Goal: Task Accomplishment & Management: Use online tool/utility

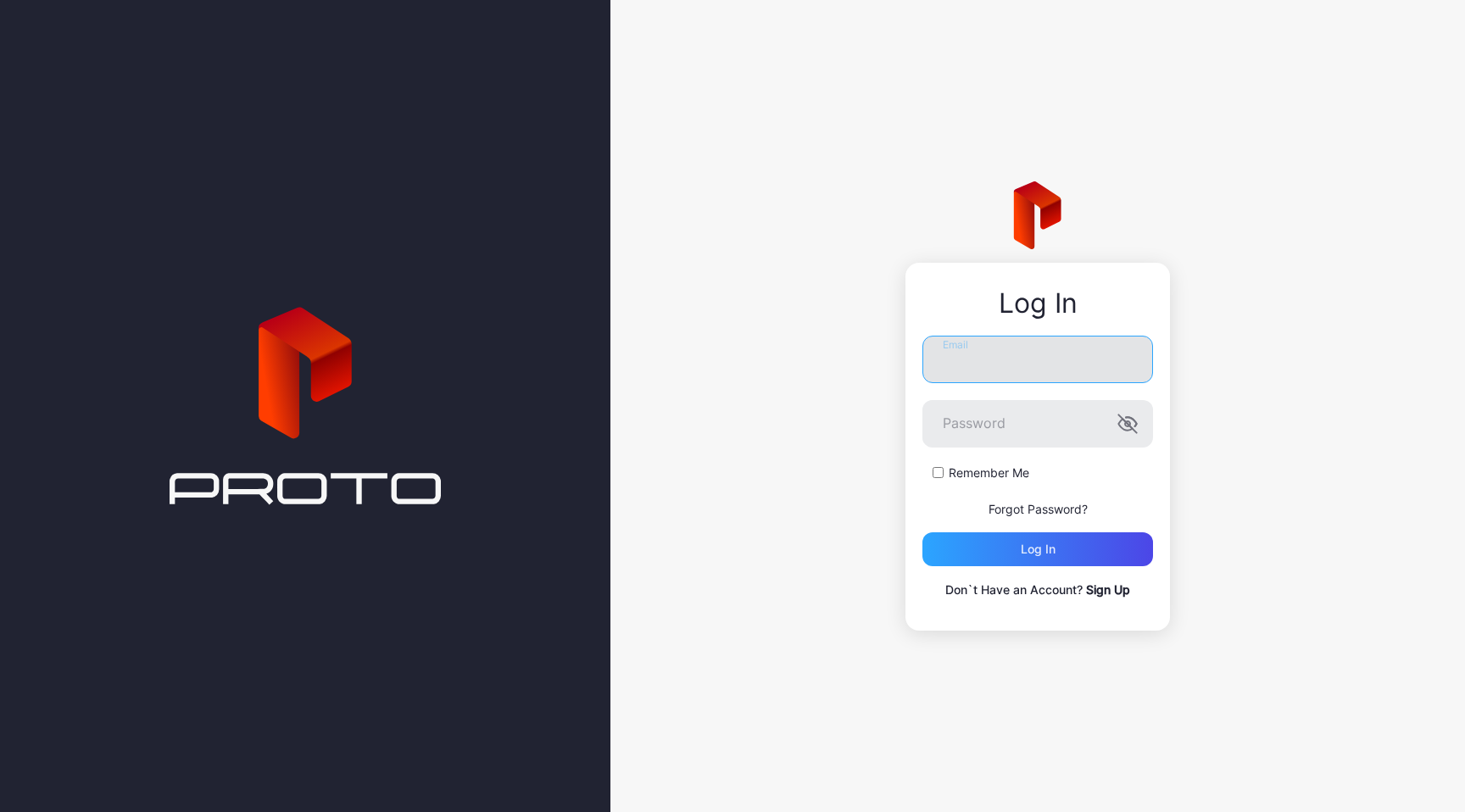
click at [1026, 364] on input "Email" at bounding box center [1038, 359] width 231 height 48
type input "**********"
click at [1004, 549] on div "Log in" at bounding box center [1038, 549] width 231 height 34
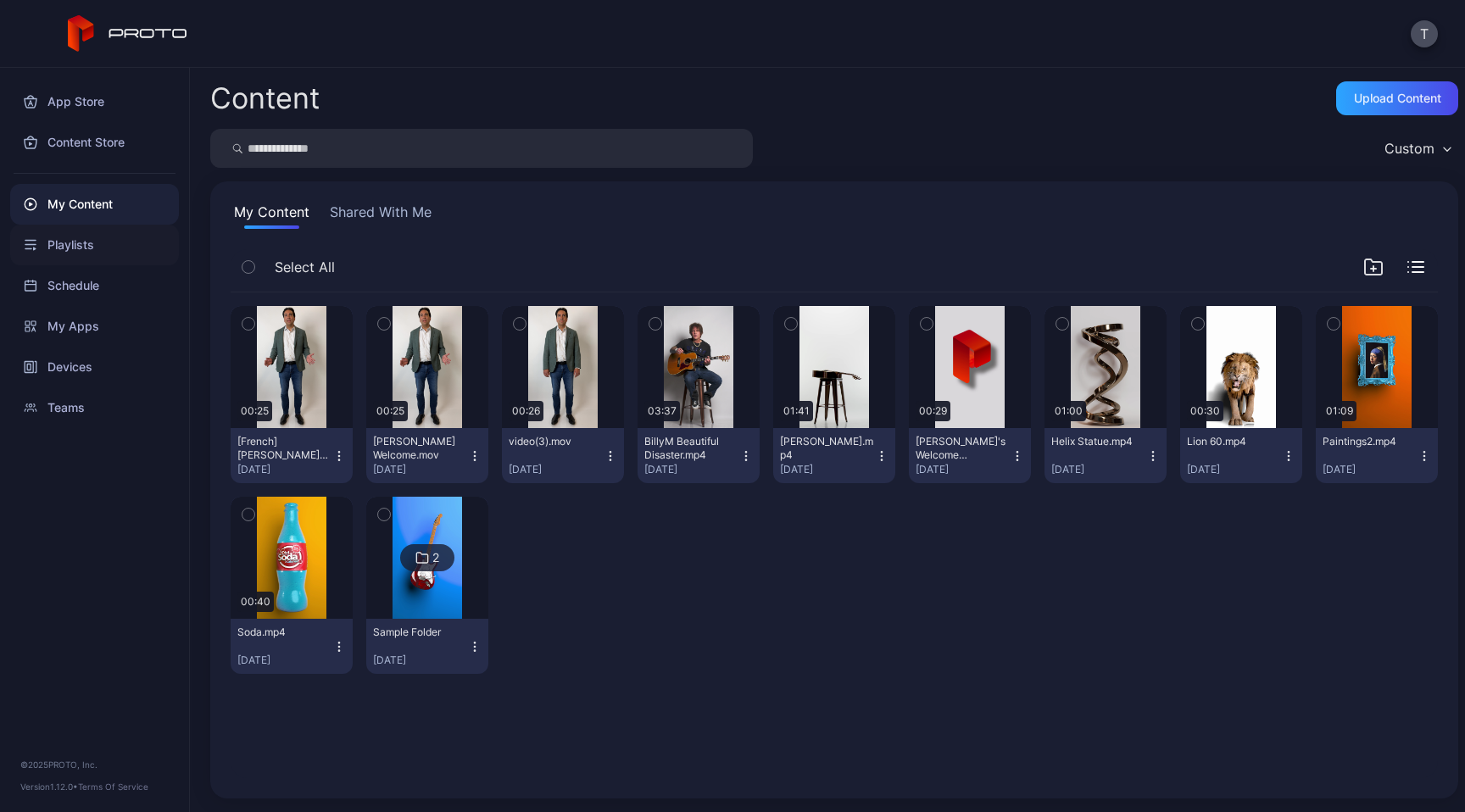
click at [62, 245] on div "Playlists" at bounding box center [94, 244] width 169 height 41
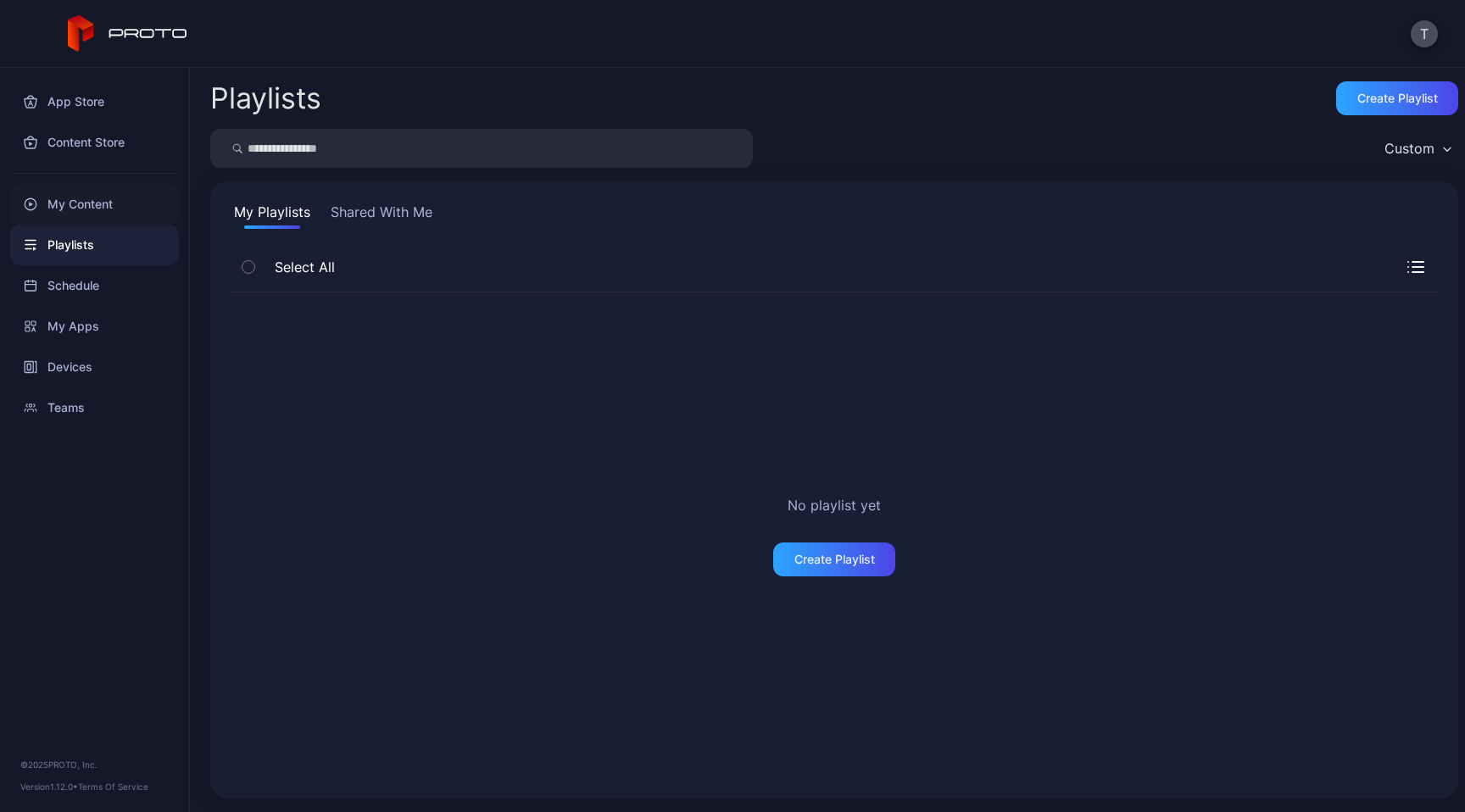
click at [105, 212] on div "My Content" at bounding box center [94, 204] width 169 height 41
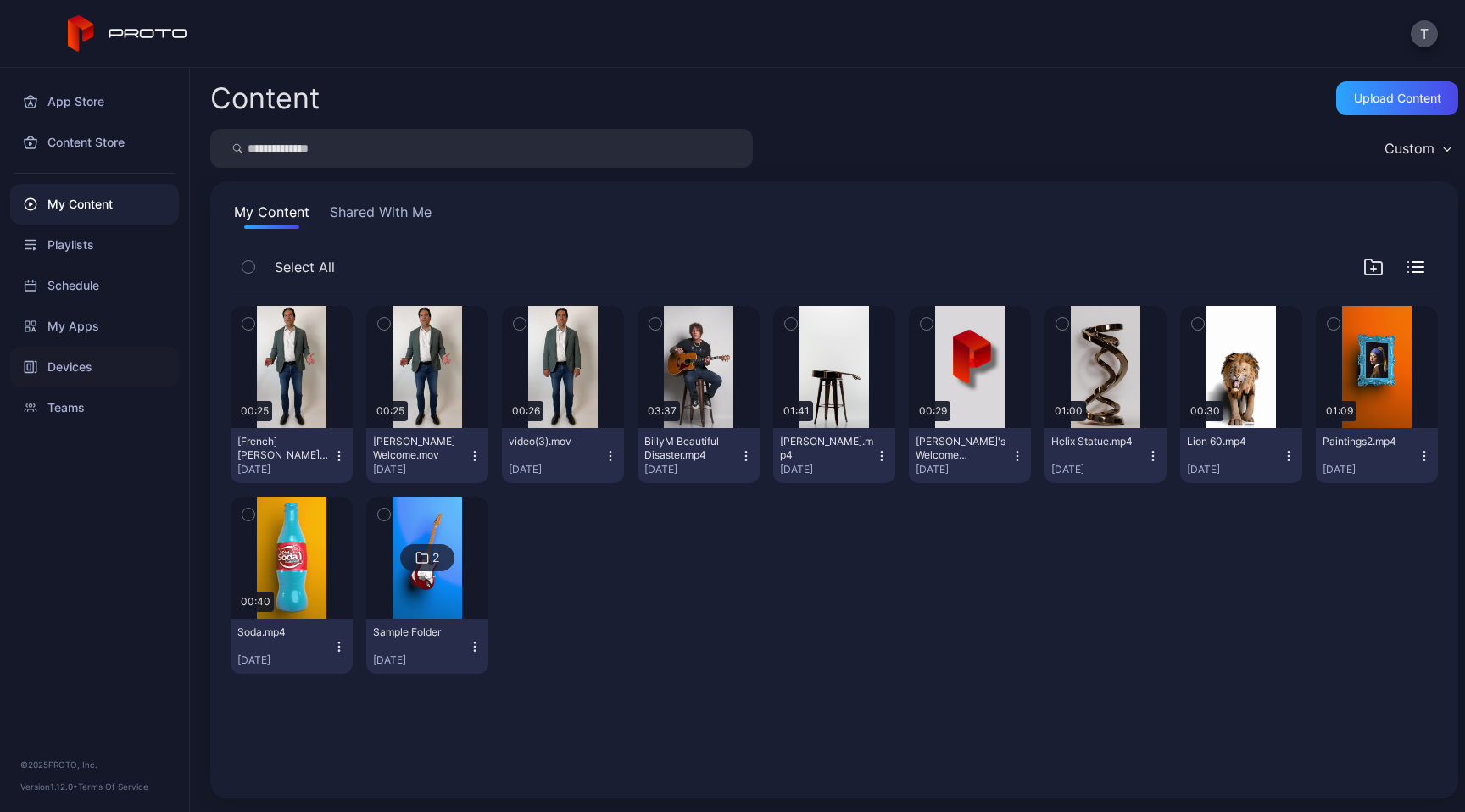
click at [79, 377] on div "Devices" at bounding box center [94, 367] width 169 height 41
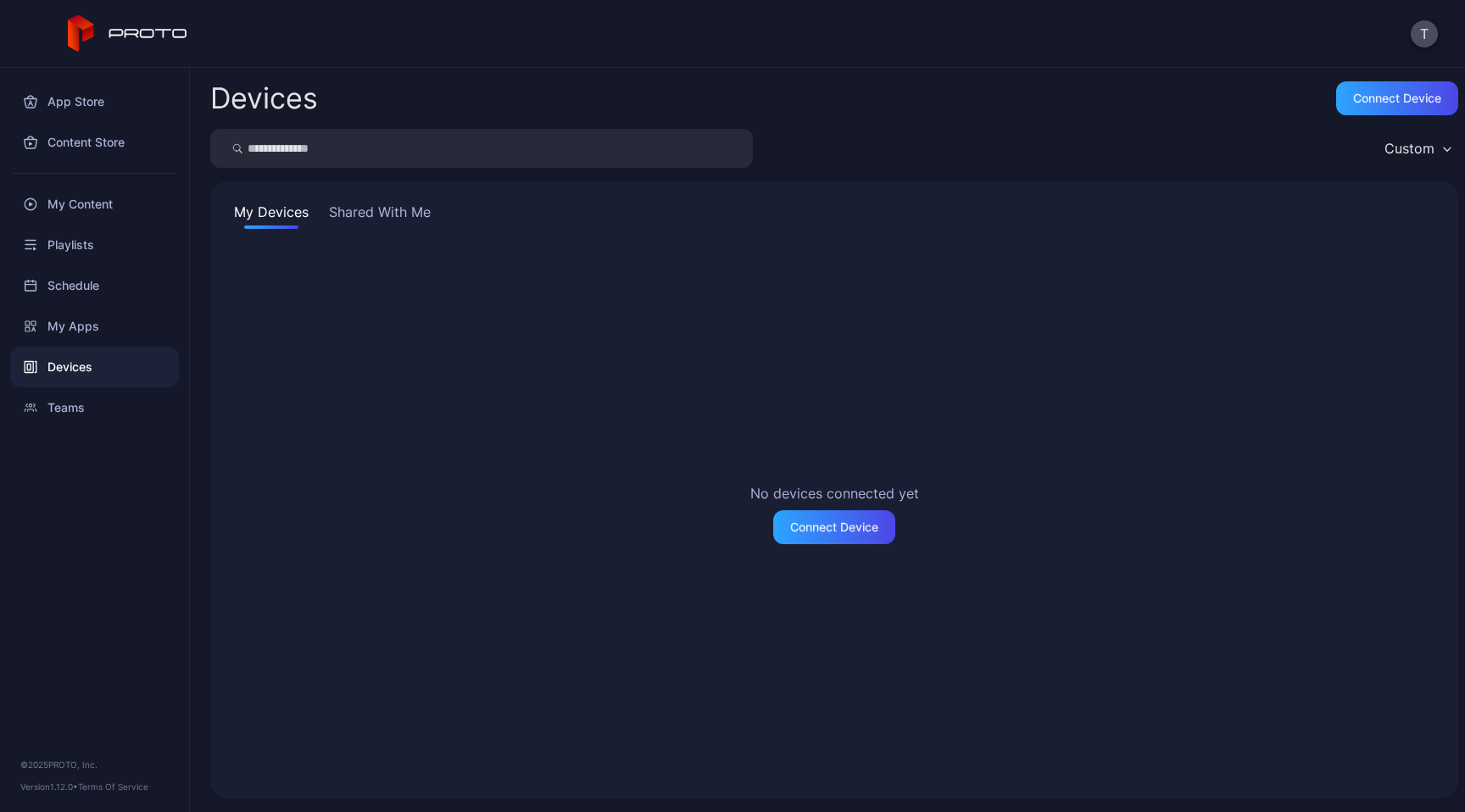
click at [412, 219] on button "Shared With Me" at bounding box center [380, 215] width 108 height 27
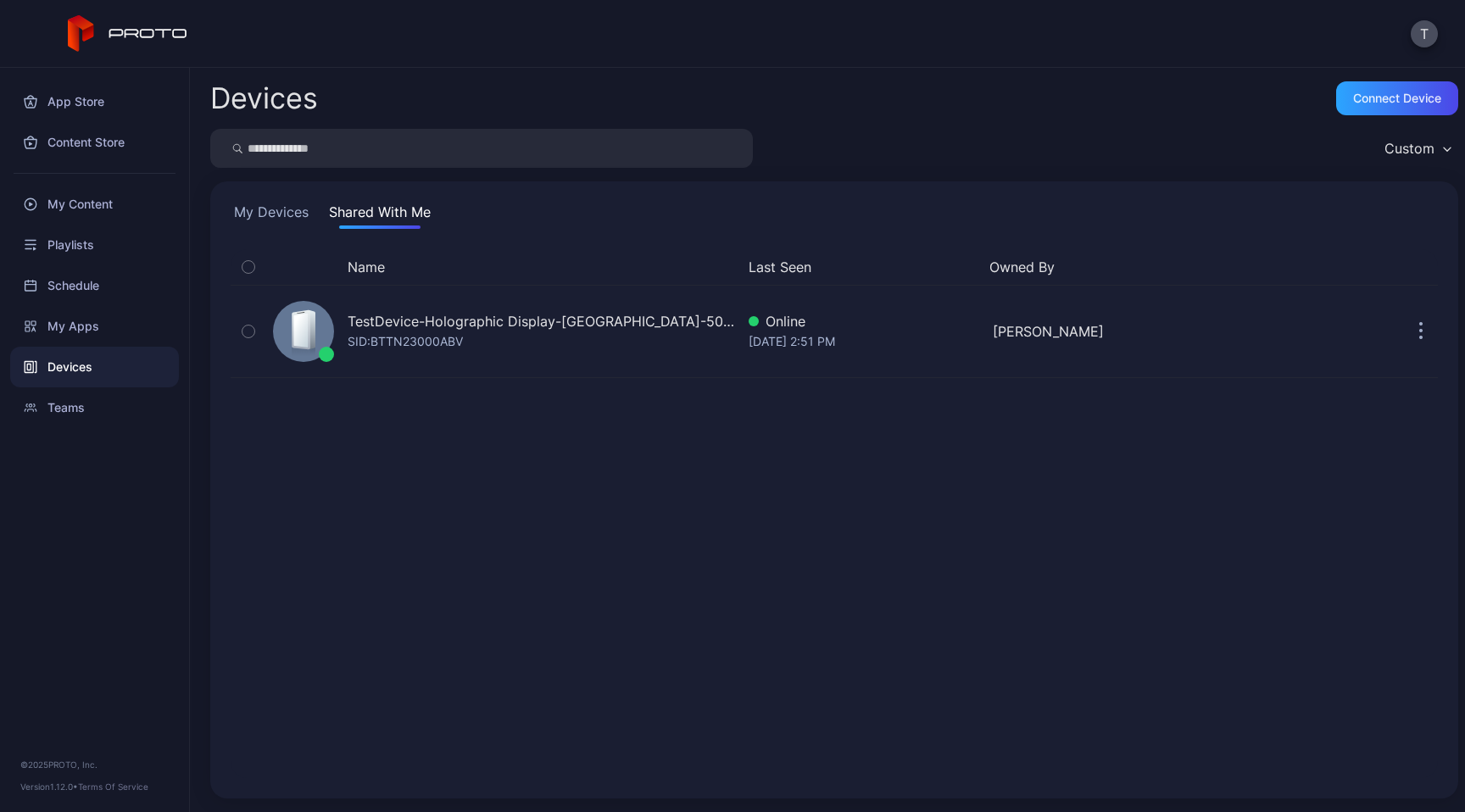
click at [282, 213] on button "My Devices" at bounding box center [271, 215] width 81 height 27
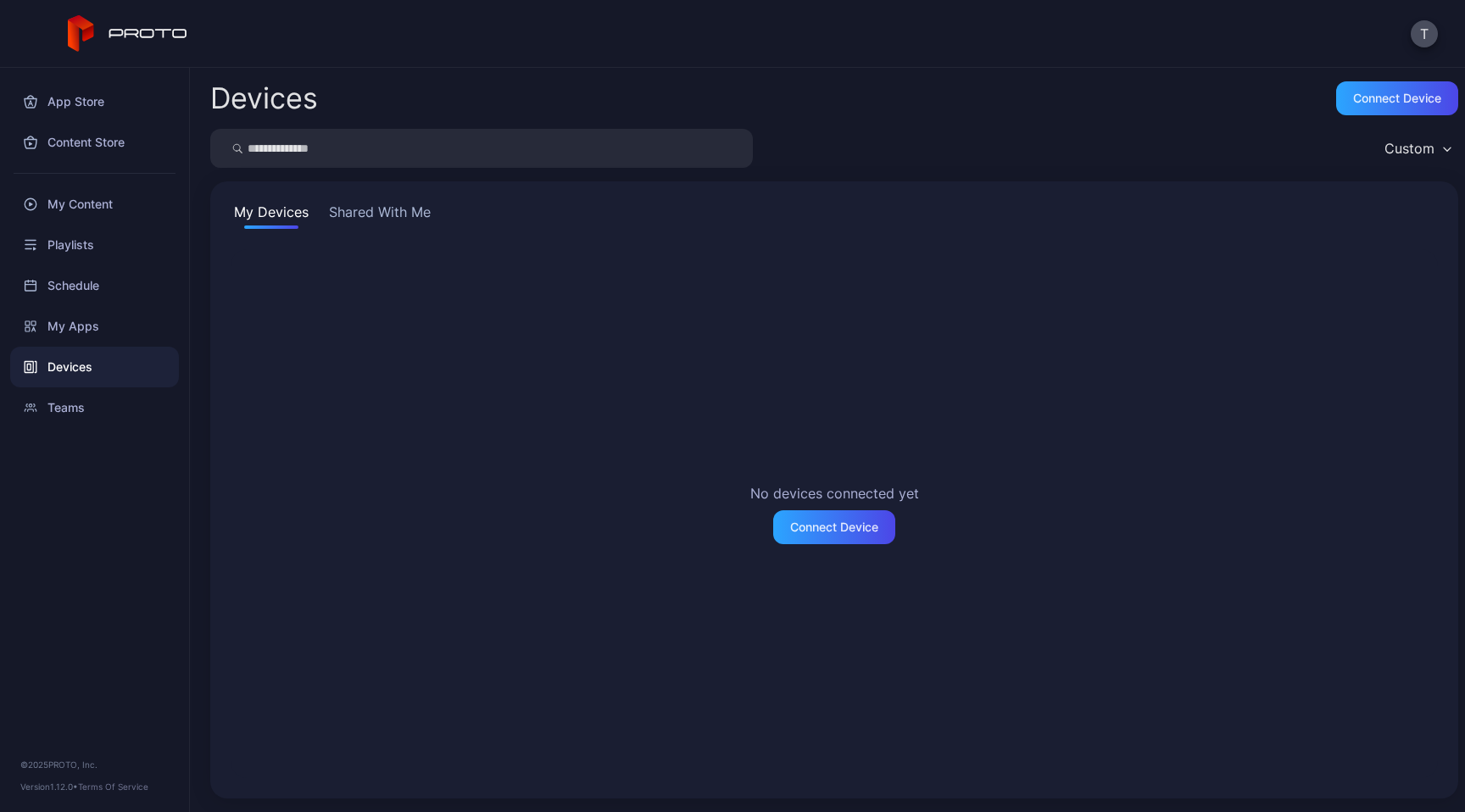
click at [356, 221] on button "Shared With Me" at bounding box center [380, 215] width 108 height 27
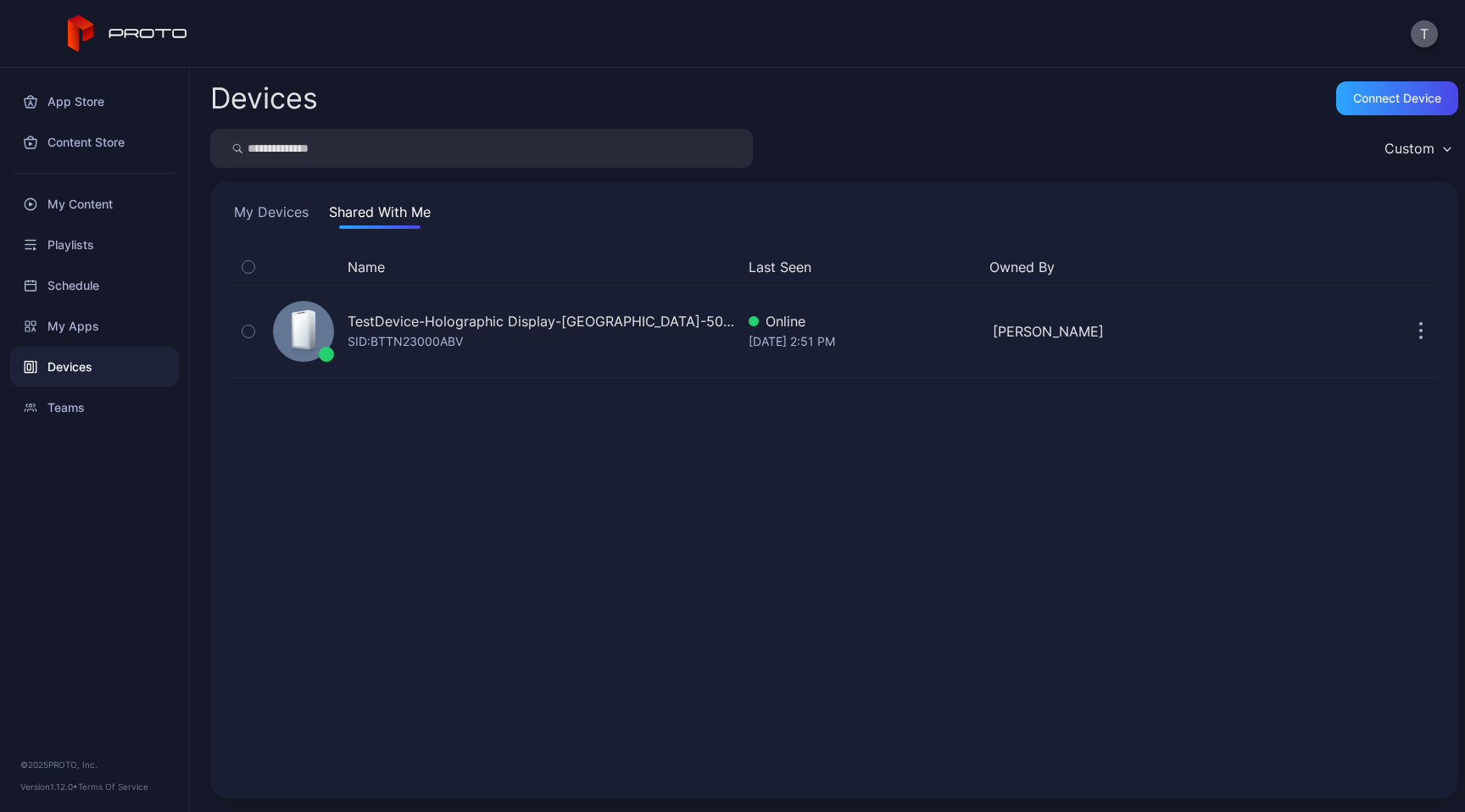
click at [1429, 43] on button "T" at bounding box center [1424, 33] width 27 height 27
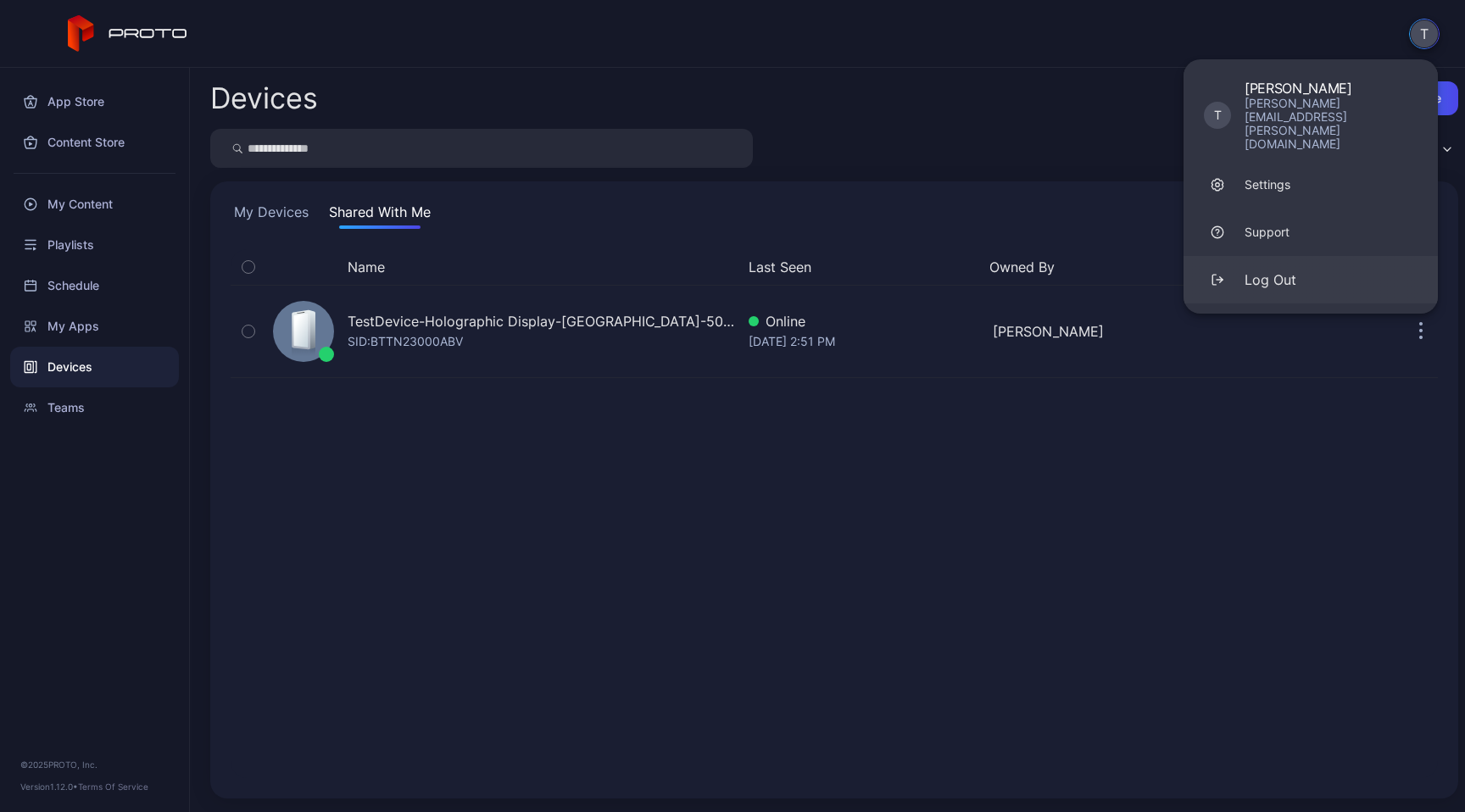
click at [1292, 270] on div "Log Out" at bounding box center [1271, 279] width 52 height 20
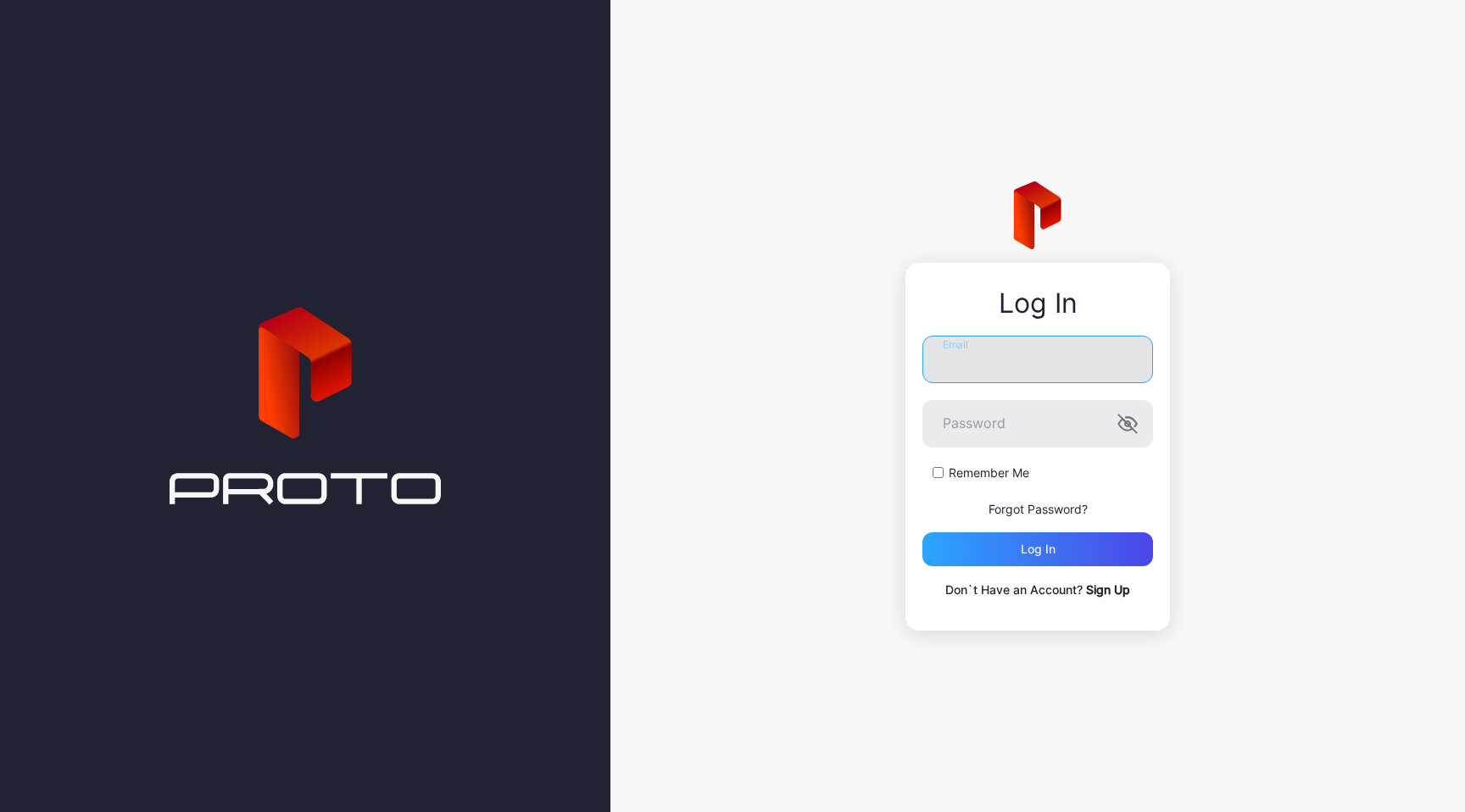
click at [1097, 368] on input "Email" at bounding box center [1038, 359] width 231 height 48
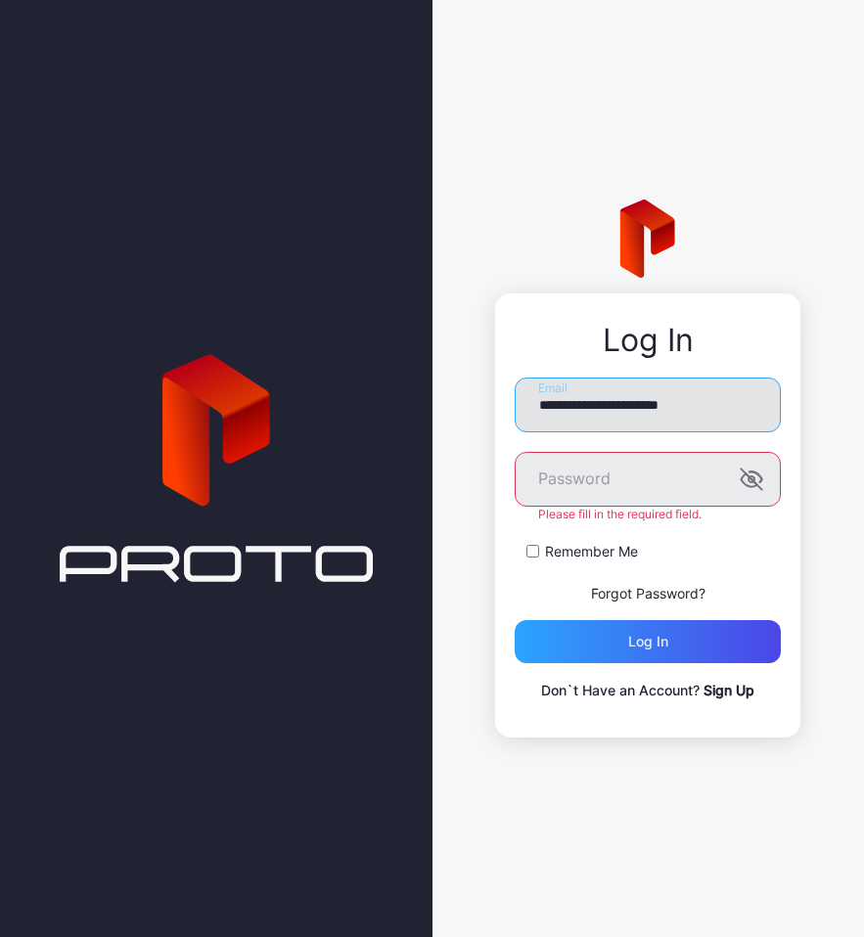
click at [712, 416] on input "**********" at bounding box center [647, 405] width 266 height 55
type input "**********"
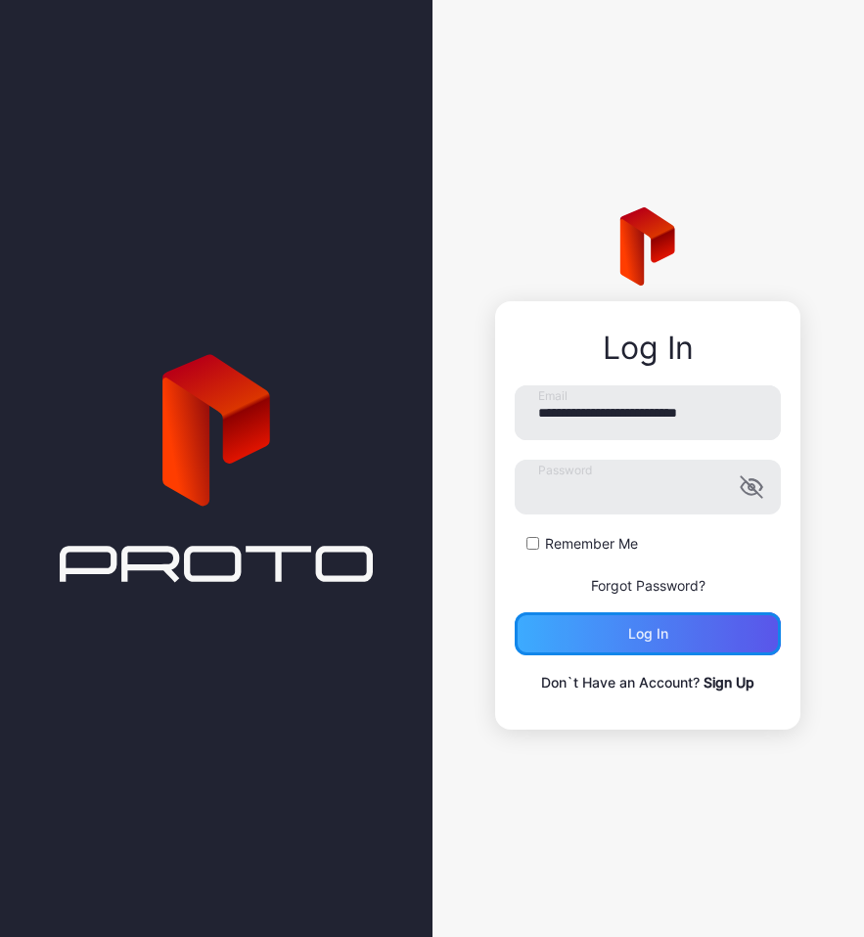
click at [624, 636] on div "Log in" at bounding box center [647, 633] width 266 height 43
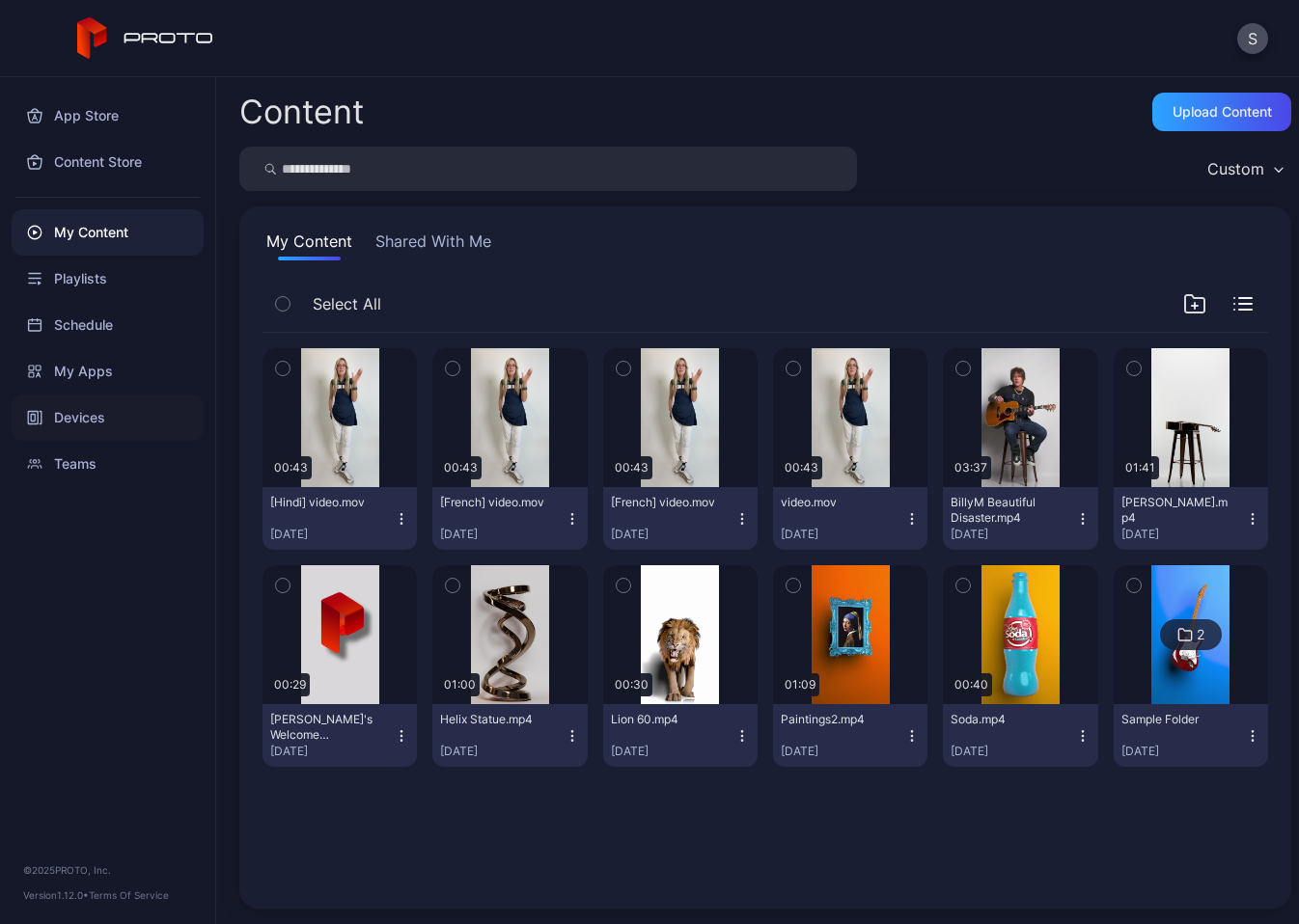
click at [98, 423] on div "Devices" at bounding box center [108, 417] width 192 height 46
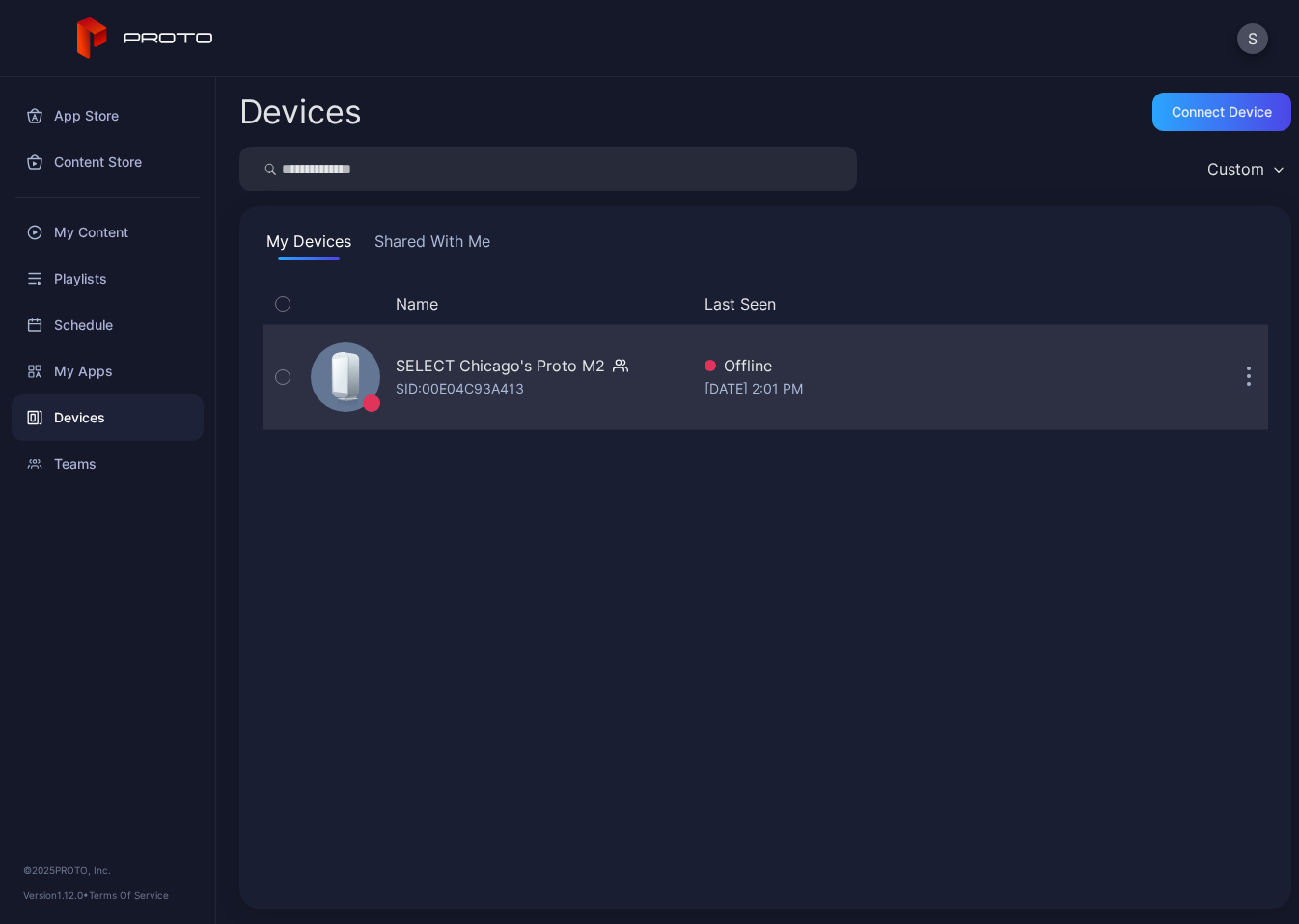
click at [1234, 376] on button "button" at bounding box center [1248, 377] width 38 height 38
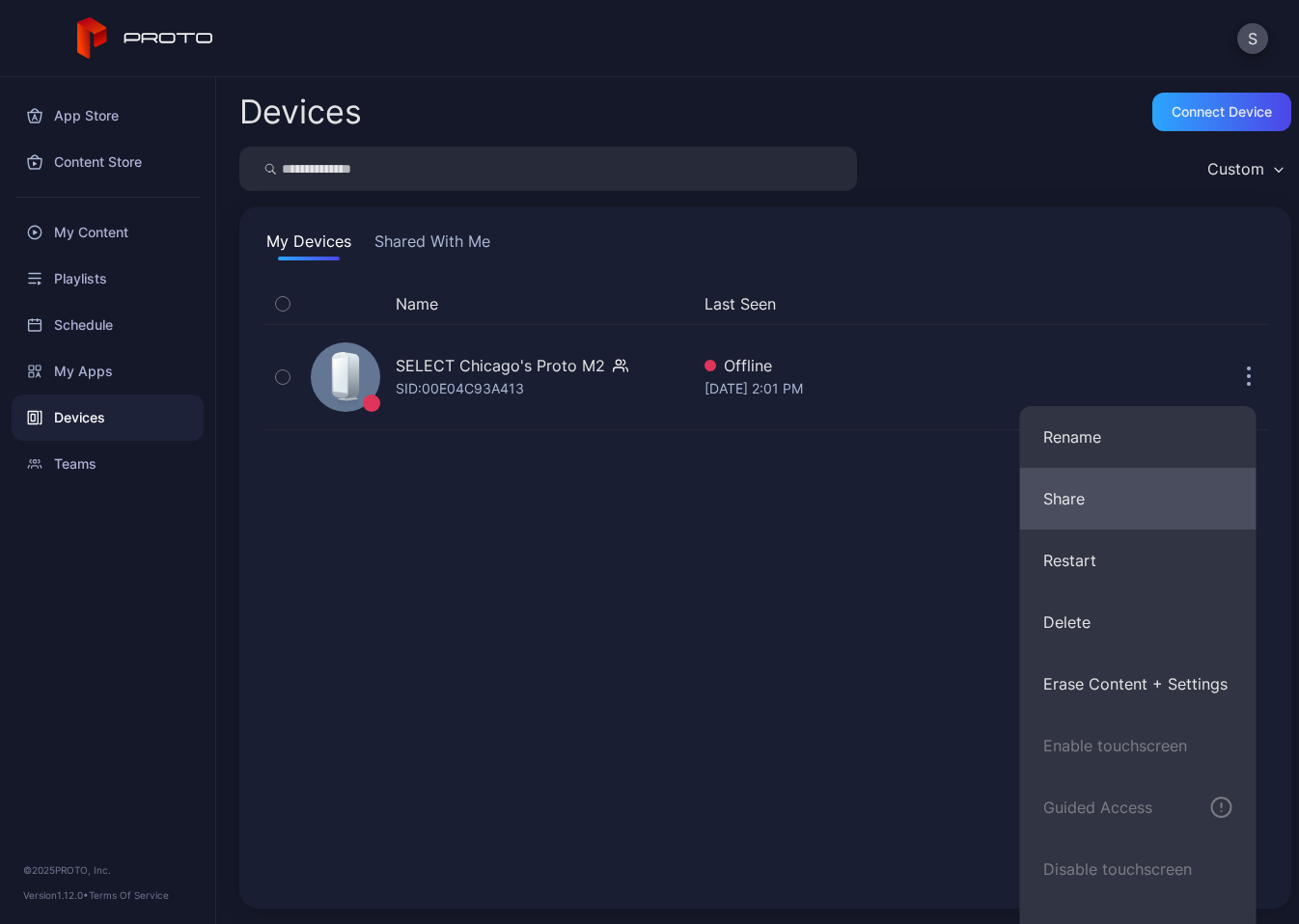
click at [1067, 501] on button "Share" at bounding box center [1138, 498] width 237 height 62
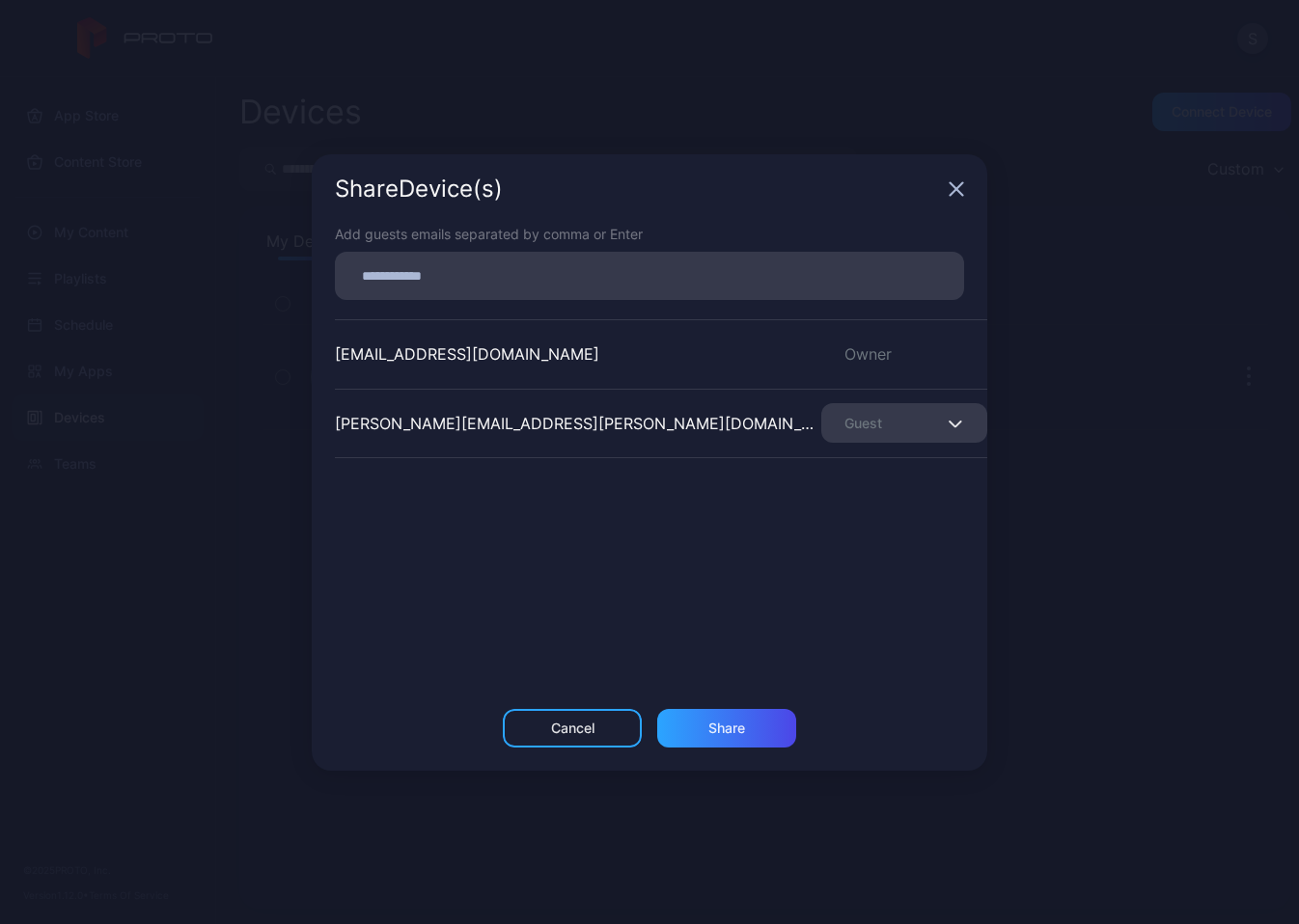
click at [553, 273] on input at bounding box center [649, 275] width 606 height 25
type input "**********"
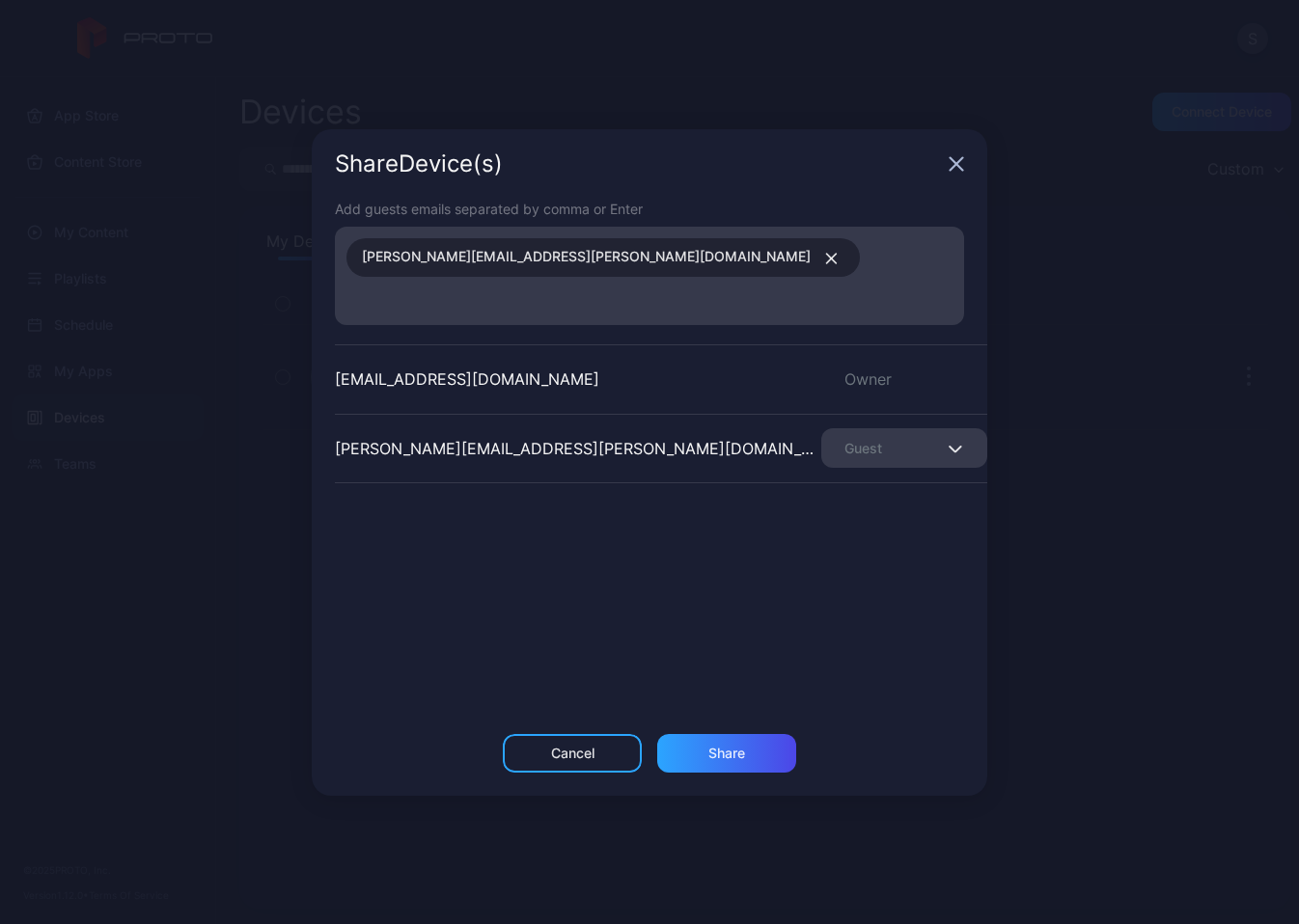
click at [824, 264] on icon "button" at bounding box center [830, 258] width 15 height 12
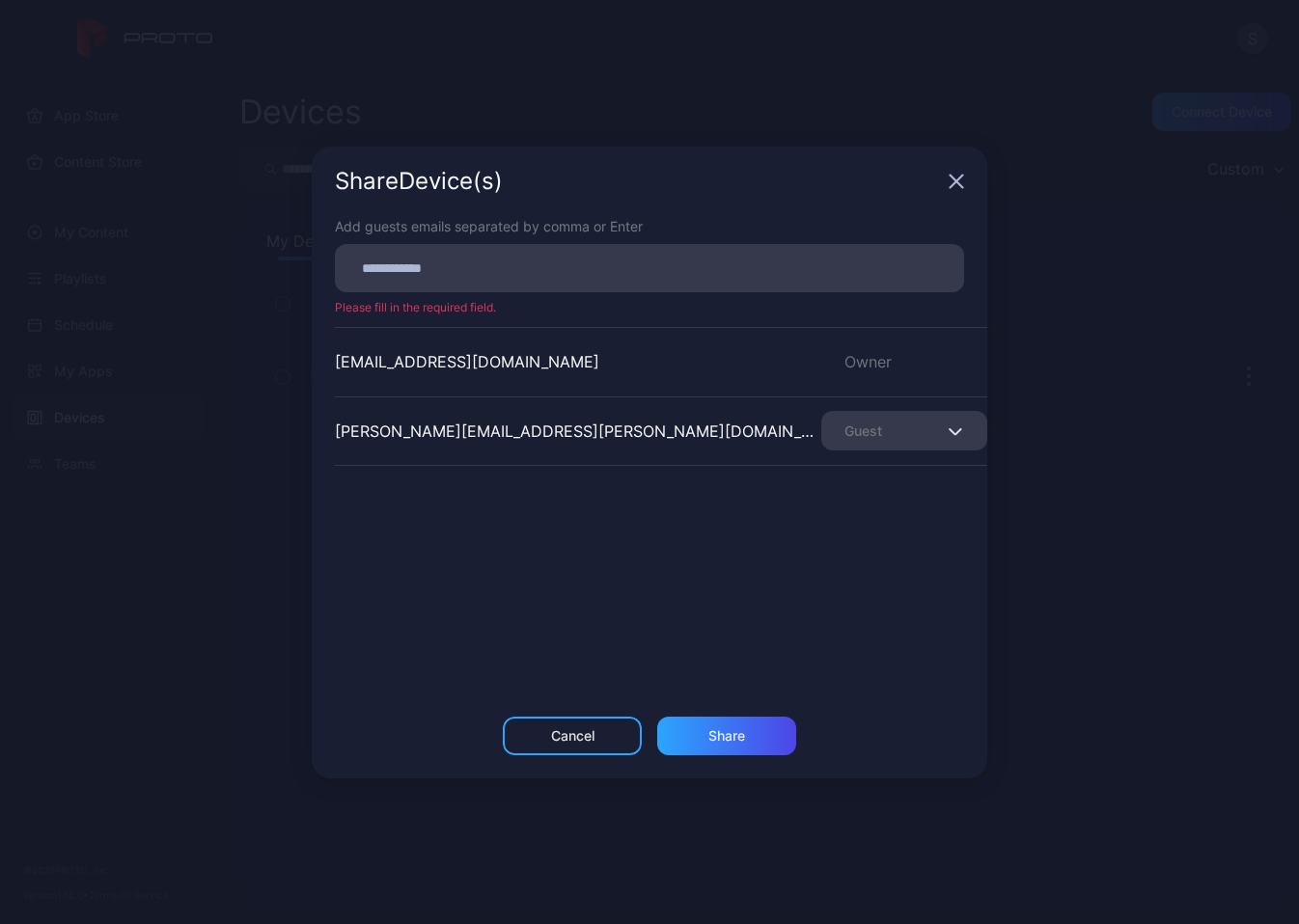
click at [585, 271] on input at bounding box center [649, 267] width 606 height 25
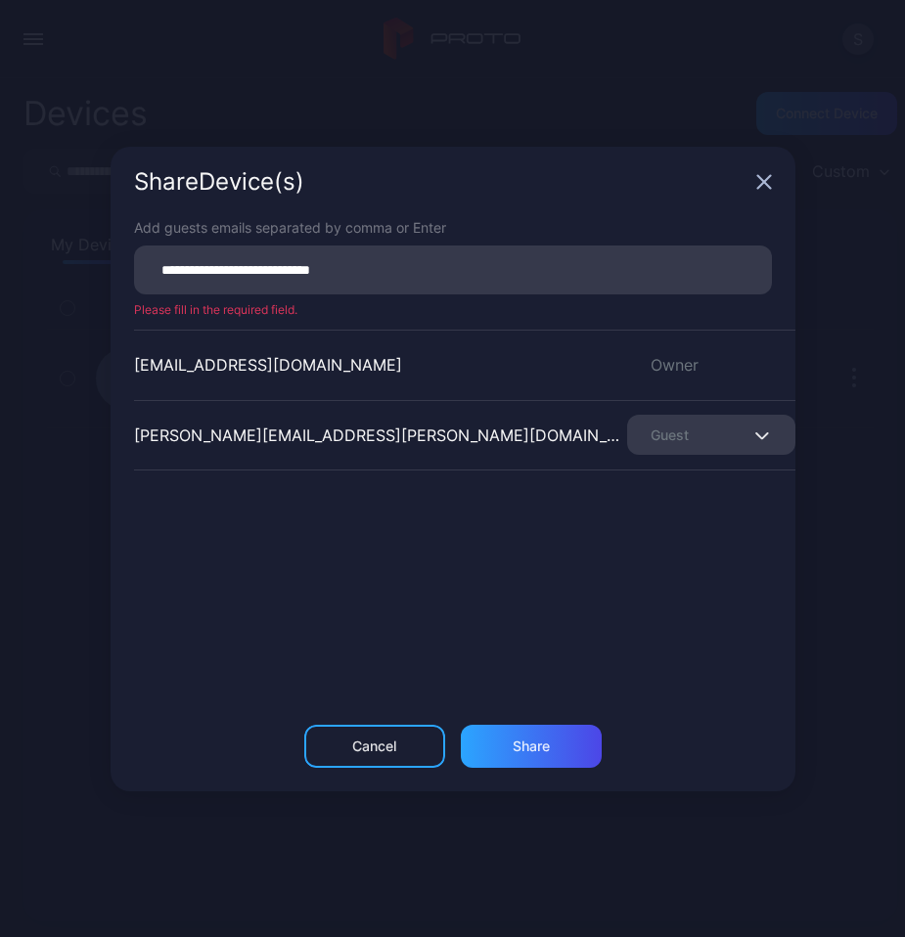
type input "**********"
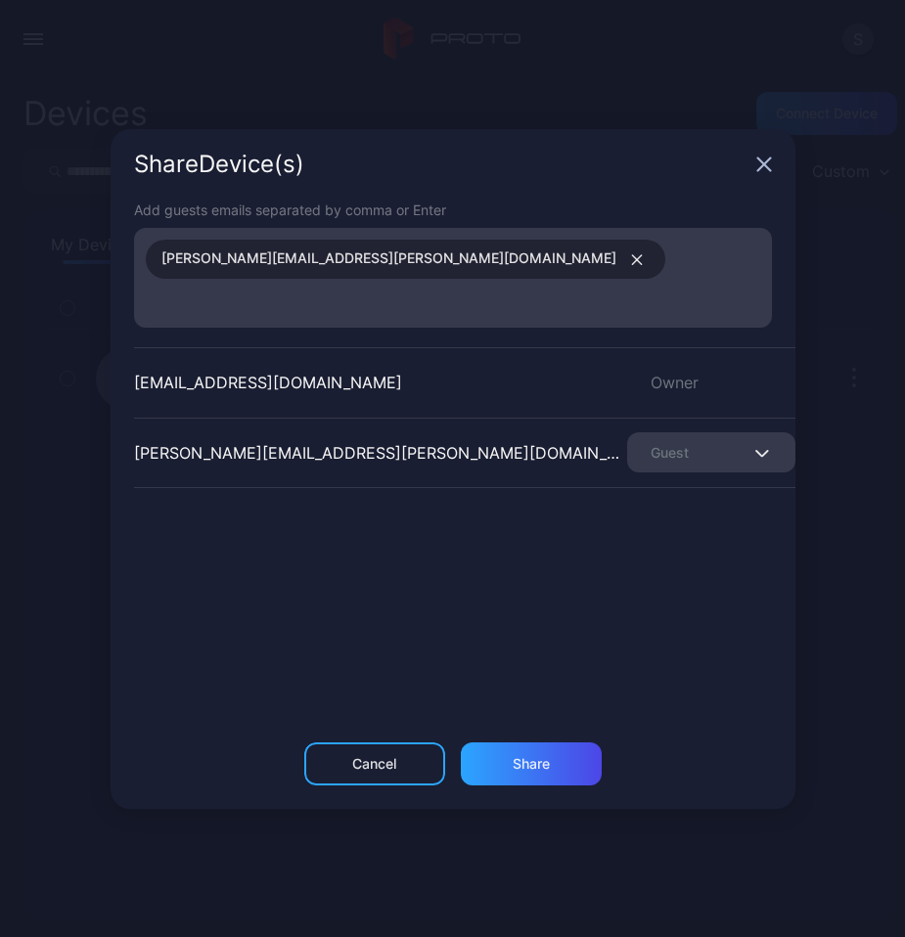
click at [632, 265] on icon "button" at bounding box center [637, 260] width 10 height 10
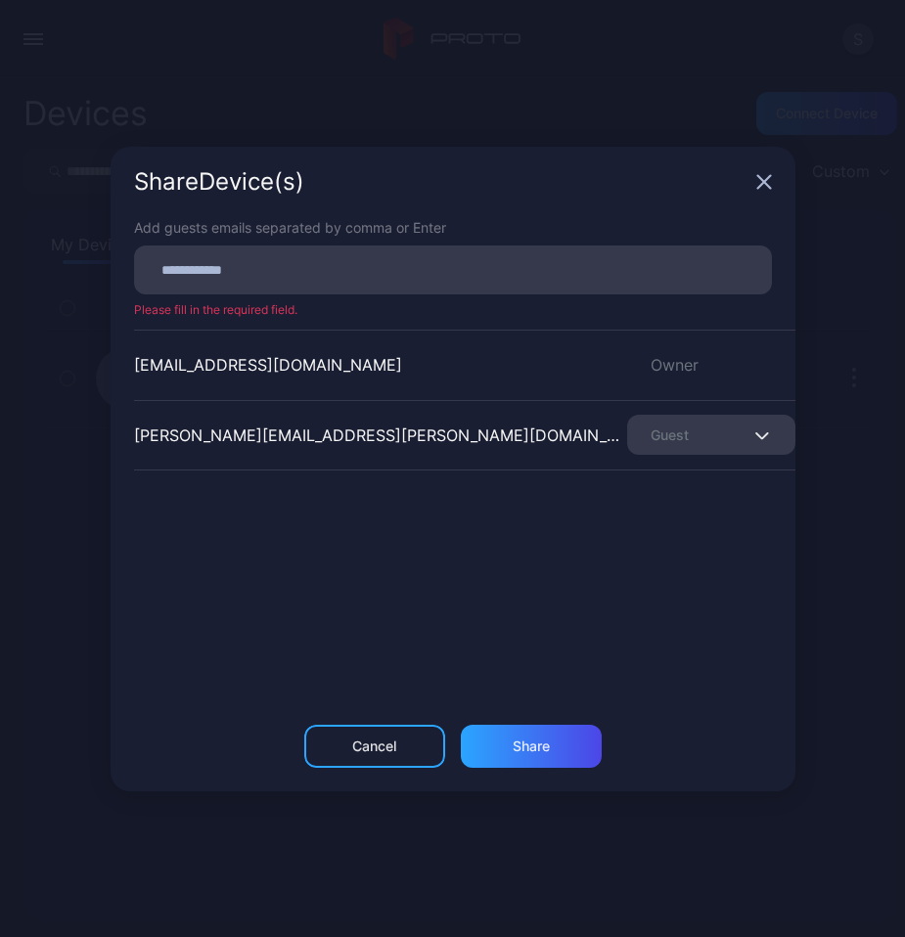
click at [405, 280] on input at bounding box center [453, 269] width 614 height 25
paste input
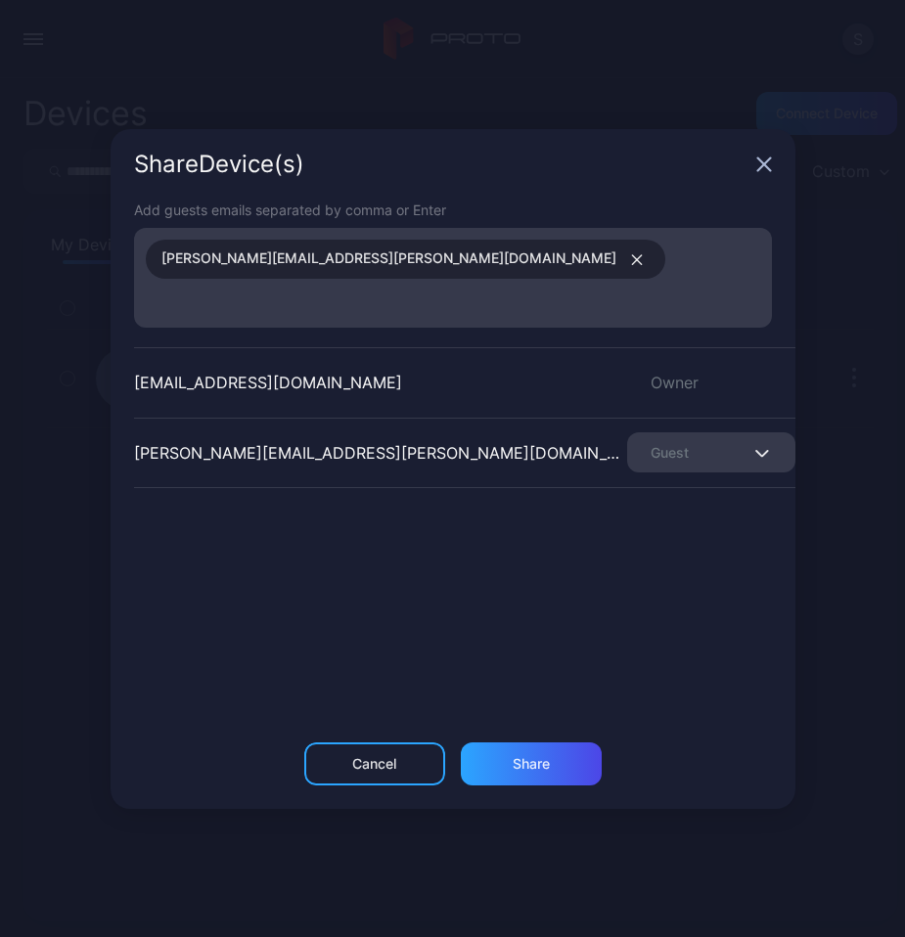
click at [560, 362] on div "[EMAIL_ADDRESS][DOMAIN_NAME] Owner" at bounding box center [464, 382] width 661 height 70
click at [506, 290] on input at bounding box center [453, 302] width 614 height 25
click at [460, 554] on div "[EMAIL_ADDRESS][DOMAIN_NAME] Owner [PERSON_NAME][DOMAIN_NAME][EMAIL_ADDRESS][PE…" at bounding box center [464, 493] width 661 height 293
click at [549, 756] on div "Share" at bounding box center [531, 764] width 37 height 16
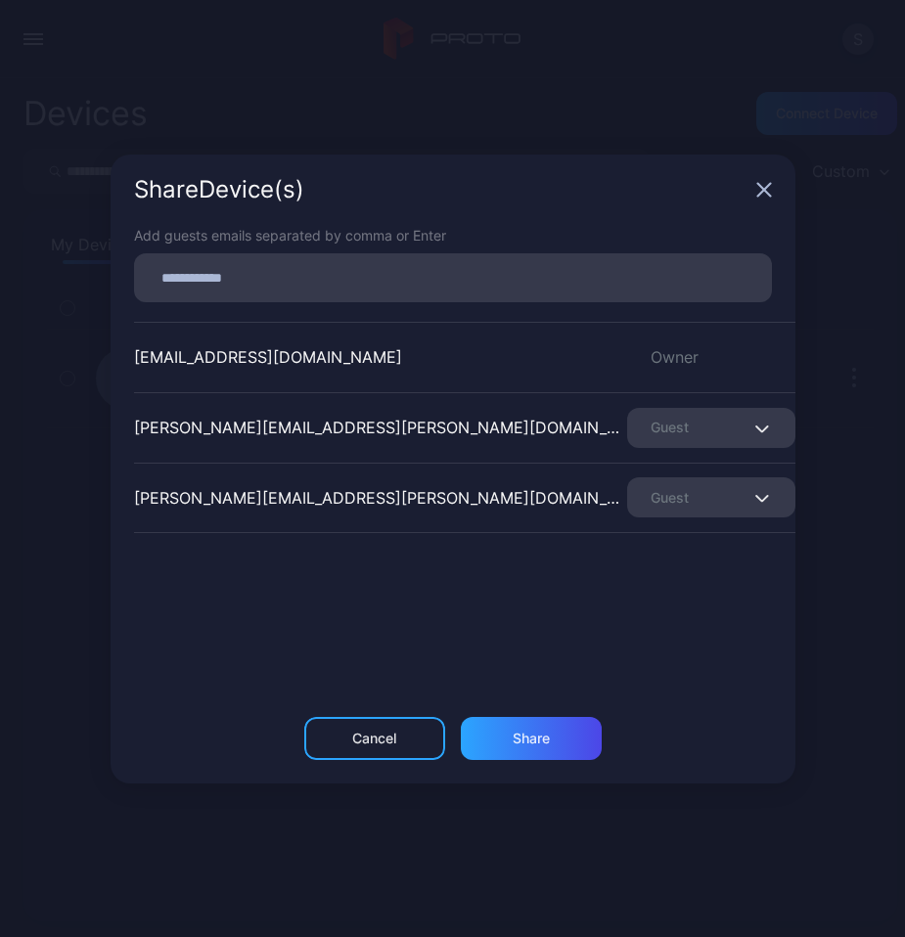
click at [768, 186] on icon "button" at bounding box center [763, 189] width 13 height 13
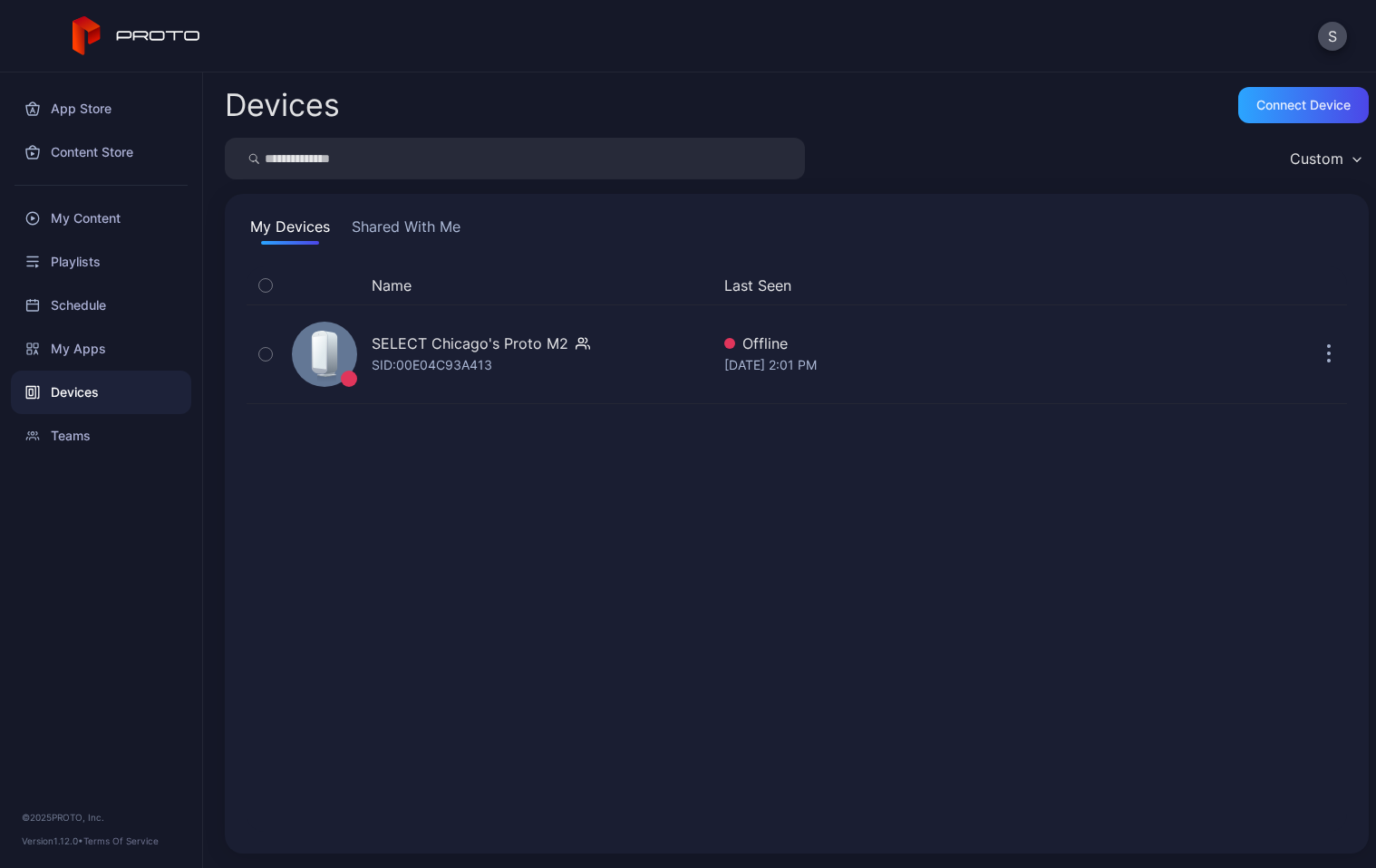
click at [938, 100] on div "Devices Connect device" at bounding box center [797, 105] width 1143 height 36
click at [701, 433] on div "Name Last Seen SELECT Chicago's Proto M2 SID: 00E04C93A413 Offline [DATE] 2:01 …" at bounding box center [796, 549] width 1100 height 565
click at [1280, 105] on div "Connect device" at bounding box center [1304, 106] width 95 height 15
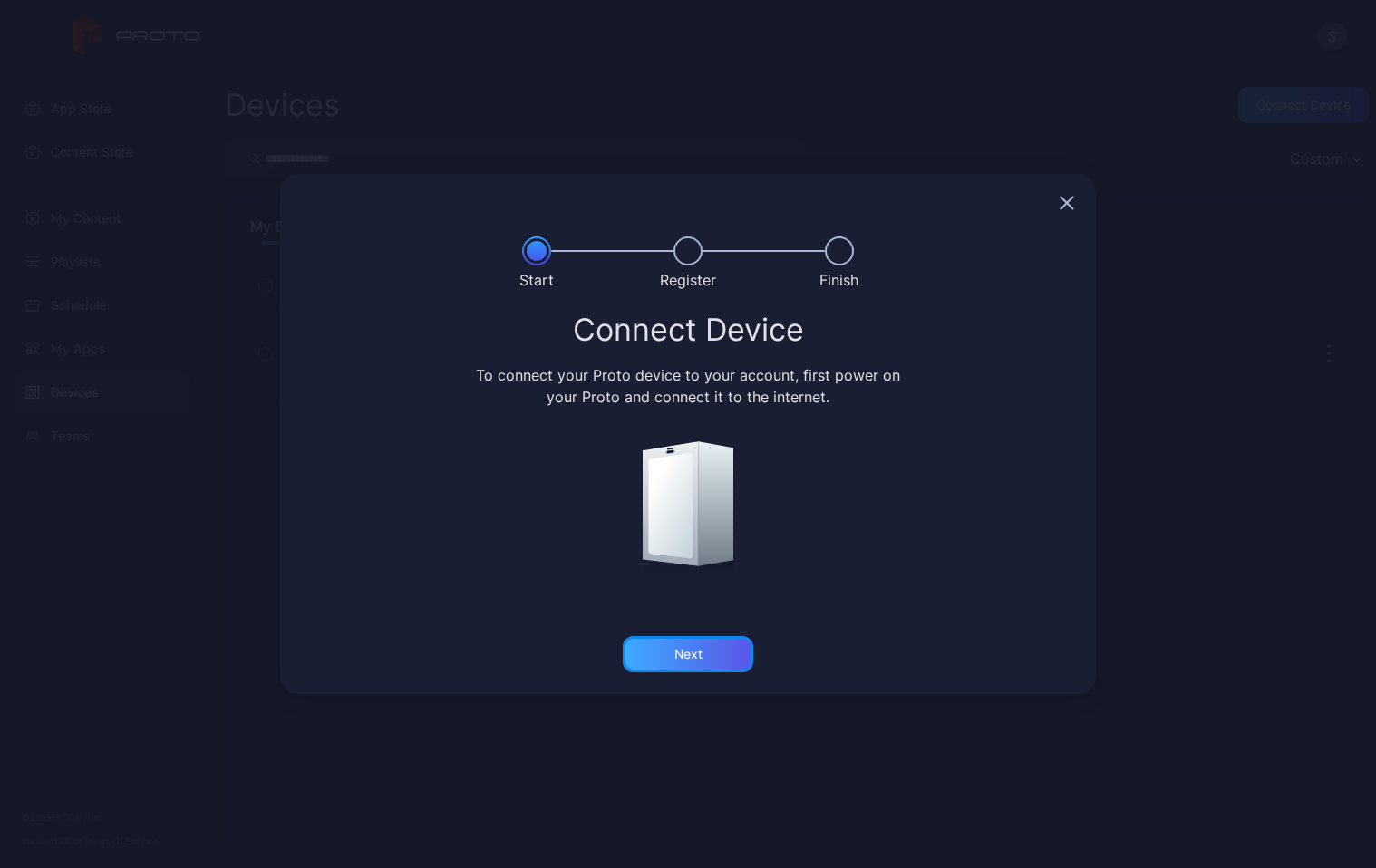
click at [710, 659] on div "Next" at bounding box center [688, 654] width 131 height 36
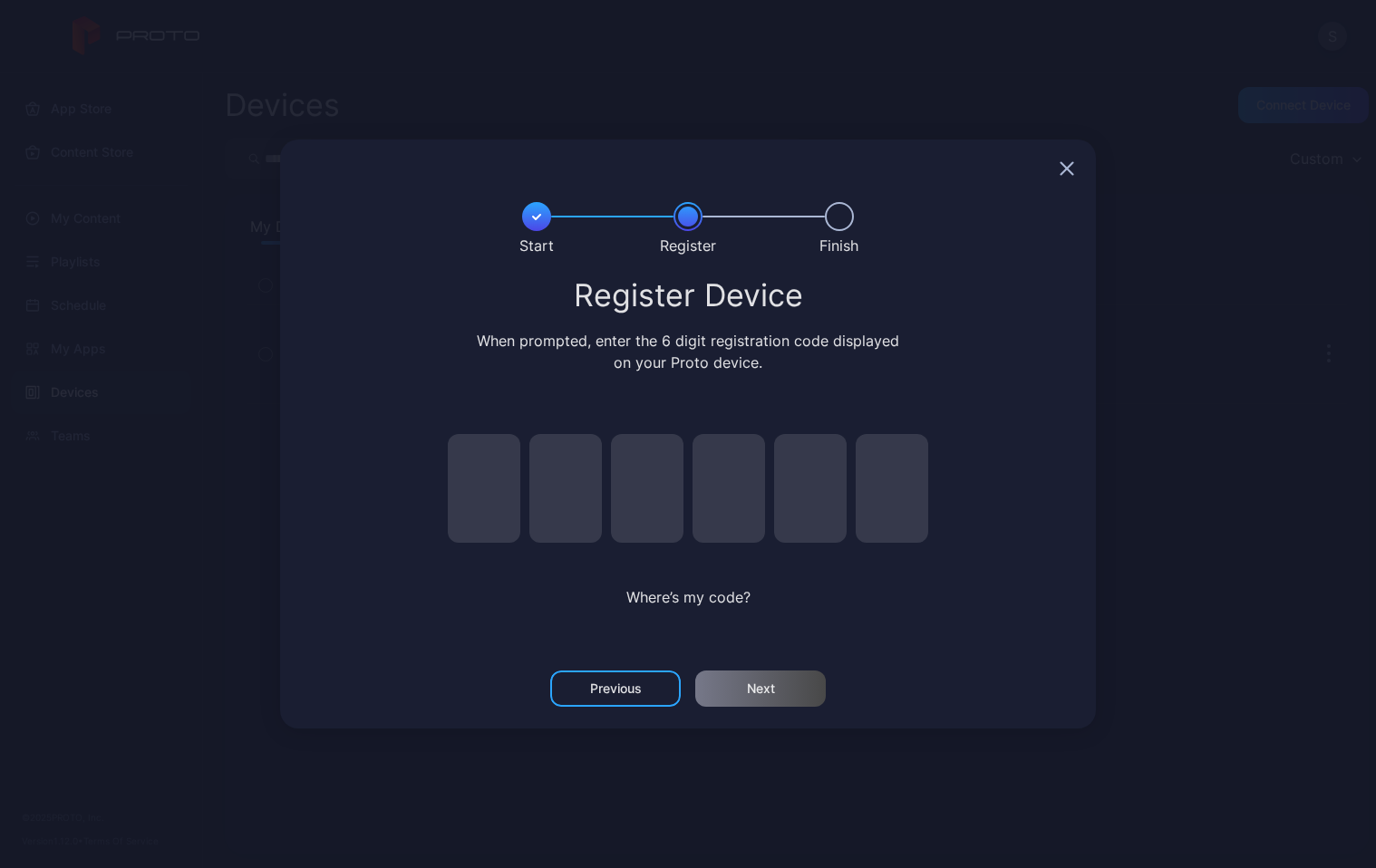
click at [681, 352] on div "When prompted, enter the 6 digit registration code displayed on your Proto devi…" at bounding box center [688, 351] width 431 height 44
click at [681, 346] on div "When prompted, enter the 6 digit registration code displayed on your Proto devi…" at bounding box center [688, 351] width 431 height 44
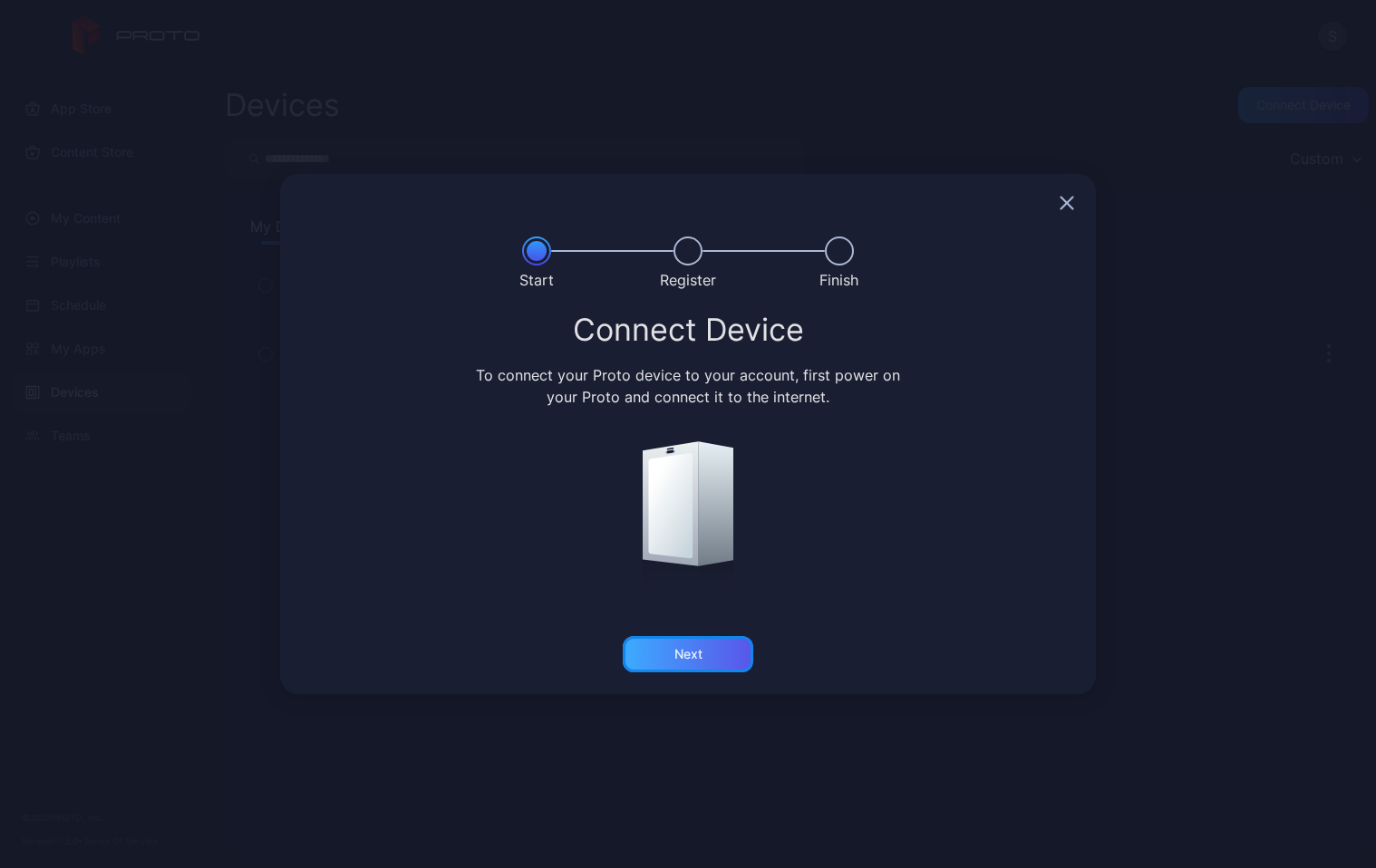
click at [691, 651] on div "Next" at bounding box center [688, 654] width 28 height 15
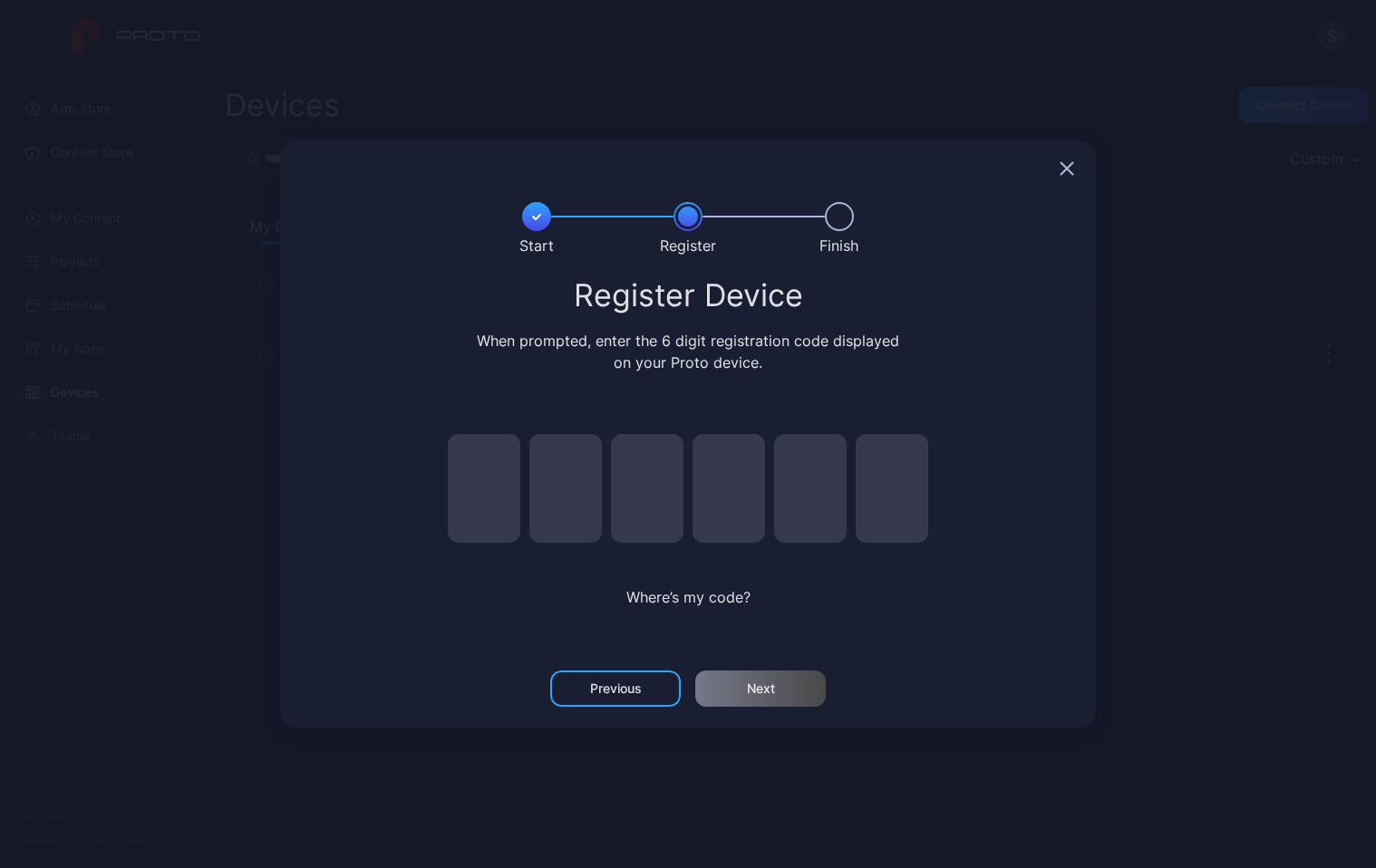
click at [653, 434] on input "pin code 3 of 6" at bounding box center [647, 488] width 72 height 108
click at [487, 476] on input "pin code 1 of 6" at bounding box center [484, 488] width 72 height 108
click at [1062, 176] on div at bounding box center [688, 169] width 815 height 58
click at [1065, 166] on icon "button" at bounding box center [1067, 169] width 12 height 12
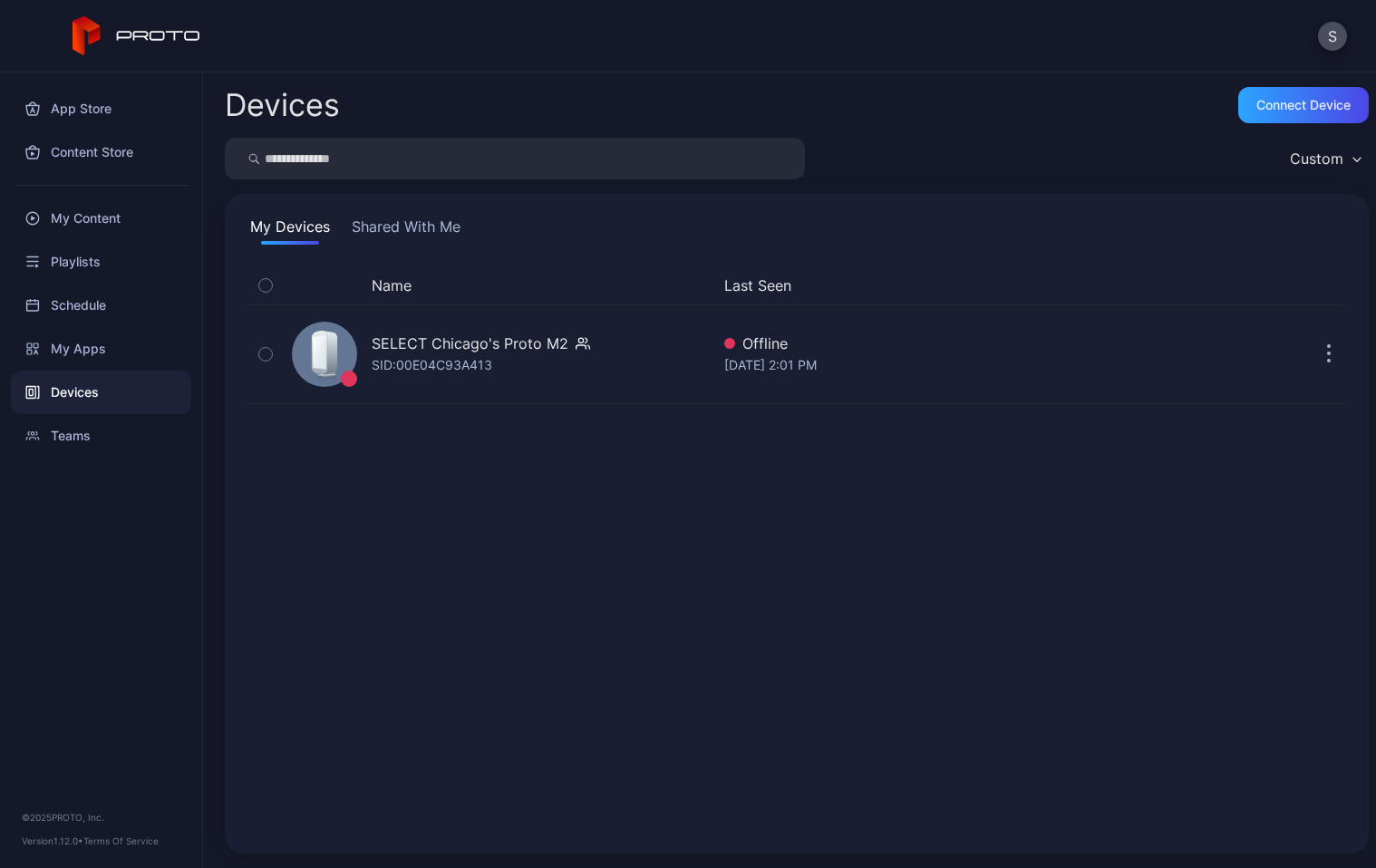
click at [91, 18] on icon at bounding box center [136, 36] width 129 height 40
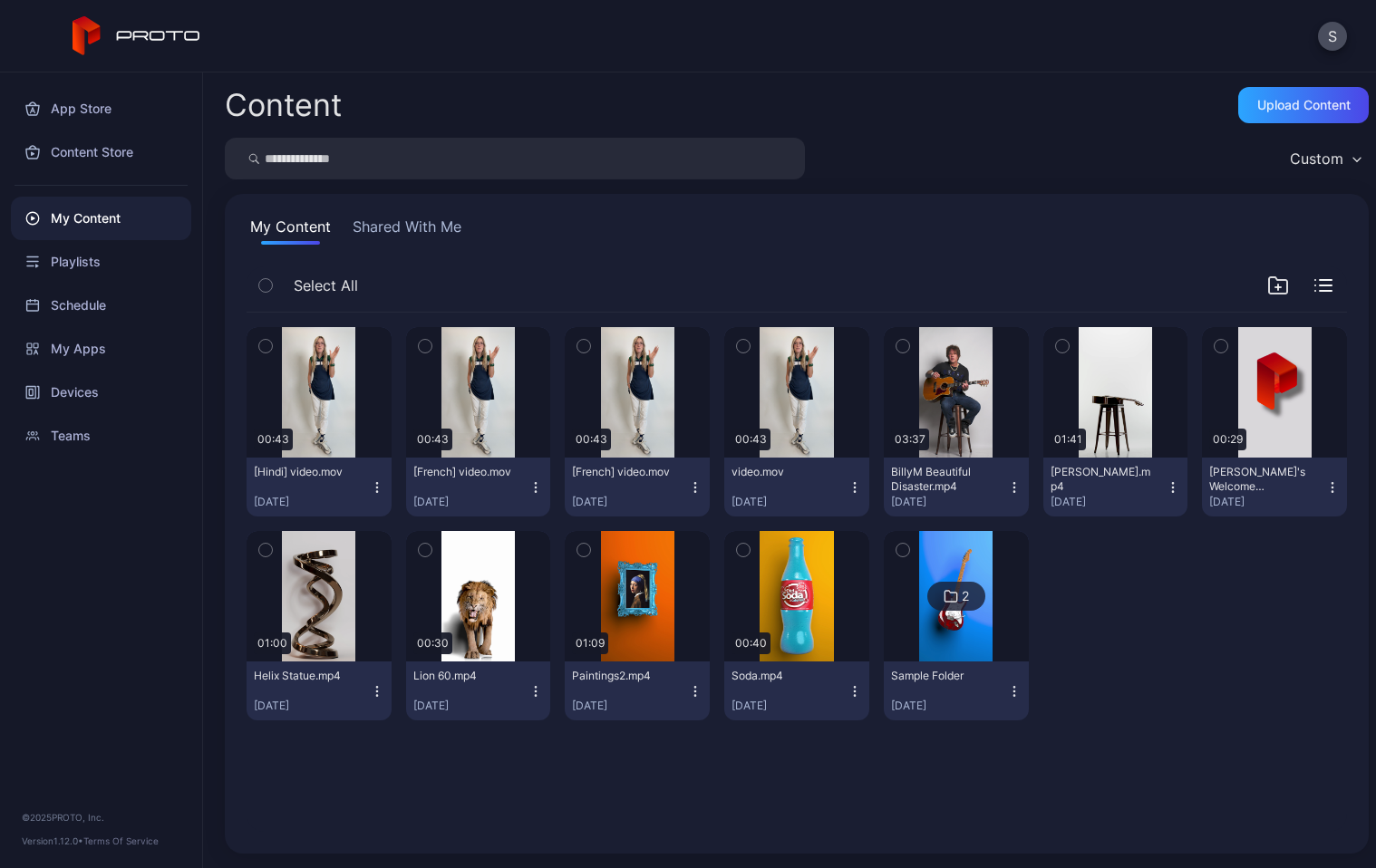
click at [1313, 39] on div "S" at bounding box center [688, 36] width 1376 height 72
click at [1318, 39] on div "S" at bounding box center [1332, 35] width 29 height 29
click at [1339, 39] on button "S" at bounding box center [1332, 35] width 29 height 29
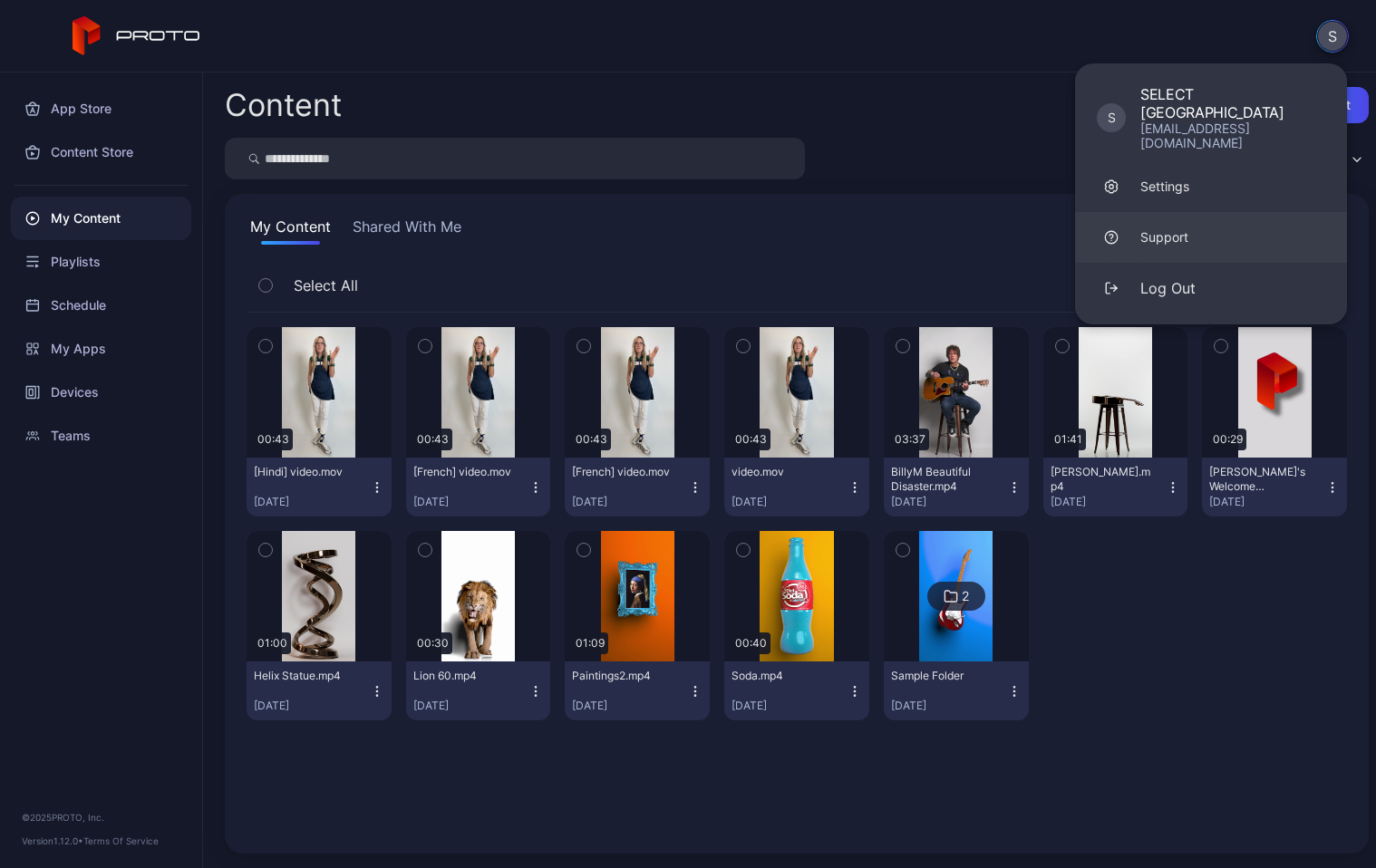
click at [1195, 215] on link "Support" at bounding box center [1210, 237] width 271 height 51
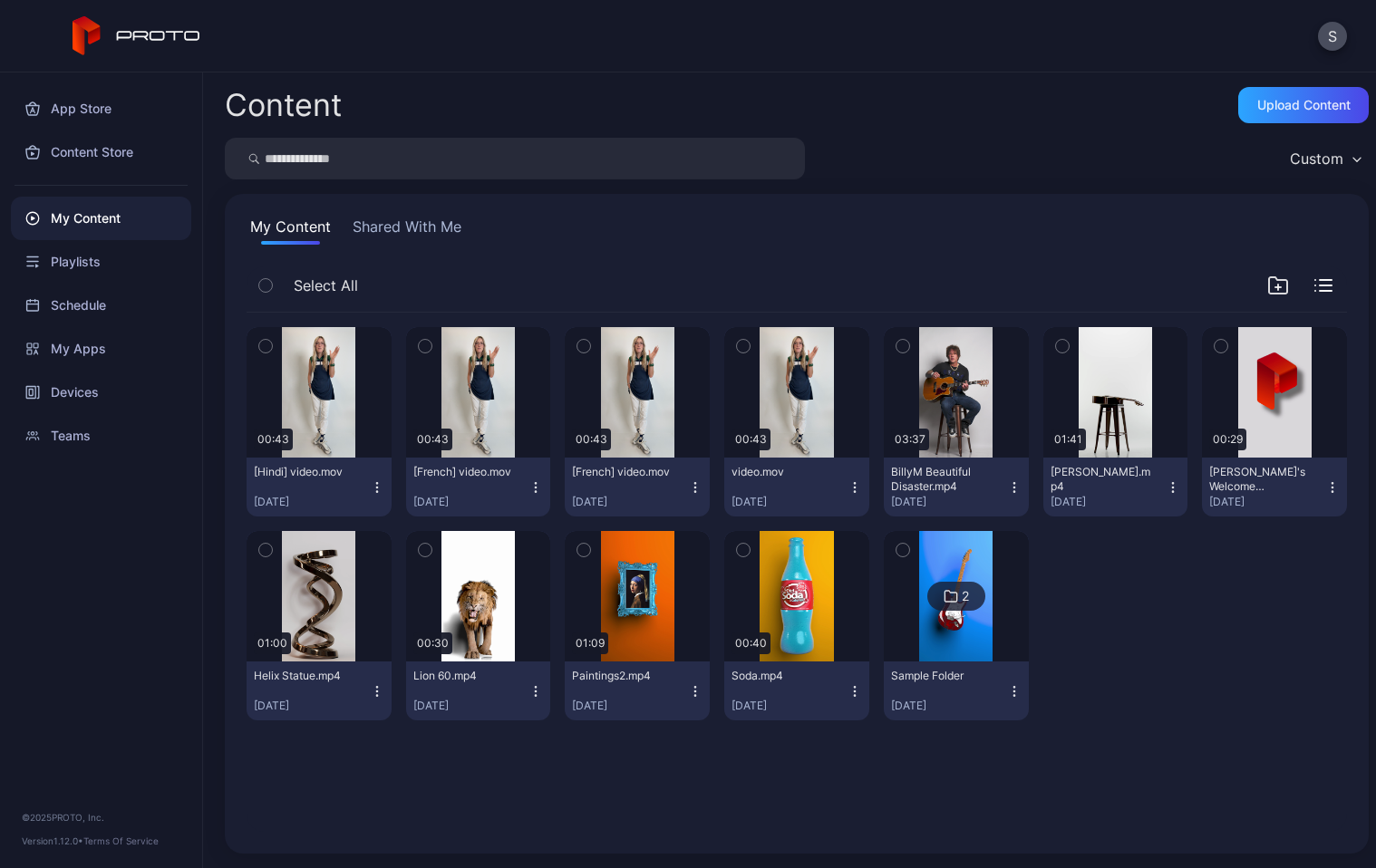
click at [895, 134] on div "Content Upload Content Custom My Content Shared With Me Select All Preview 00:4…" at bounding box center [789, 470] width 1173 height 796
click at [107, 375] on div "Devices" at bounding box center [101, 392] width 181 height 44
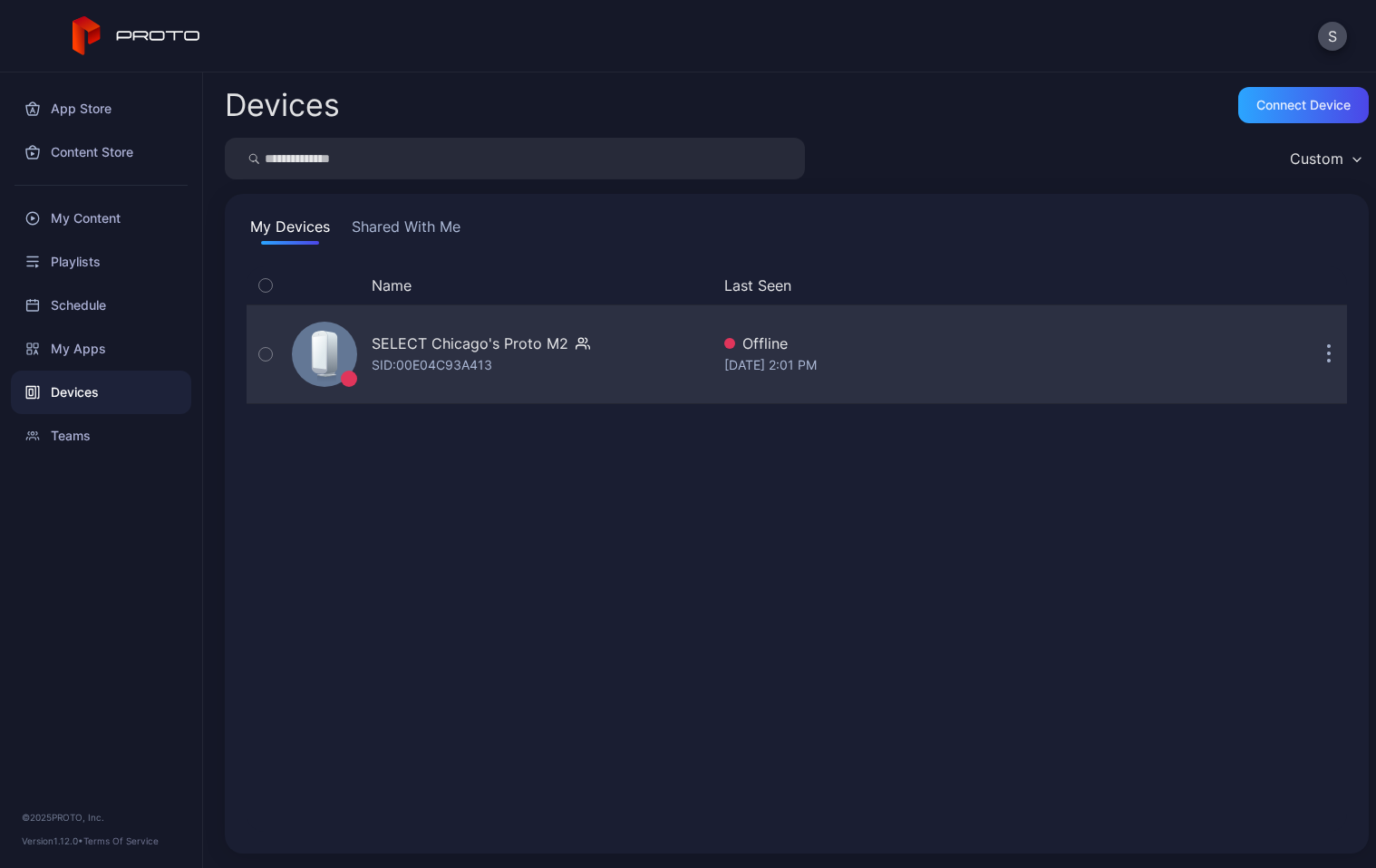
click at [1327, 352] on icon "button" at bounding box center [1329, 355] width 5 height 20
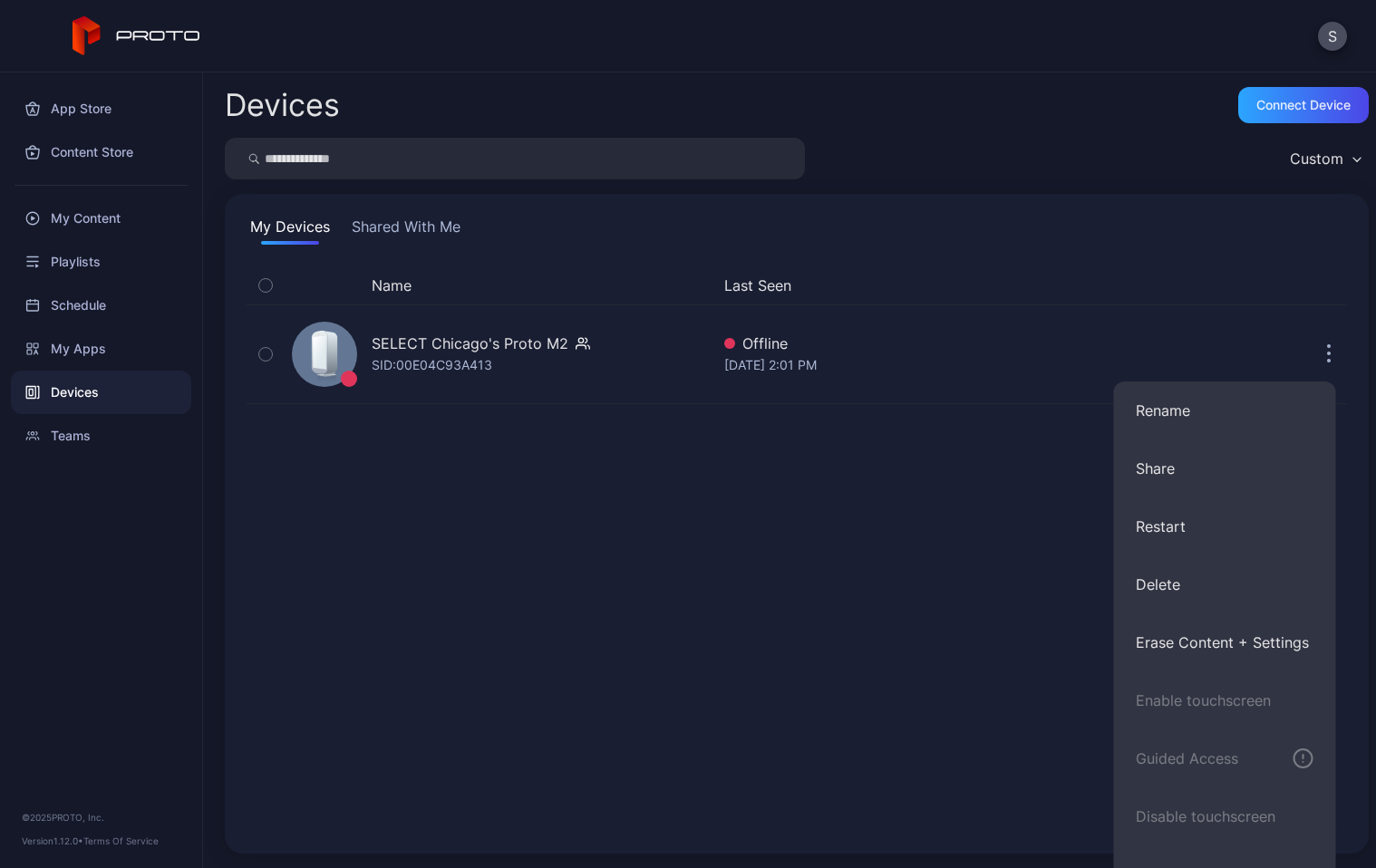
click at [1016, 525] on div "Name Last Seen SELECT Chicago's Proto M2 SID: 00E04C93A413 Offline [DATE] 2:01 …" at bounding box center [796, 549] width 1100 height 565
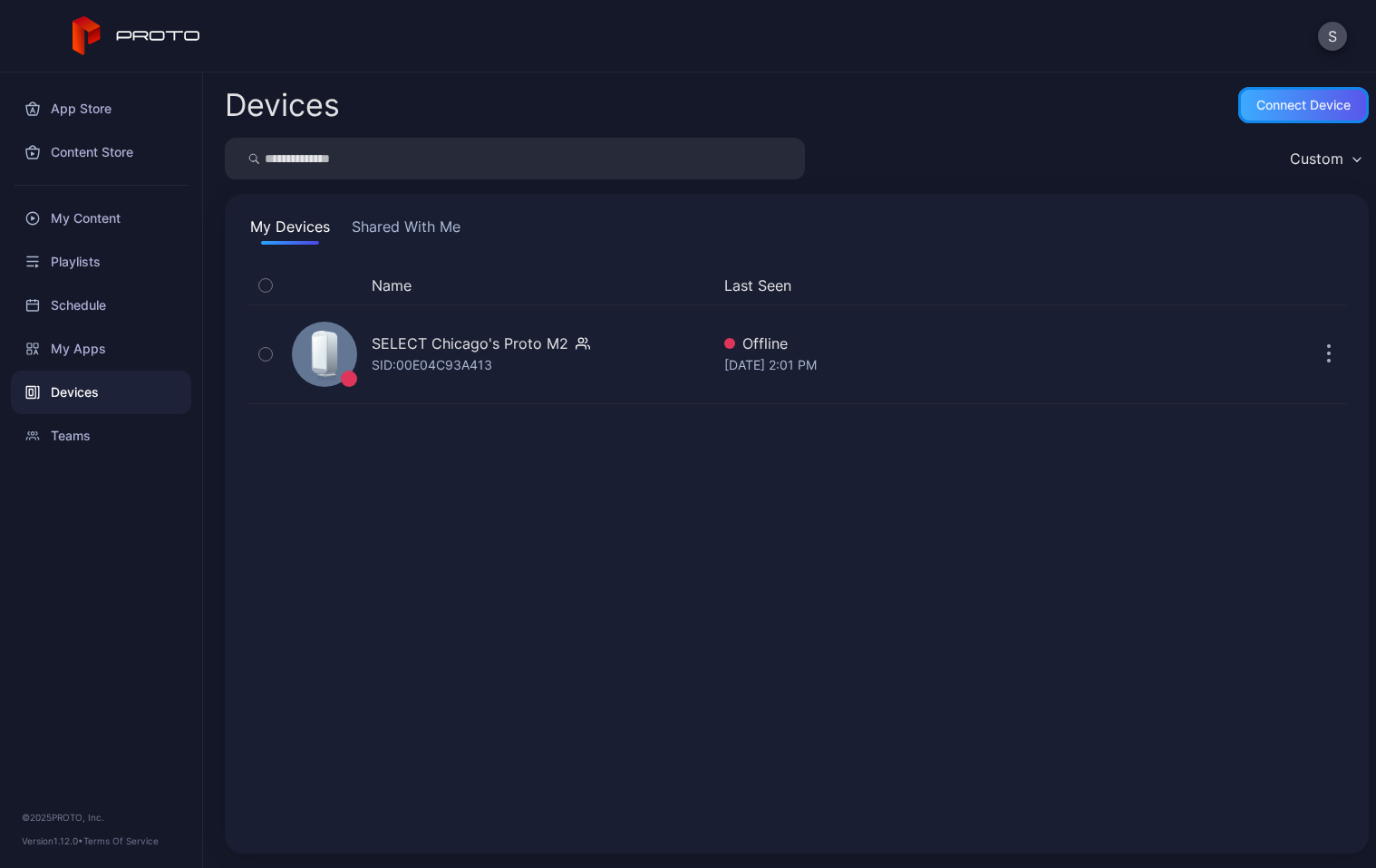
click at [1264, 109] on div "Connect device" at bounding box center [1304, 106] width 95 height 15
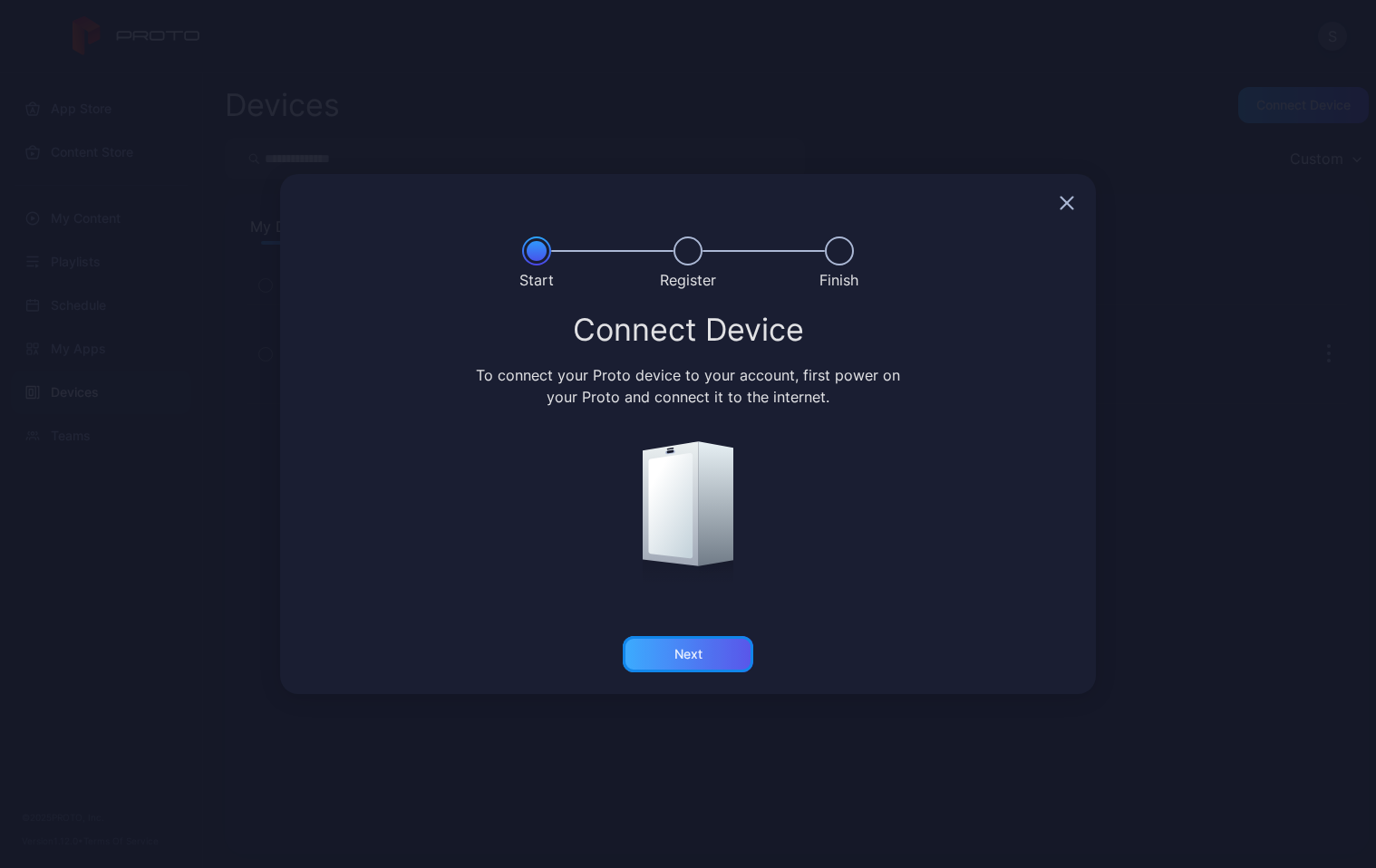
click at [708, 663] on div "Next" at bounding box center [688, 654] width 131 height 36
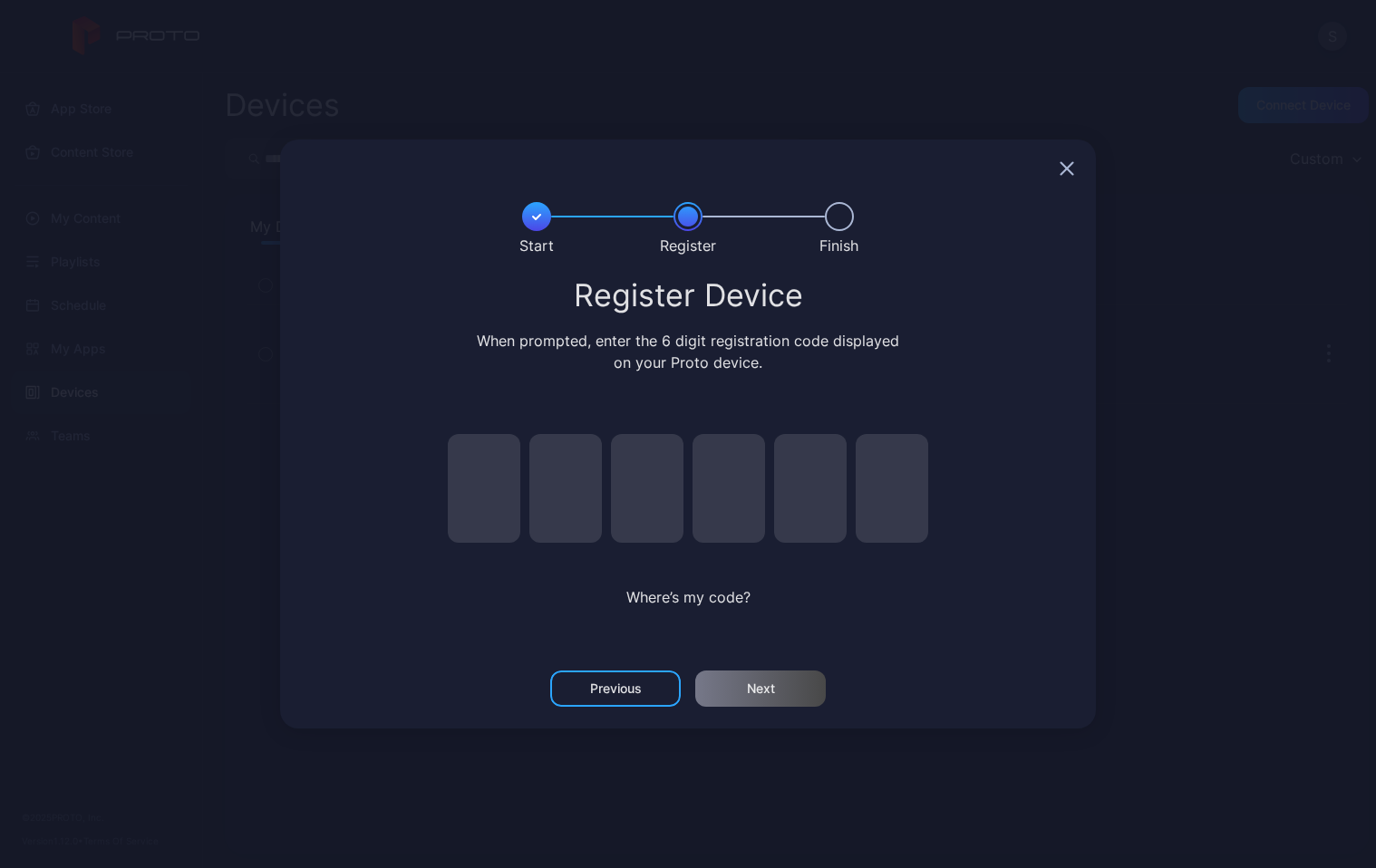
click at [491, 479] on input "pin code 1 of 6" at bounding box center [484, 488] width 72 height 108
type input "*"
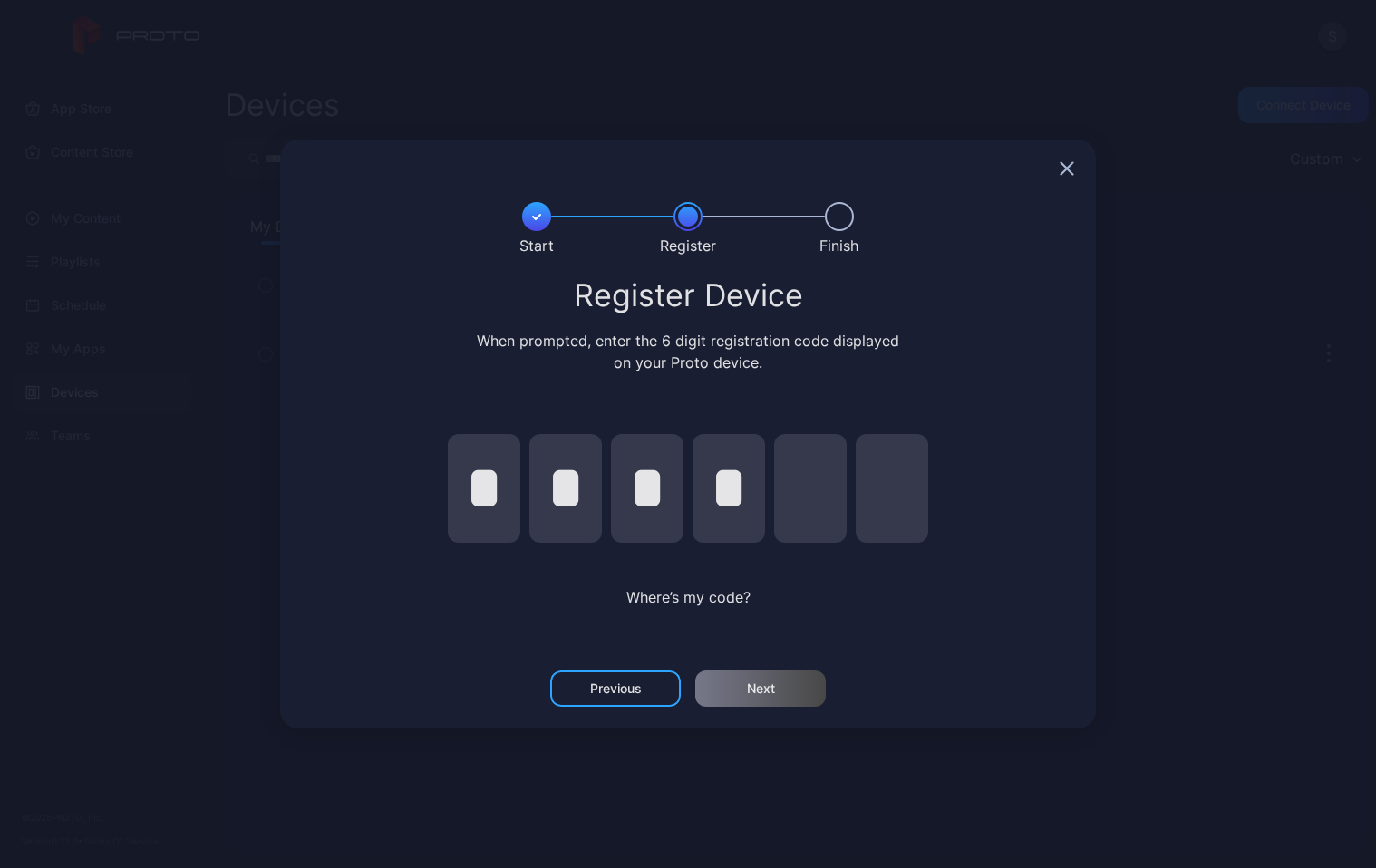
type input "*"
click at [785, 687] on div "Next" at bounding box center [760, 688] width 131 height 36
click at [892, 506] on input "*" at bounding box center [891, 488] width 72 height 108
type input "*"
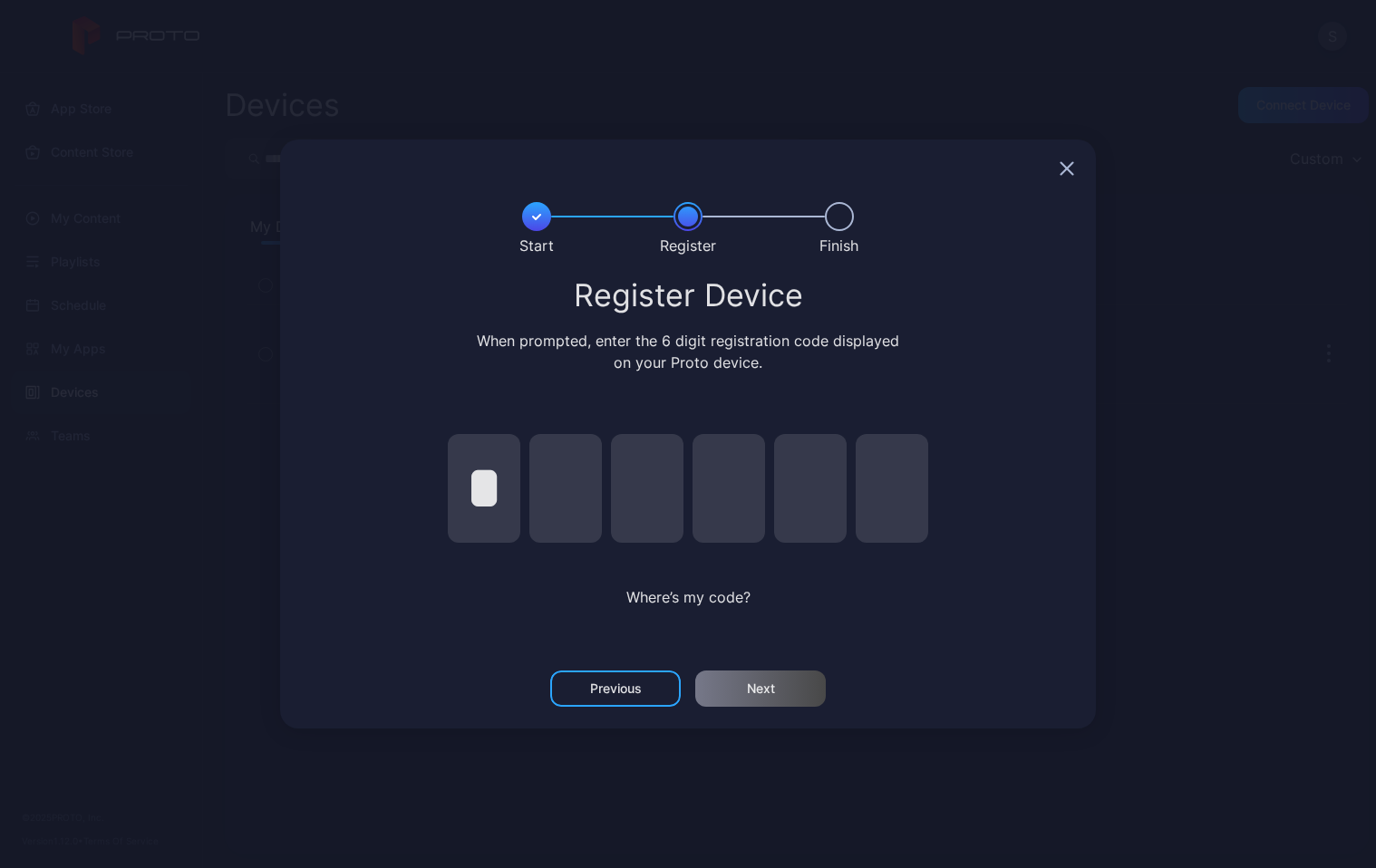
type input "*"
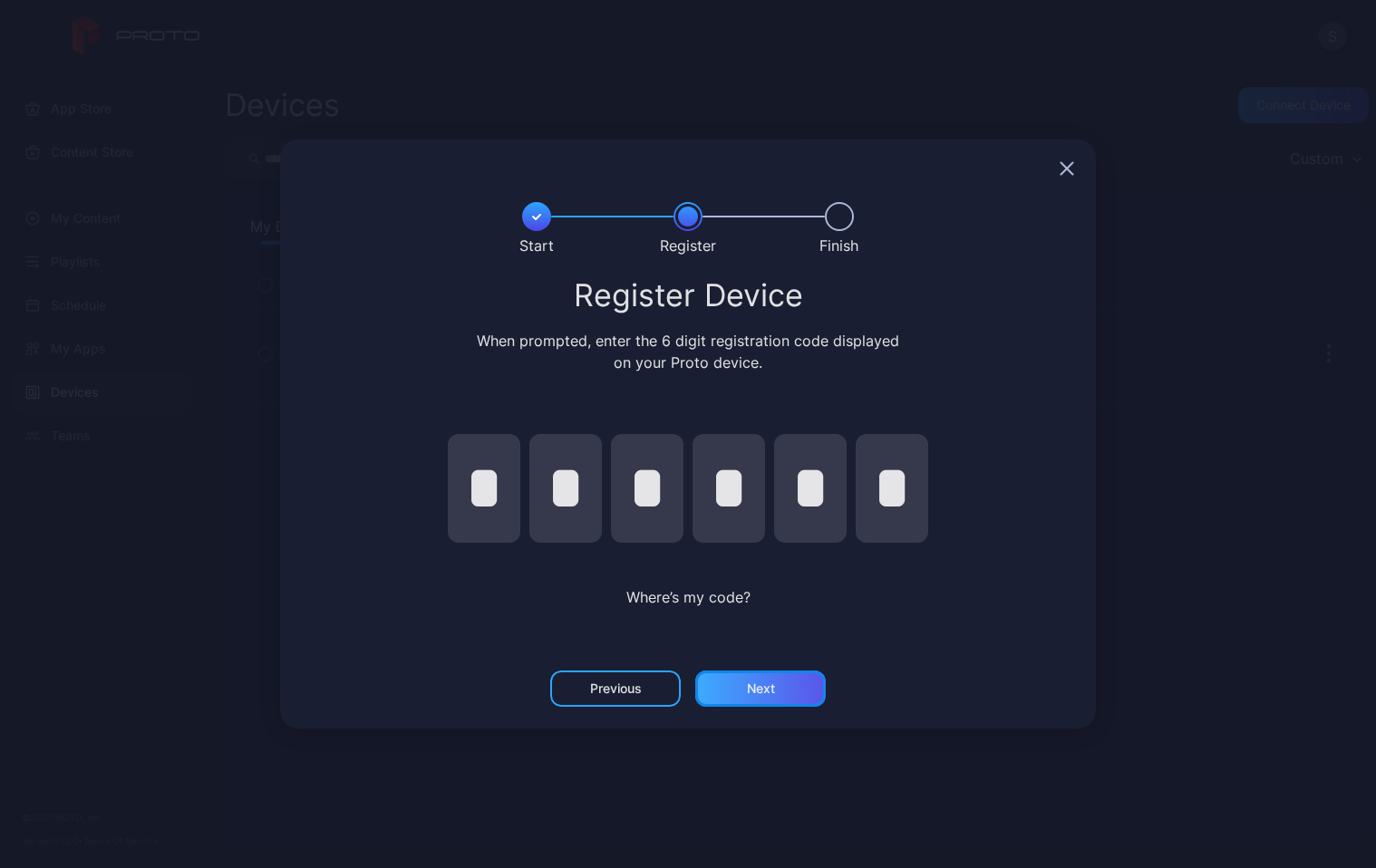
click at [747, 695] on div "Next" at bounding box center [761, 689] width 28 height 15
click at [763, 683] on button "Next" at bounding box center [760, 688] width 131 height 36
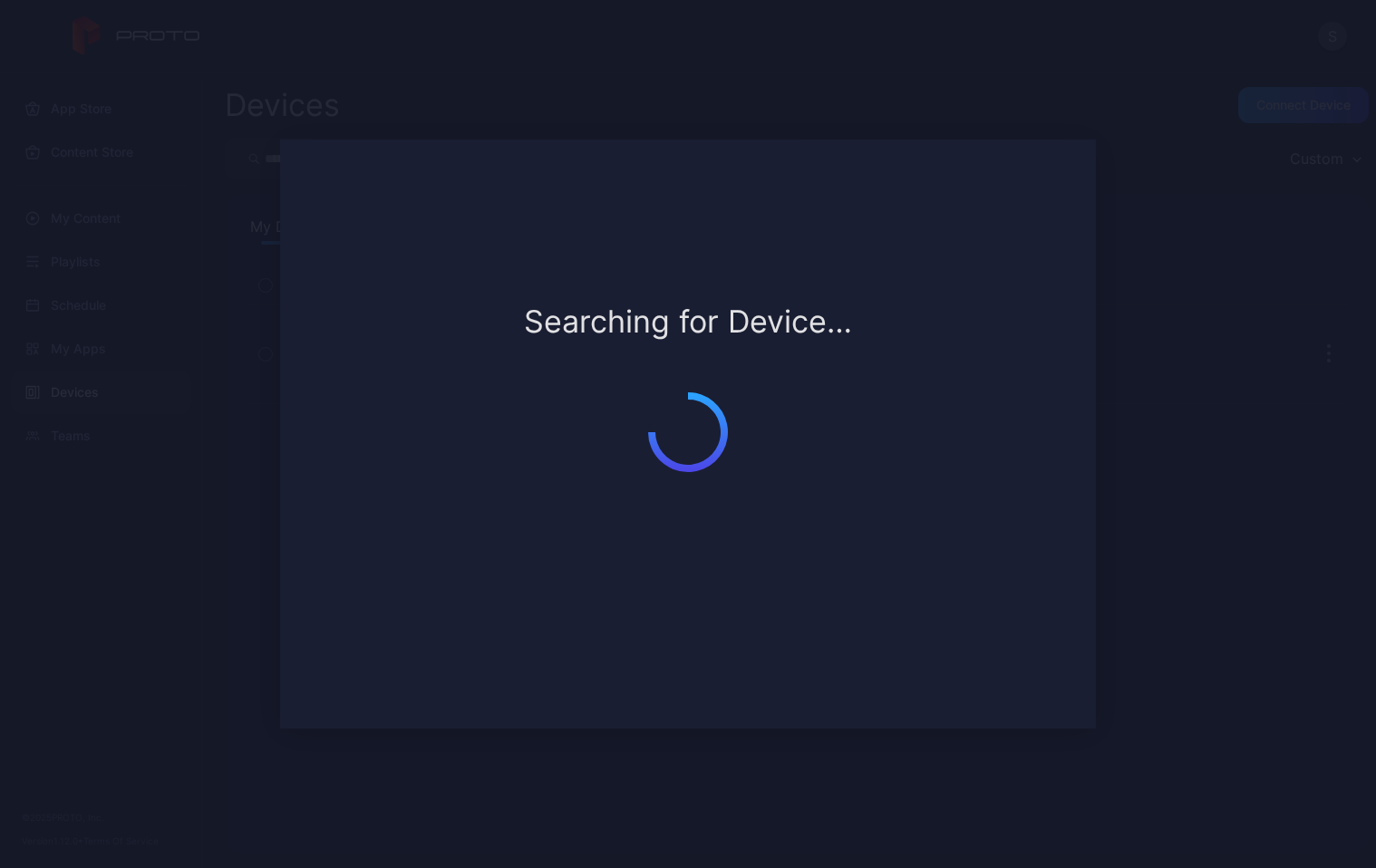
click at [763, 683] on button "Next" at bounding box center [760, 688] width 131 height 36
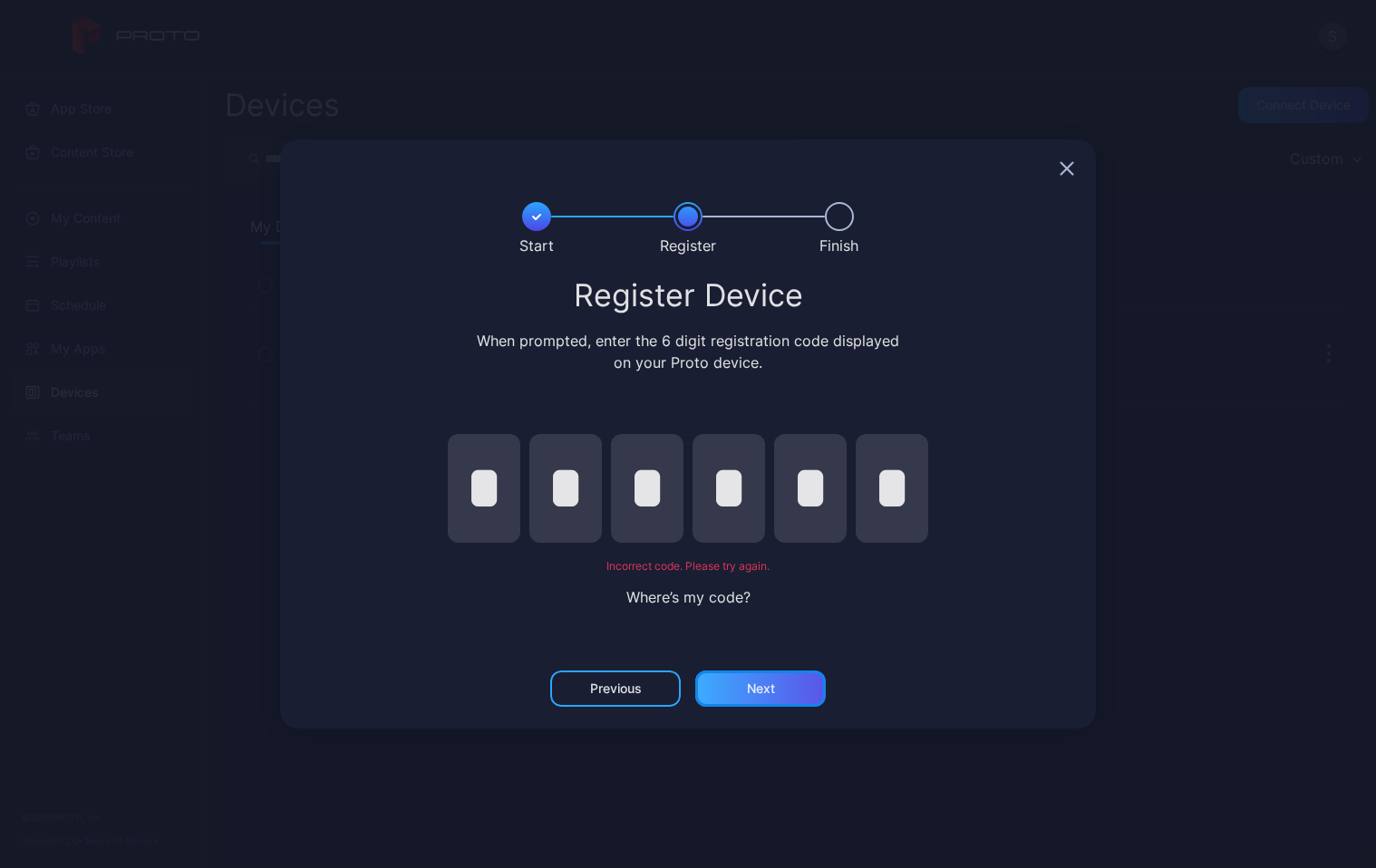
click at [766, 681] on button "Next" at bounding box center [760, 688] width 131 height 36
click at [774, 673] on button "Next" at bounding box center [760, 688] width 131 height 36
click at [767, 683] on button "Next" at bounding box center [760, 688] width 131 height 36
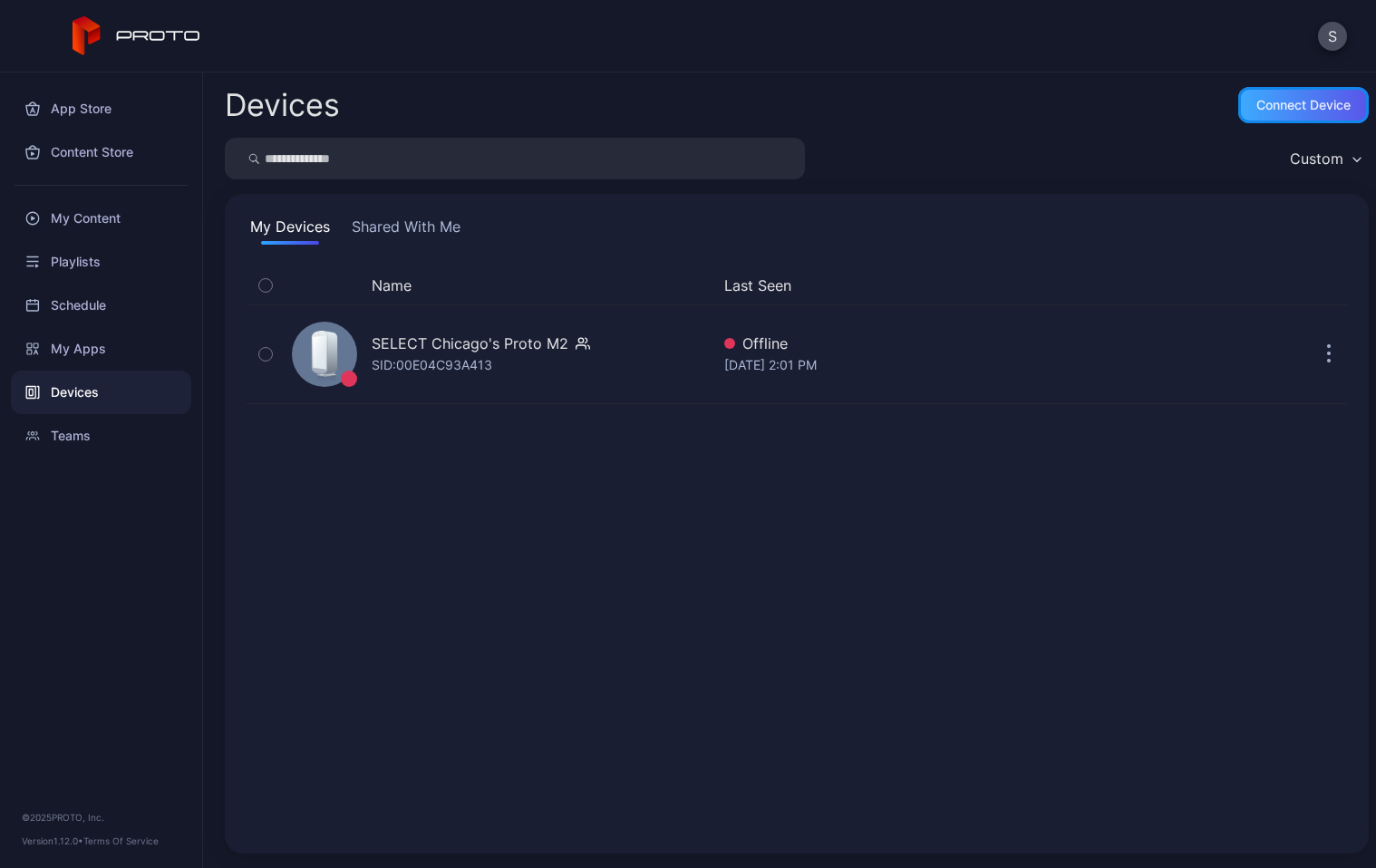
click at [1294, 104] on div "Connect device" at bounding box center [1304, 106] width 95 height 15
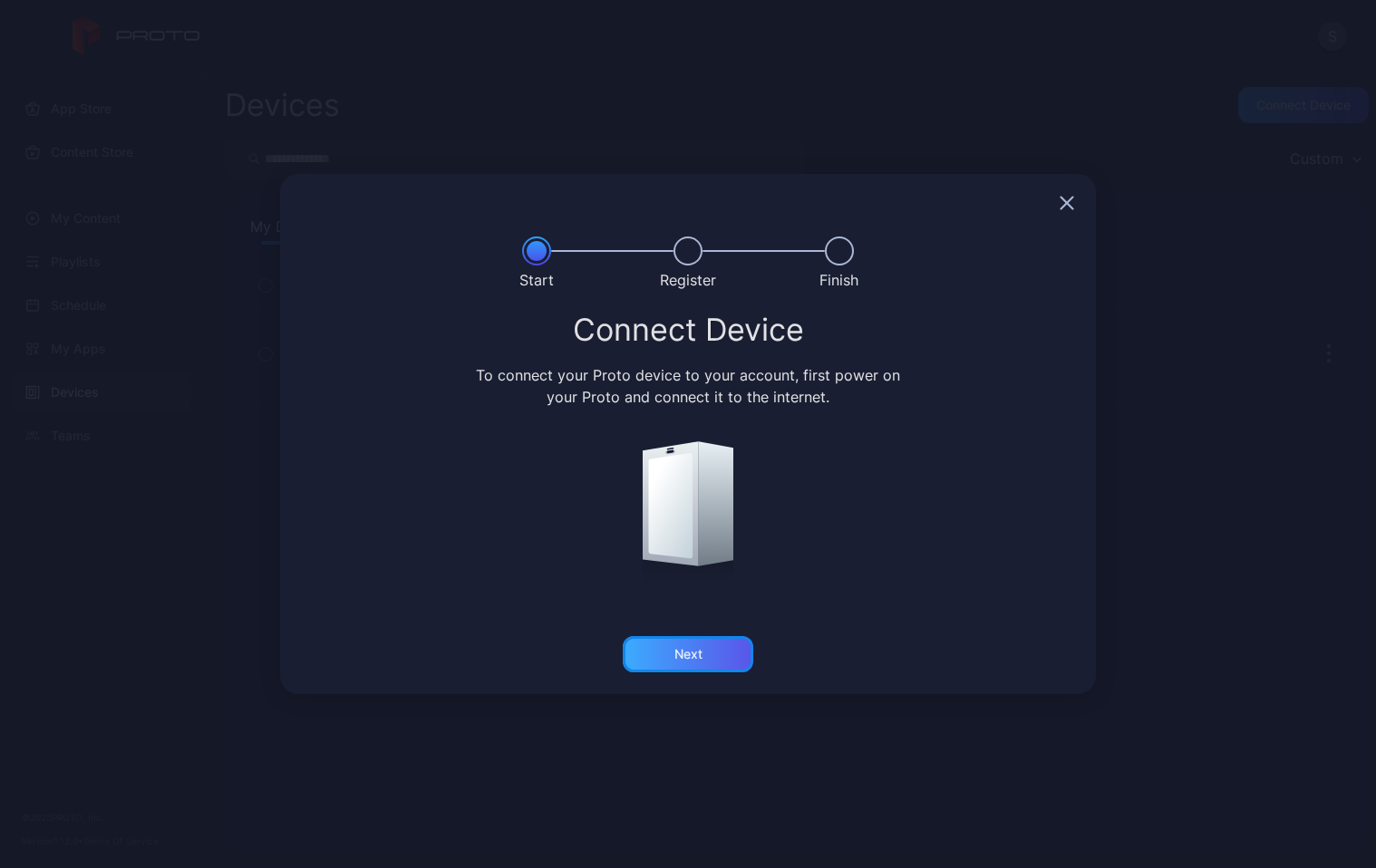
click at [717, 663] on div "Next" at bounding box center [688, 654] width 131 height 36
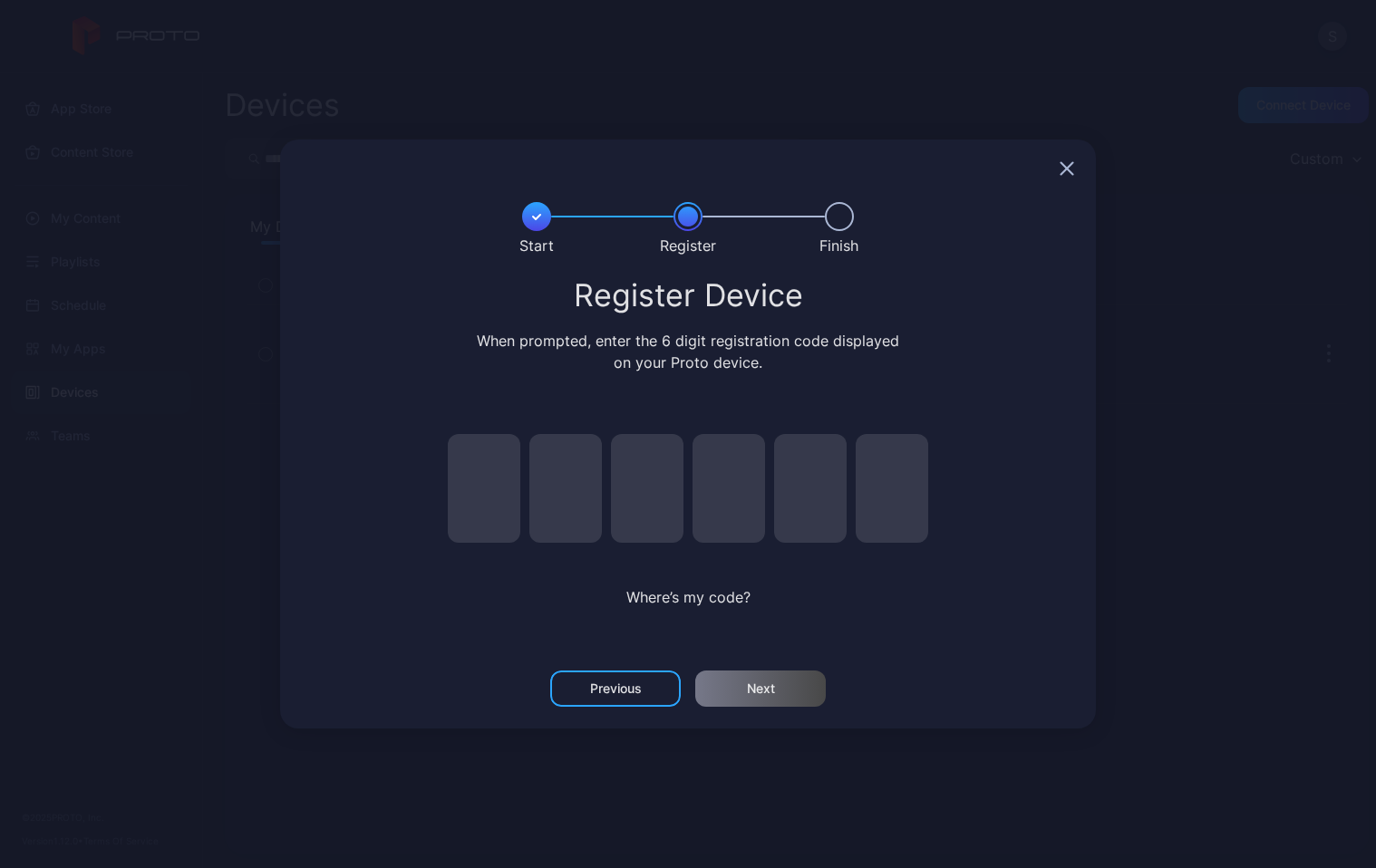
click at [488, 496] on input "pin code 1 of 6" at bounding box center [484, 488] width 72 height 108
type input "*"
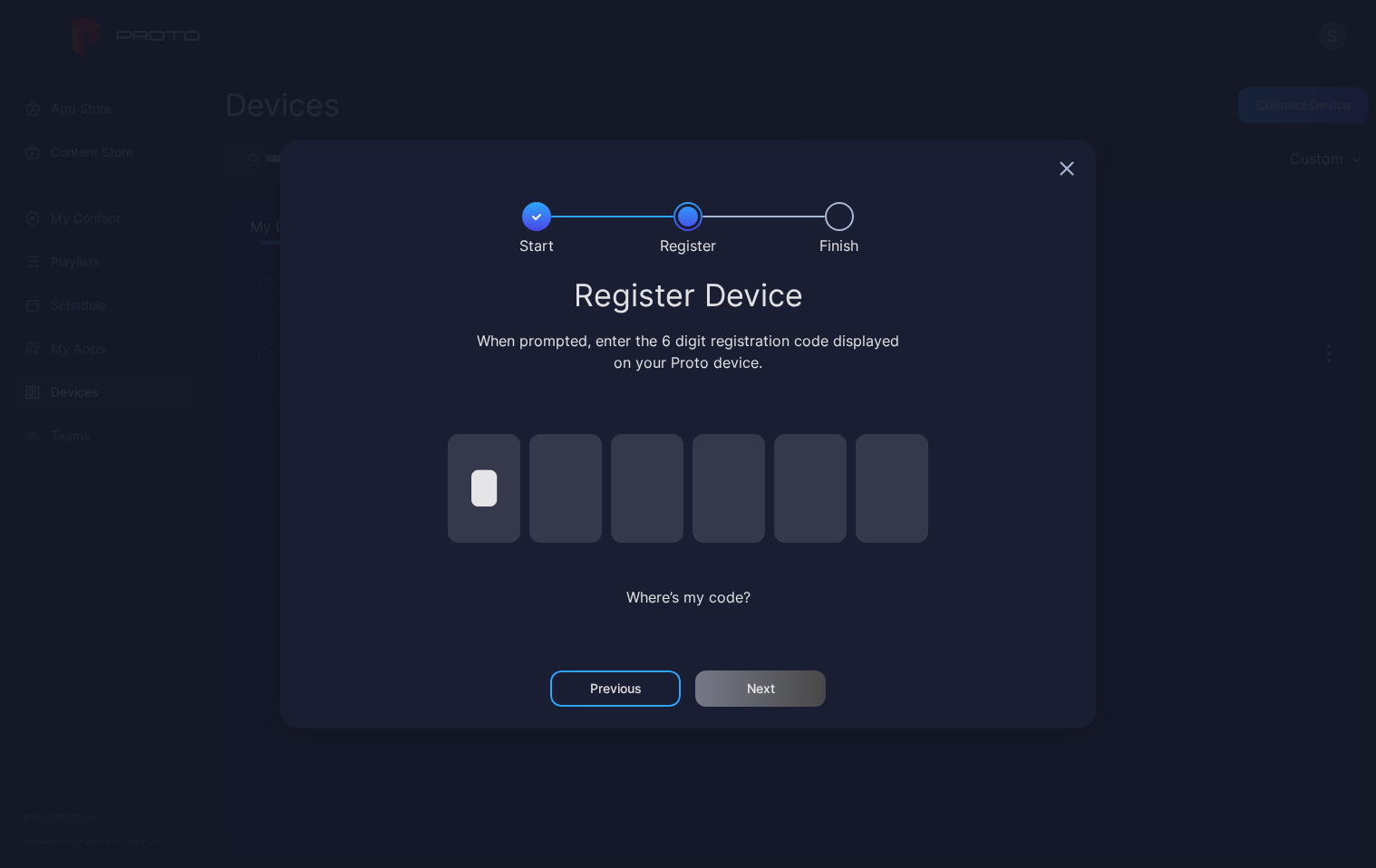
type input "*"
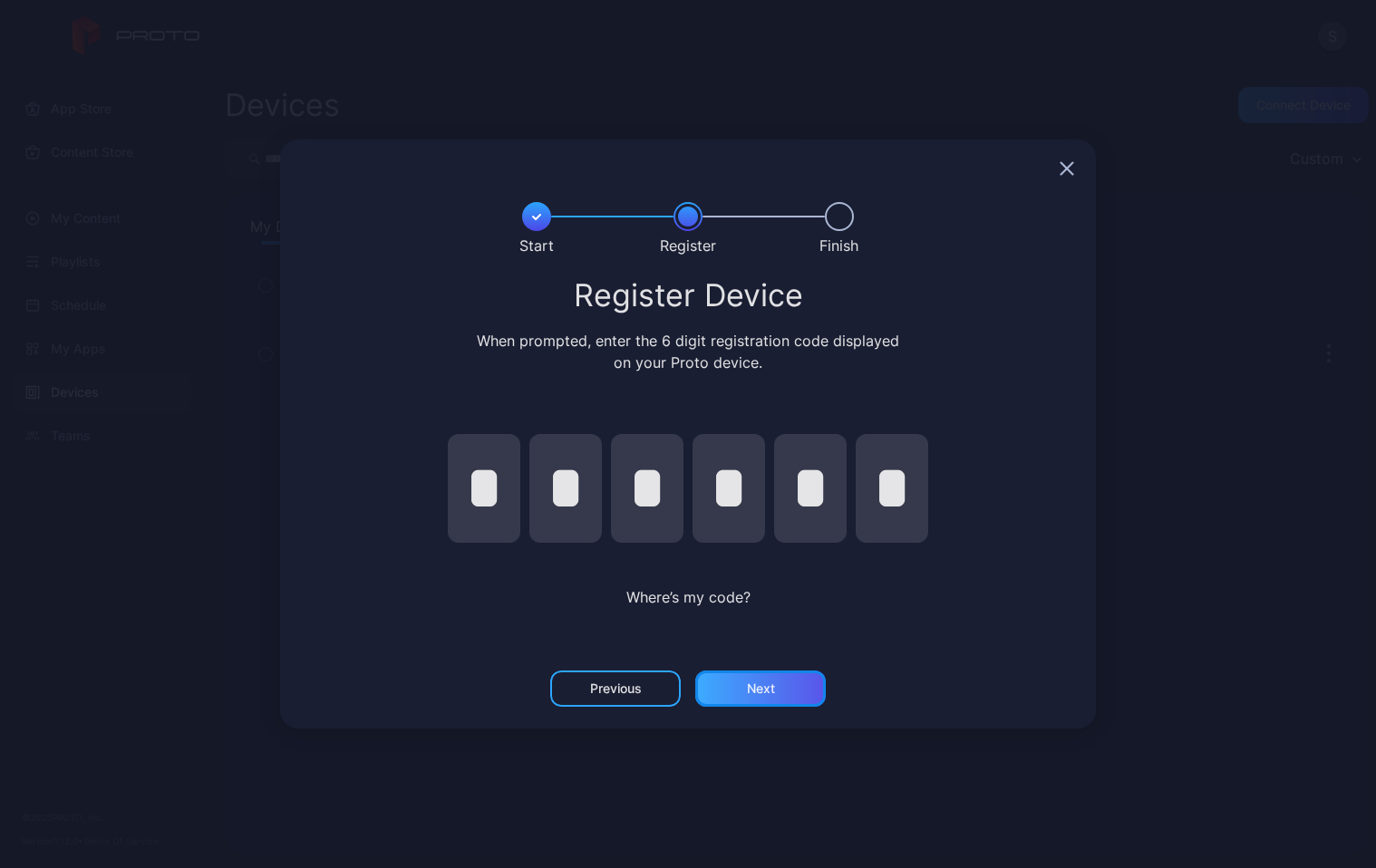
click at [761, 696] on div "Next" at bounding box center [760, 688] width 131 height 36
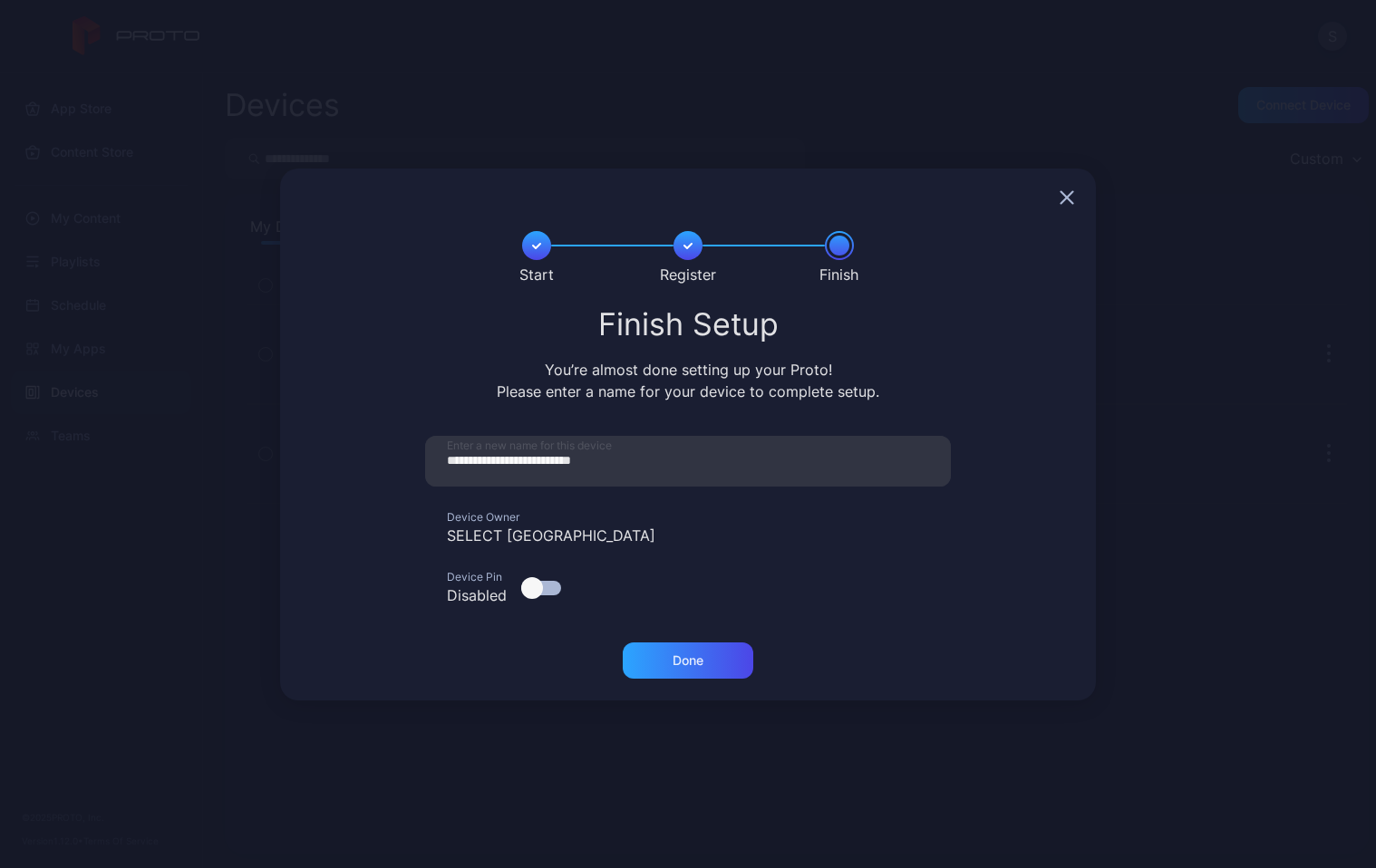
click at [768, 123] on div "**********" at bounding box center [688, 434] width 1376 height 868
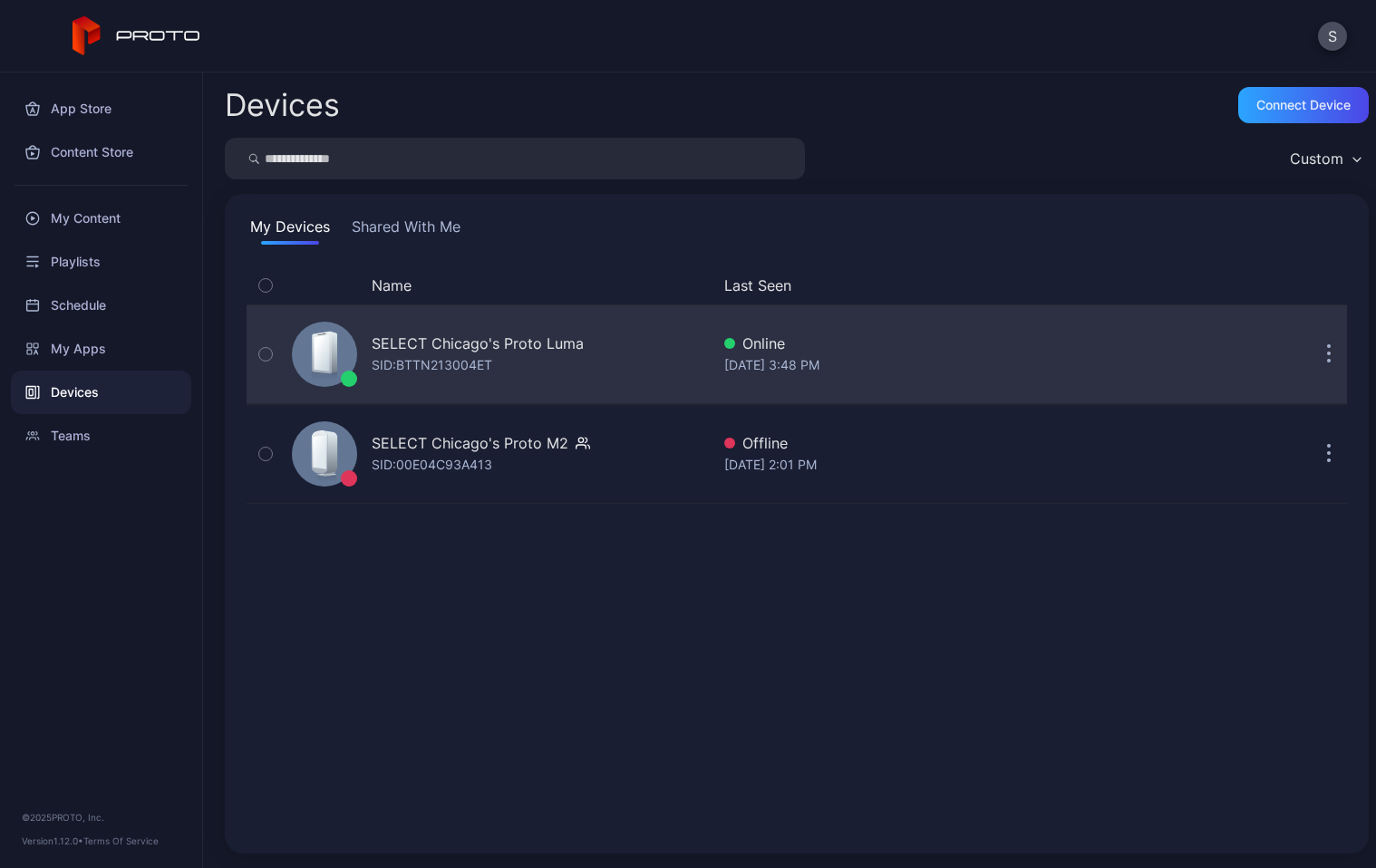
click at [595, 384] on div "SELECT Chicago's Proto Luma SID: BTTN213004ET" at bounding box center [497, 355] width 425 height 91
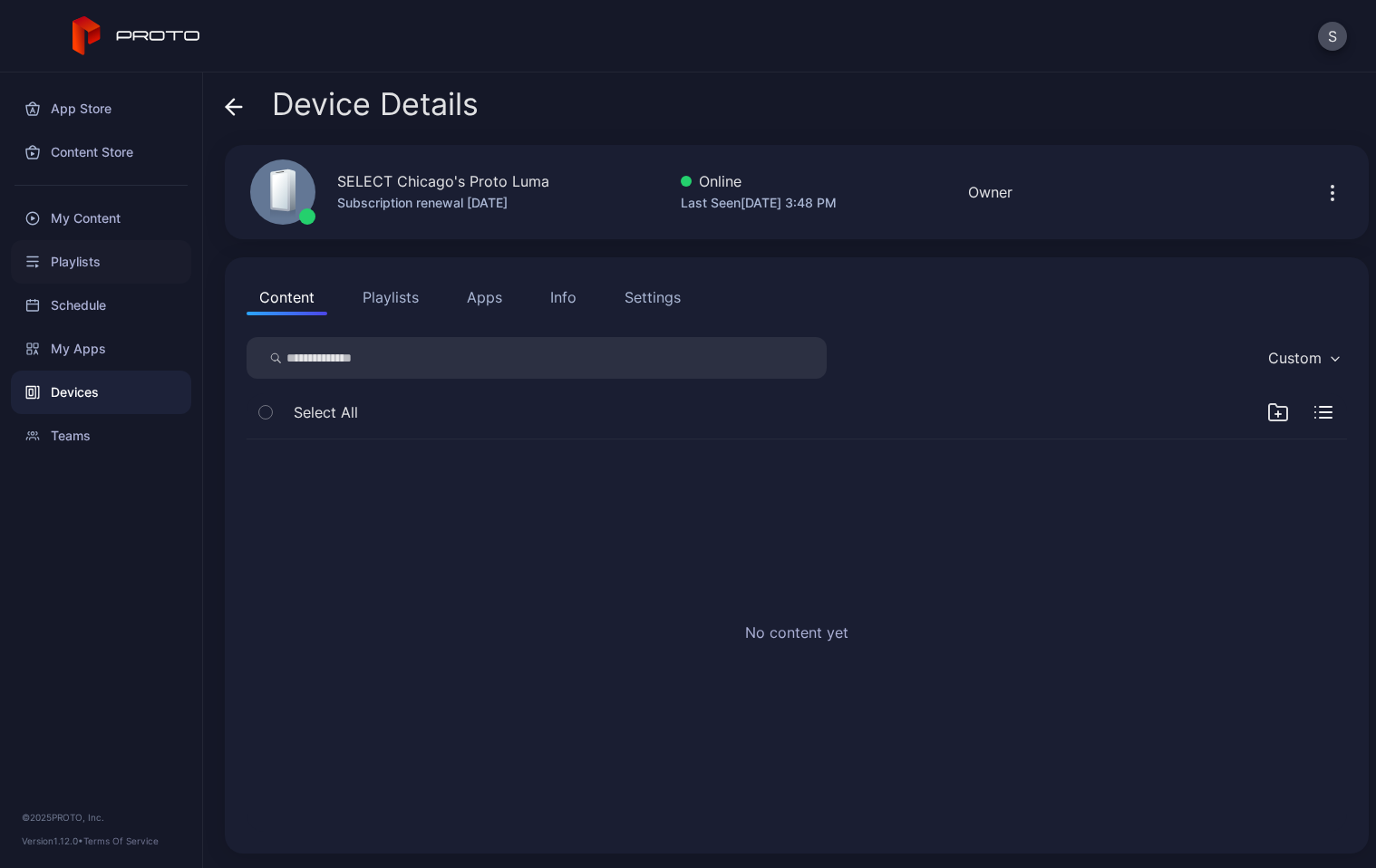
click at [104, 248] on div "Playlists" at bounding box center [101, 261] width 181 height 44
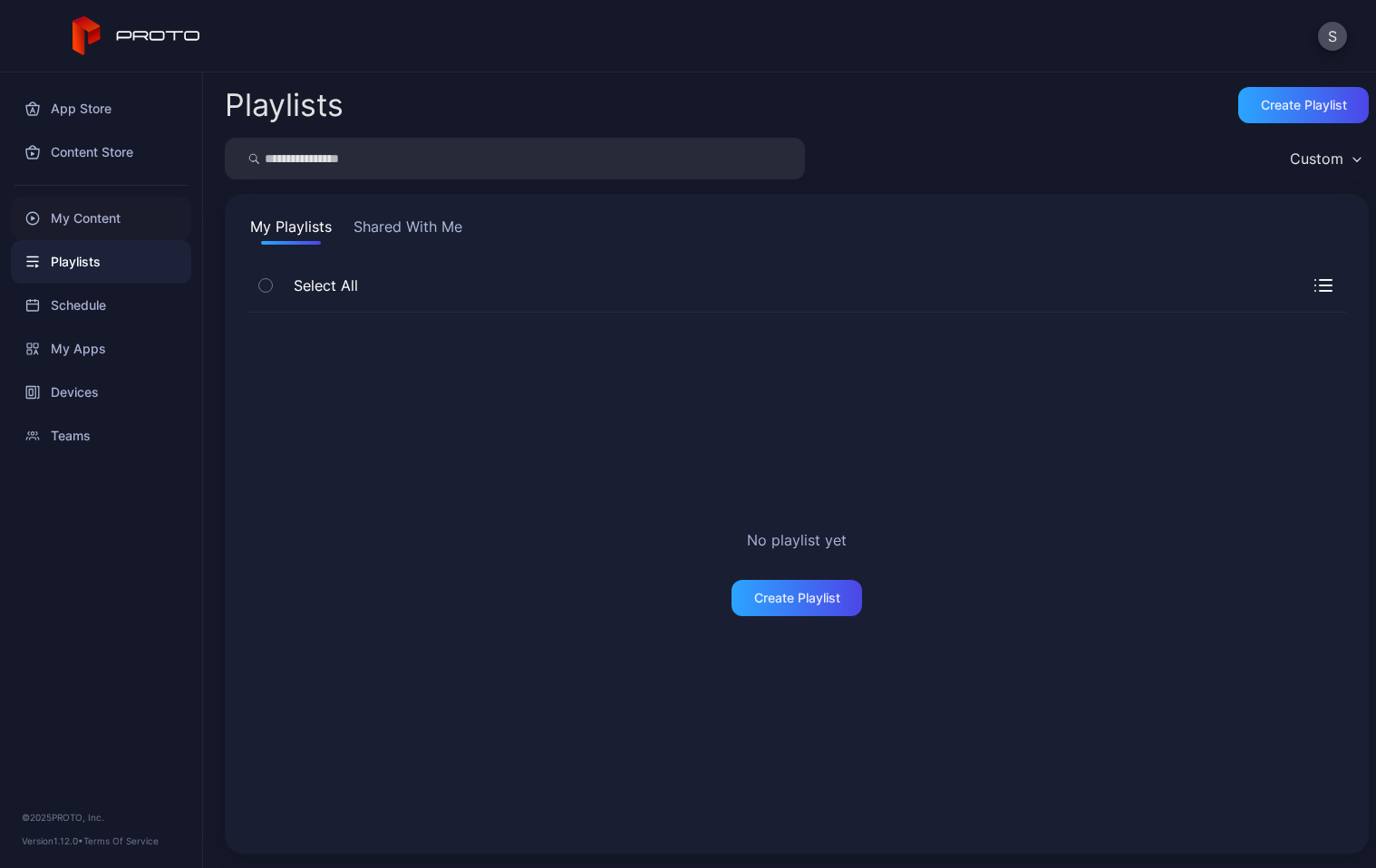
click at [113, 208] on div "My Content" at bounding box center [101, 218] width 181 height 44
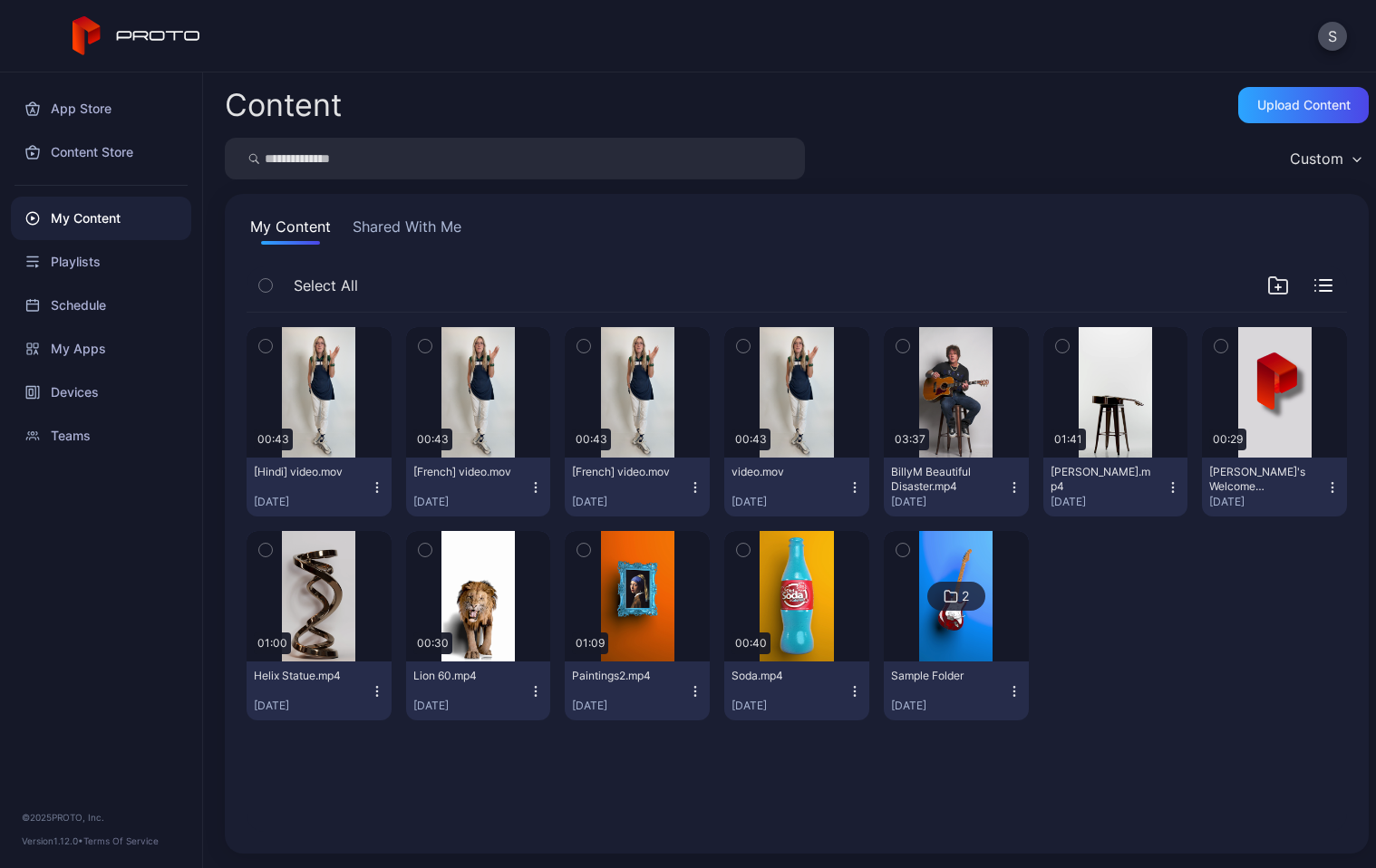
click at [424, 549] on icon "button" at bounding box center [425, 550] width 13 height 20
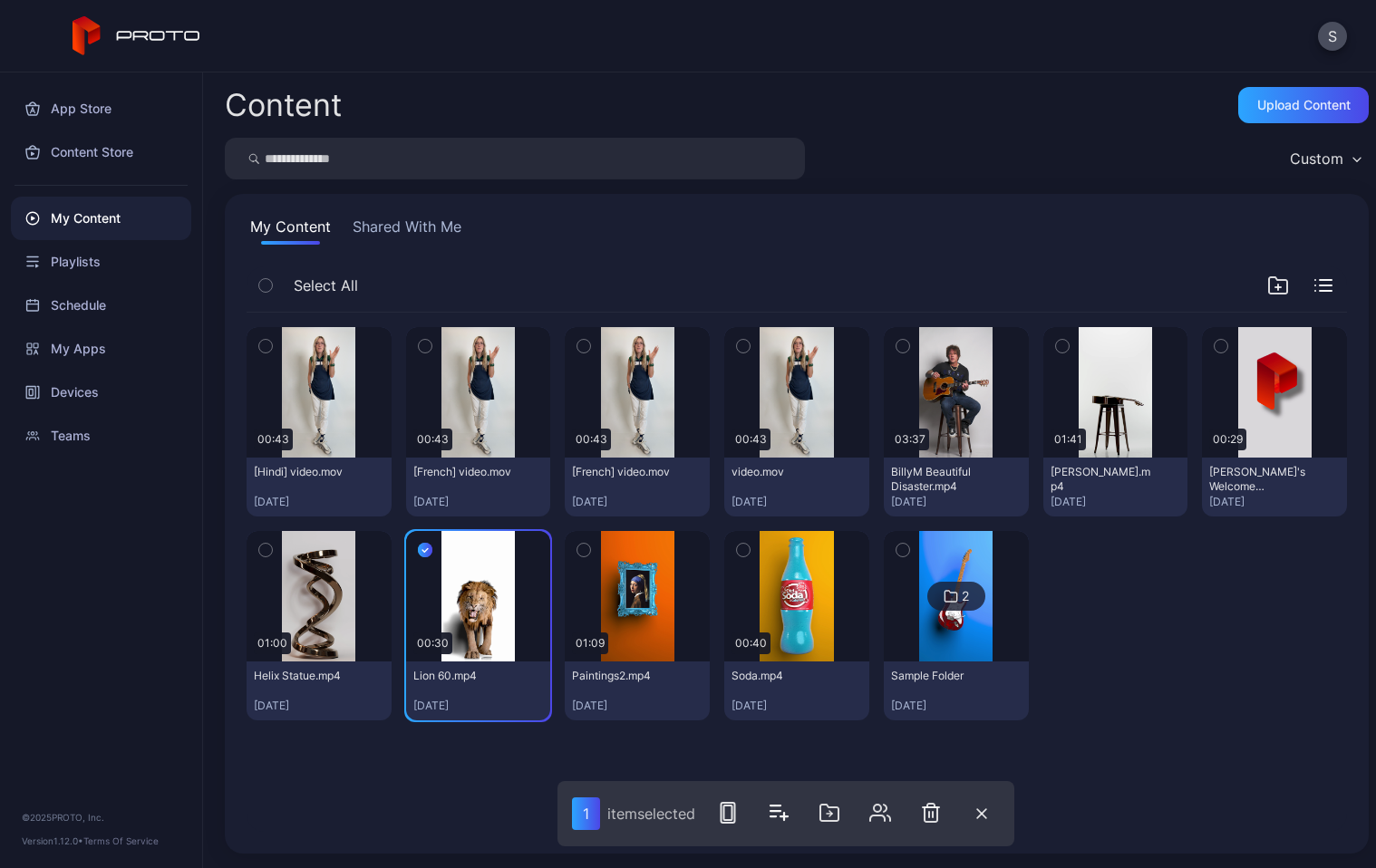
click at [259, 548] on icon "button" at bounding box center [266, 550] width 13 height 20
click at [738, 347] on icon "button" at bounding box center [743, 346] width 13 height 20
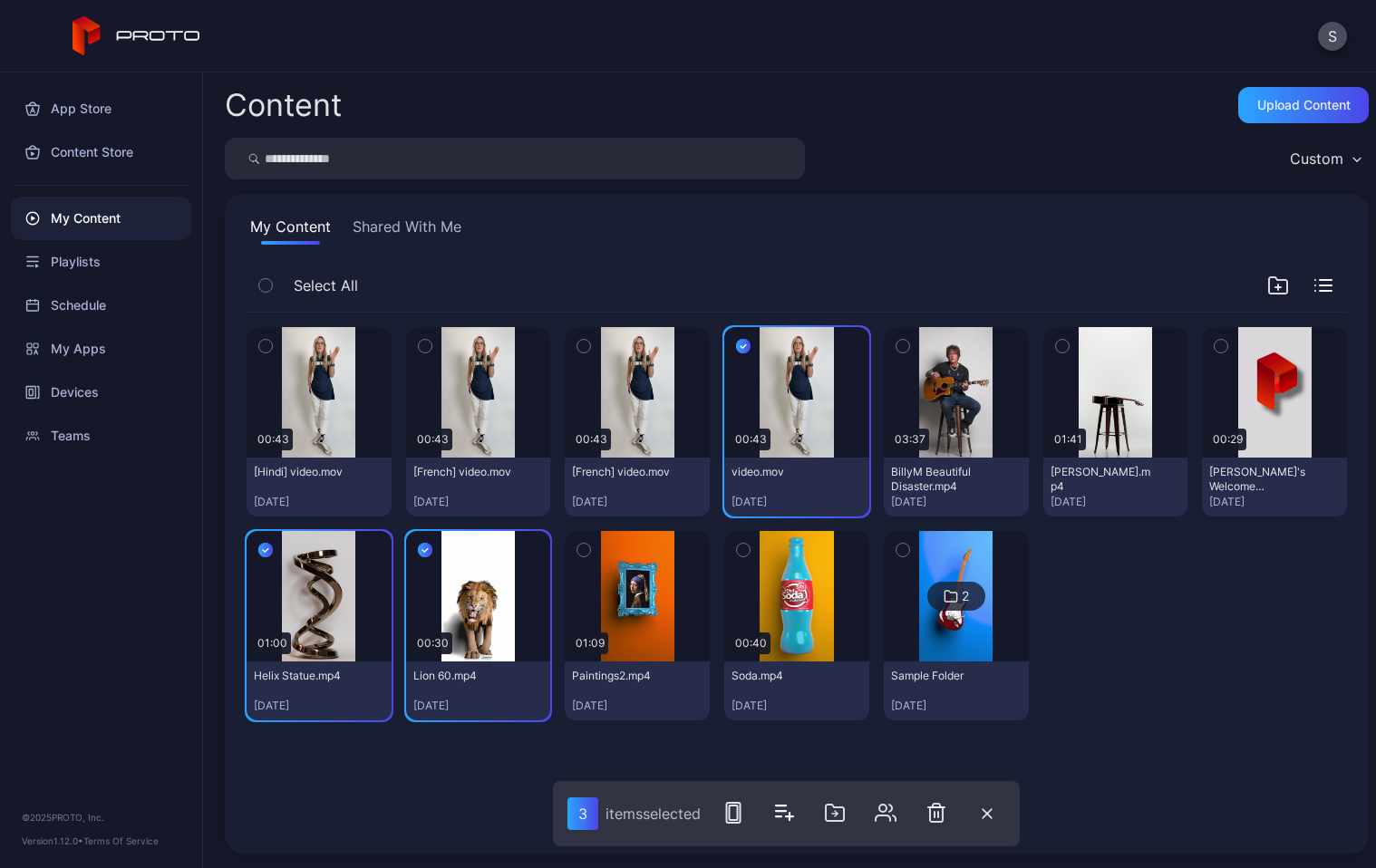
click at [581, 340] on icon "button" at bounding box center [584, 346] width 13 height 20
click at [421, 346] on icon "button" at bounding box center [425, 346] width 13 height 20
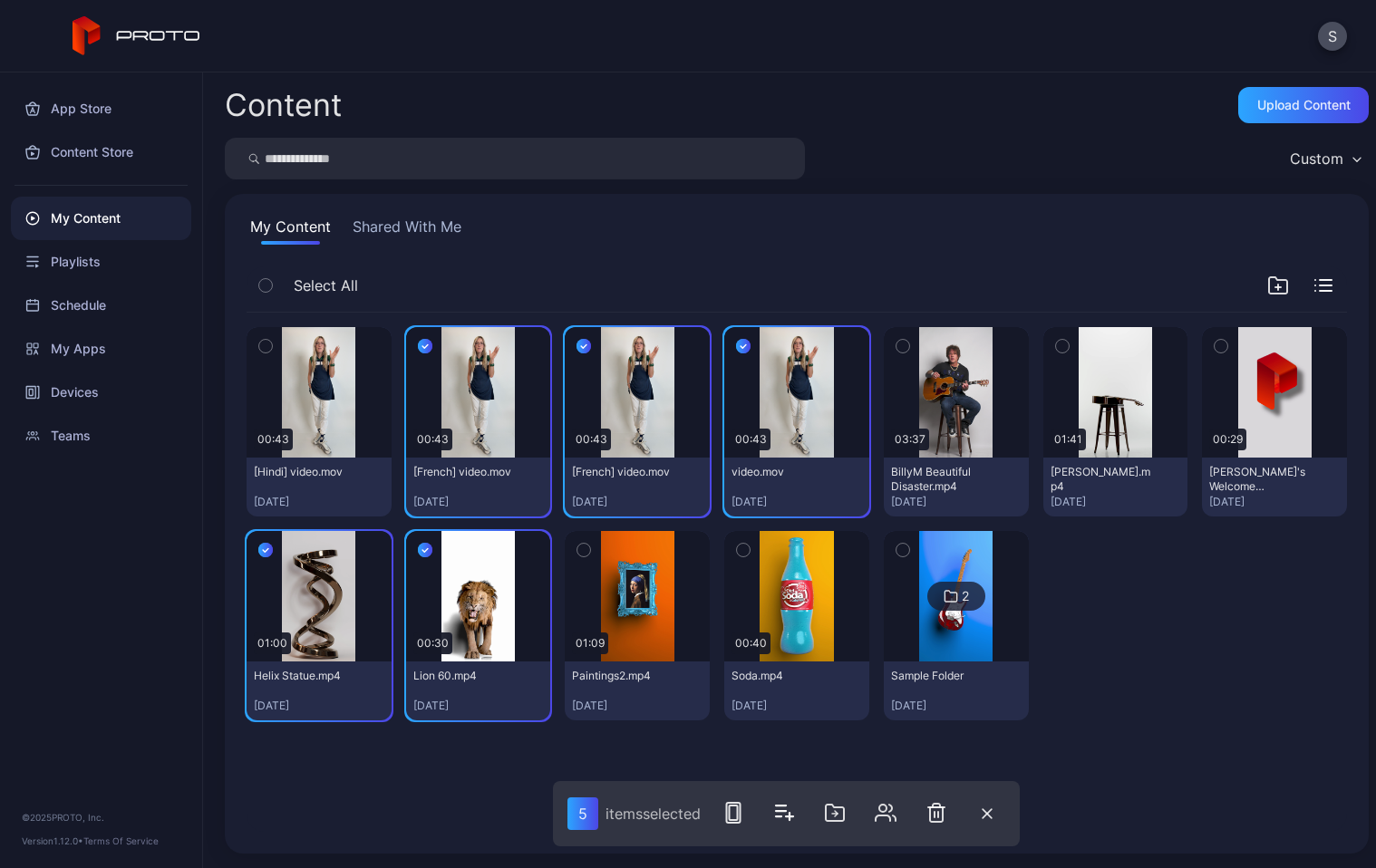
click at [266, 346] on icon "button" at bounding box center [266, 346] width 13 height 20
click at [577, 547] on icon "button" at bounding box center [584, 550] width 13 height 20
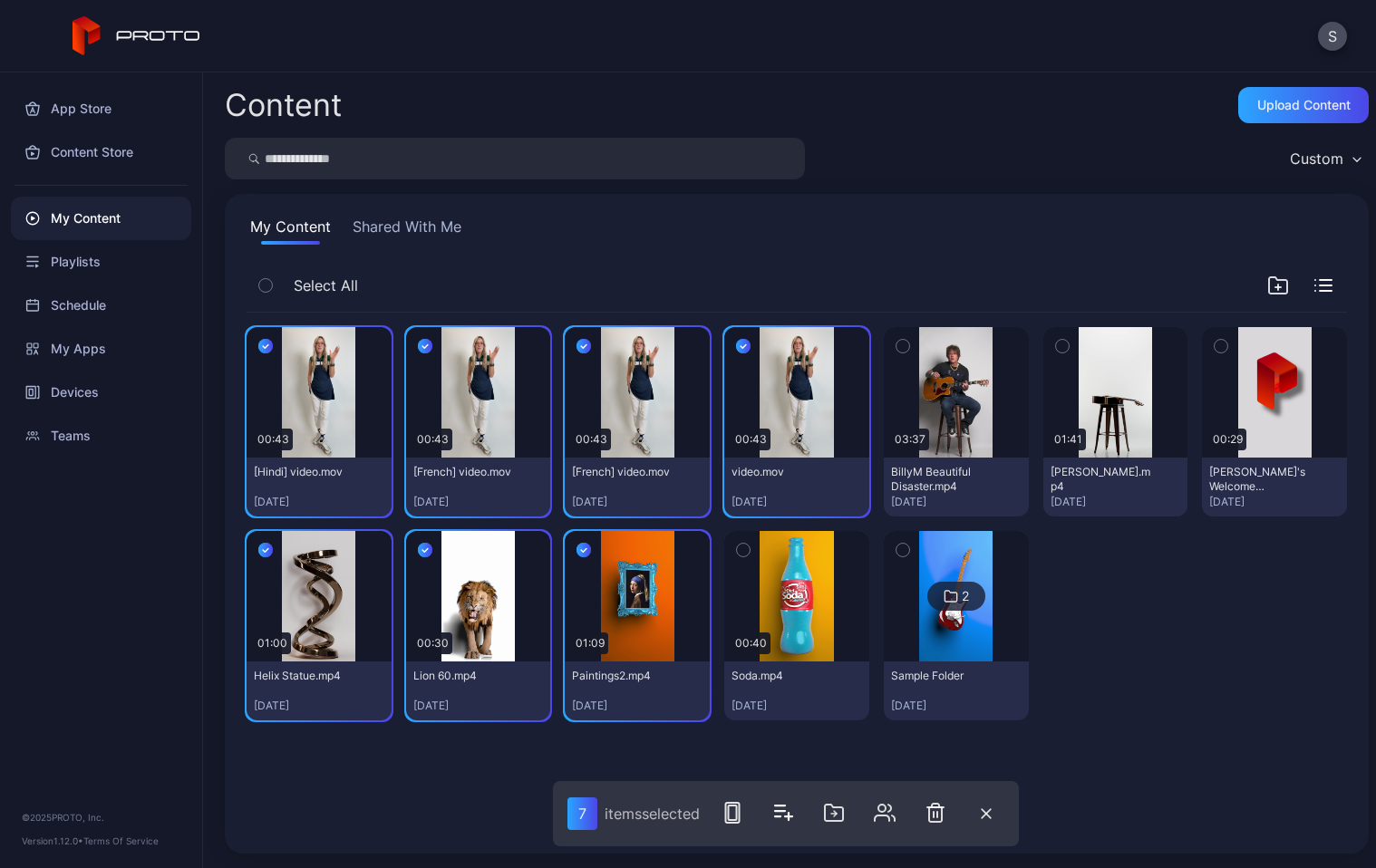
click at [737, 547] on icon "button" at bounding box center [743, 550] width 13 height 20
click at [919, 565] on img at bounding box center [955, 596] width 73 height 131
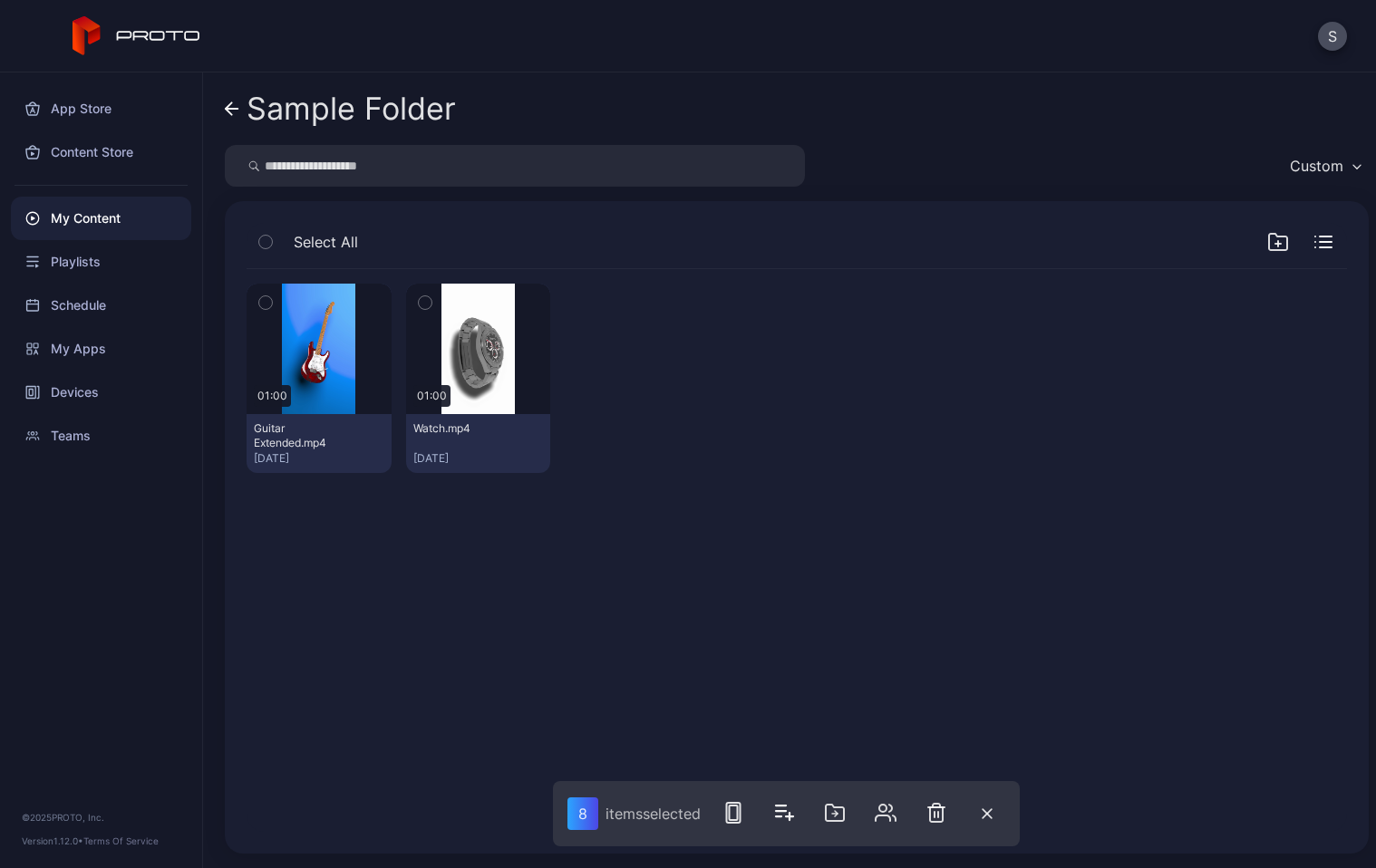
click at [270, 304] on icon "button" at bounding box center [266, 303] width 13 height 20
click at [423, 304] on icon "button" at bounding box center [425, 303] width 13 height 20
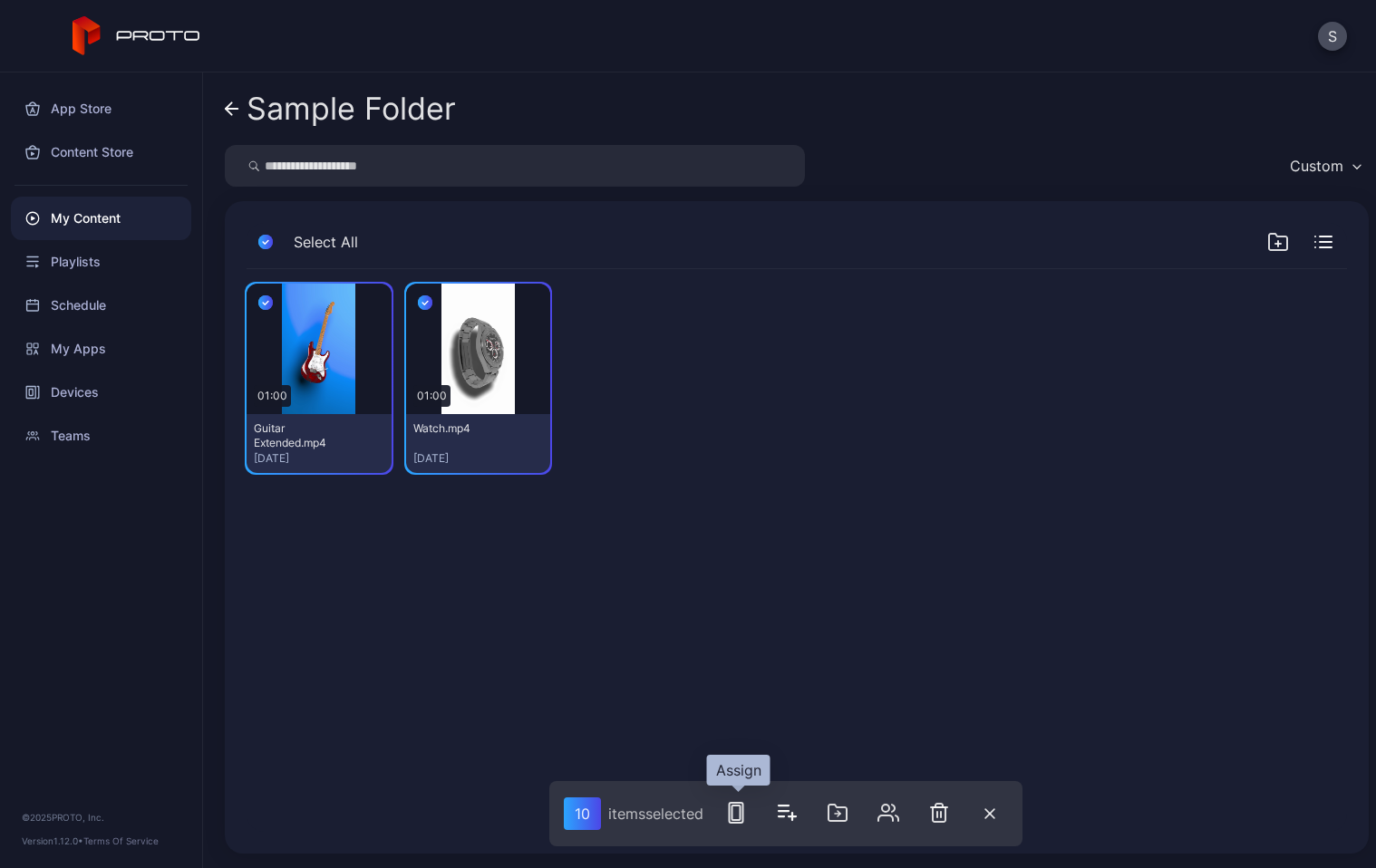
click at [734, 813] on rect "button" at bounding box center [736, 813] width 8 height 15
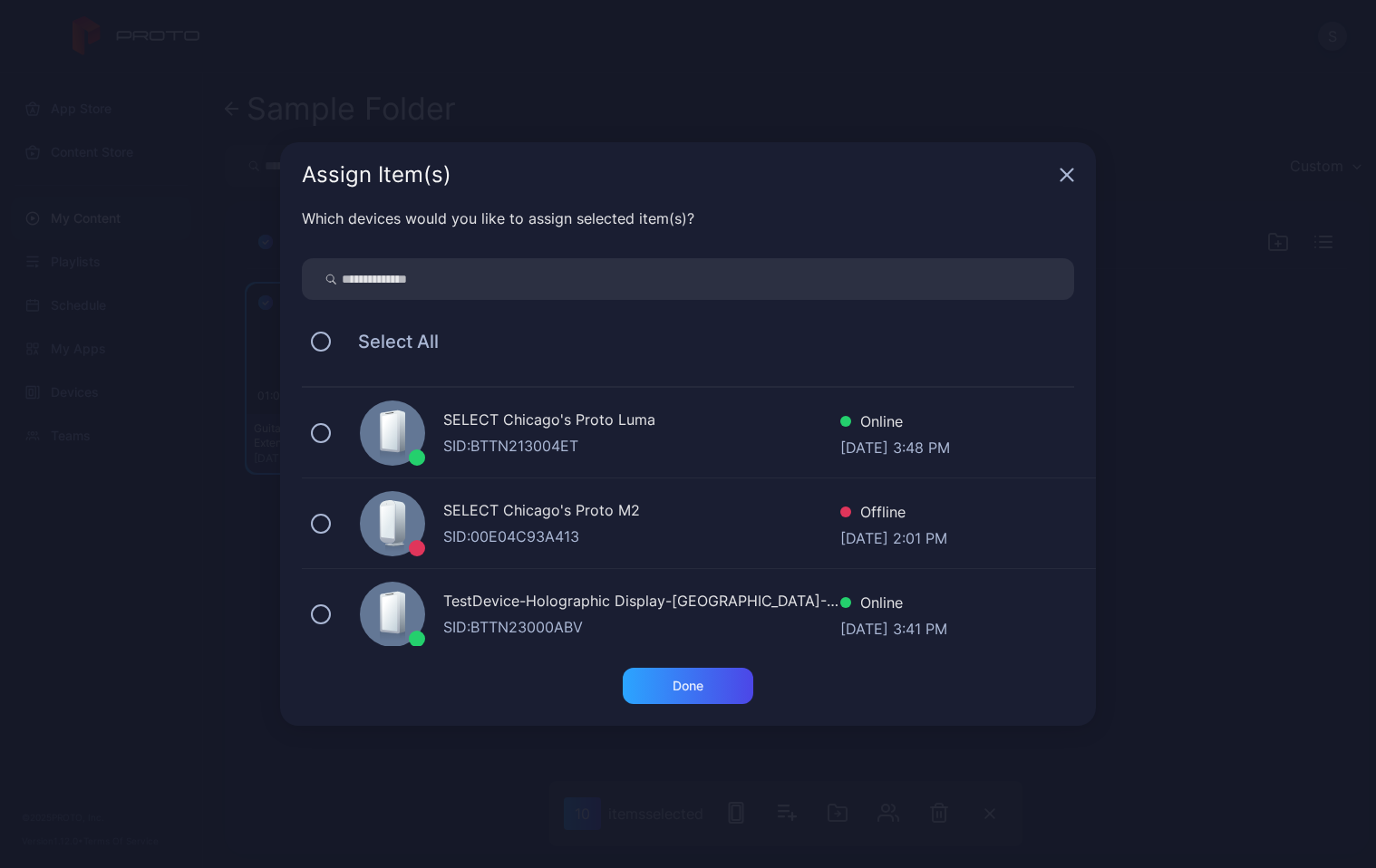
click at [539, 425] on div "SELECT Chicago's Proto Luma" at bounding box center [641, 421] width 397 height 26
click at [715, 686] on div "Done" at bounding box center [688, 686] width 131 height 36
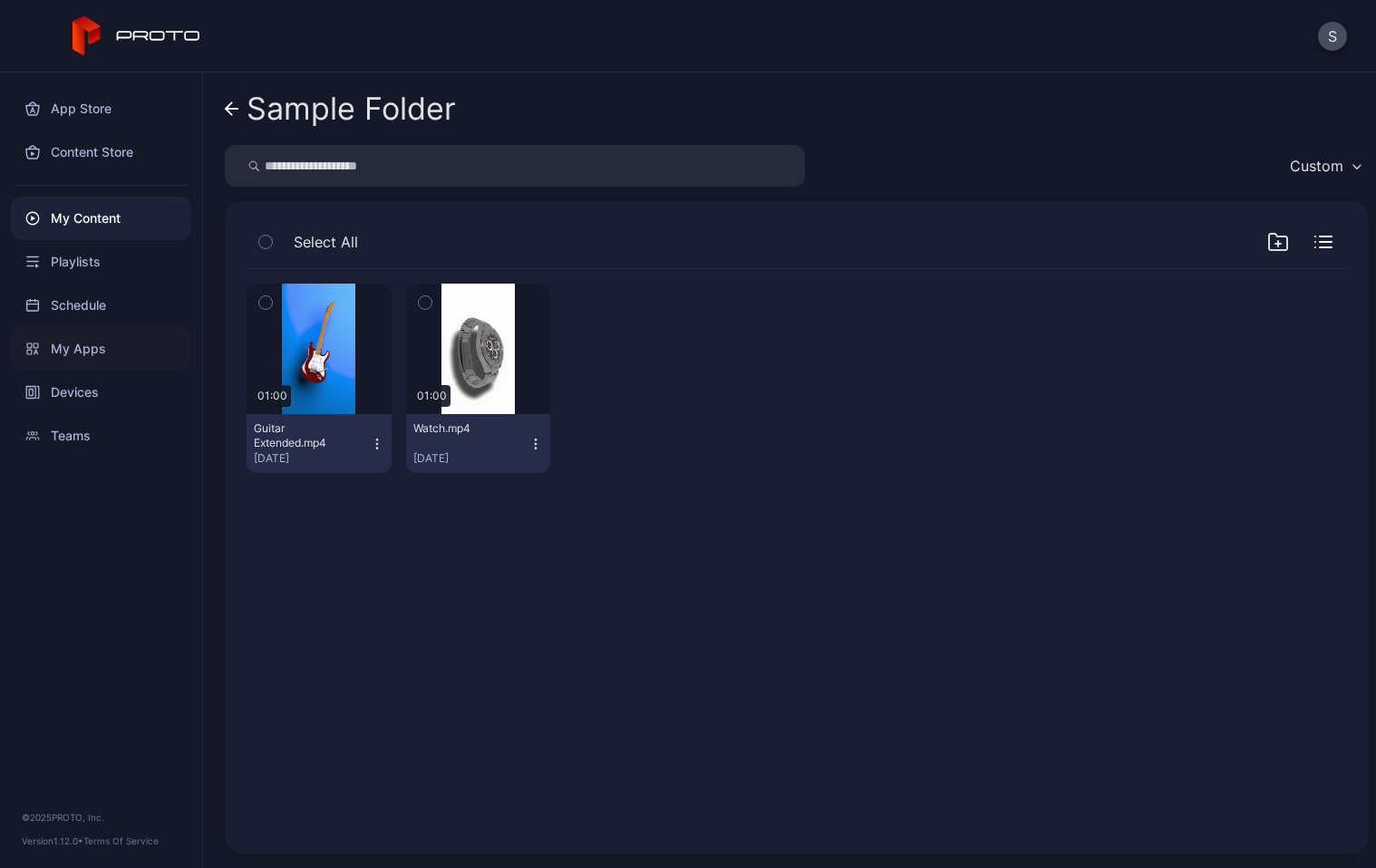
click at [103, 354] on div "My Apps" at bounding box center [101, 348] width 181 height 44
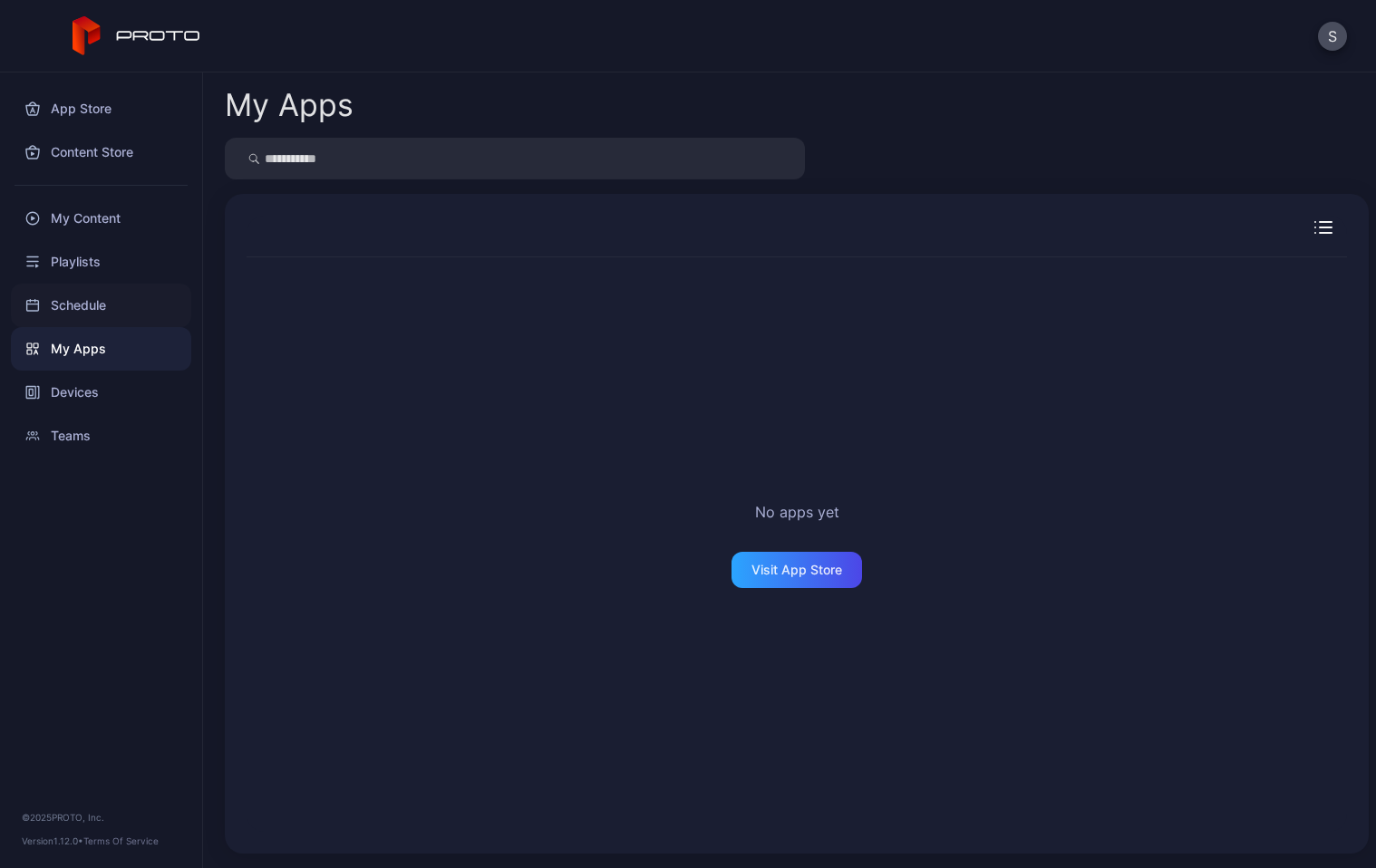
click at [111, 303] on div "Schedule" at bounding box center [101, 305] width 181 height 44
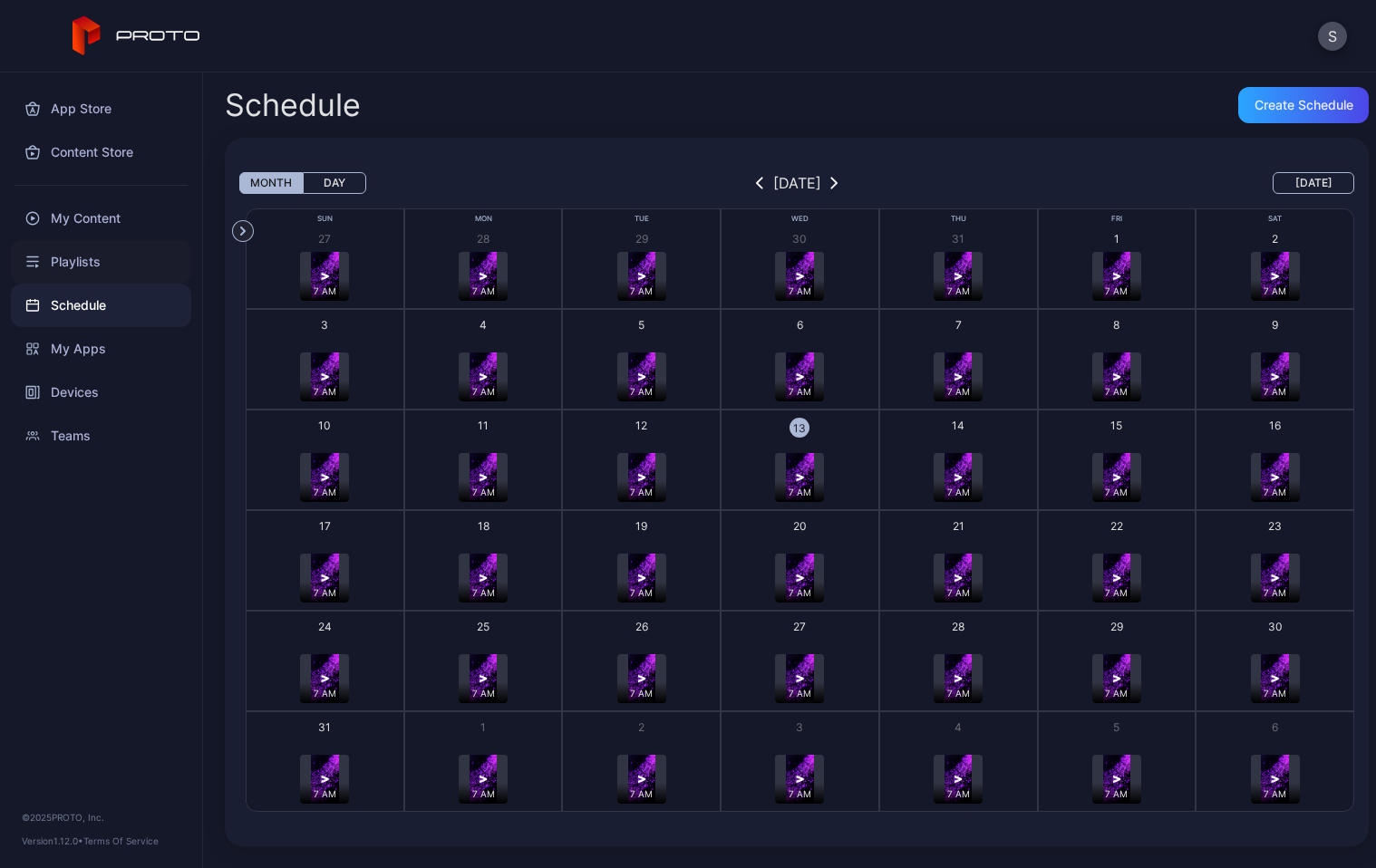
click at [115, 274] on div "Playlists" at bounding box center [101, 261] width 181 height 44
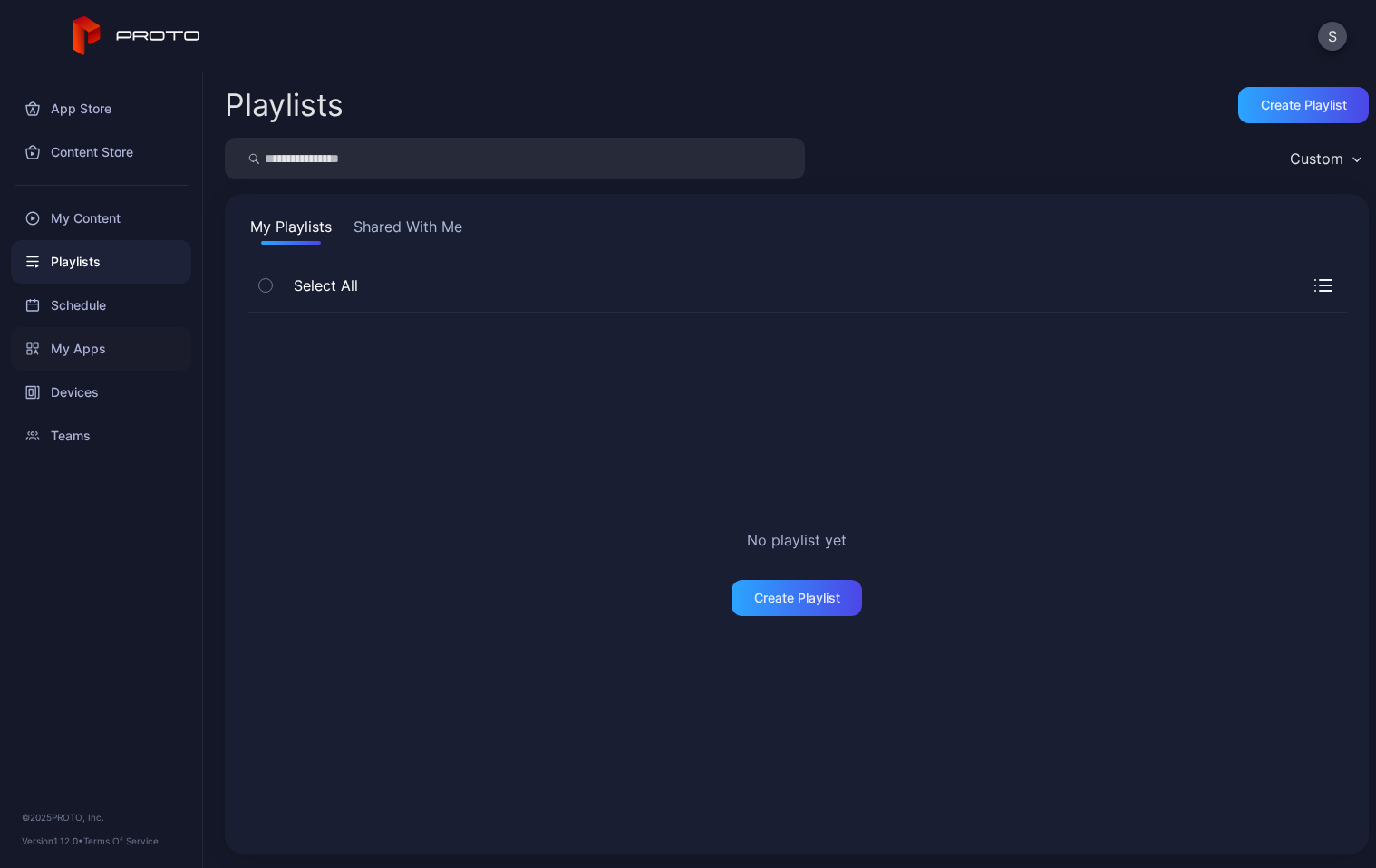
click at [100, 345] on div "My Apps" at bounding box center [101, 348] width 181 height 44
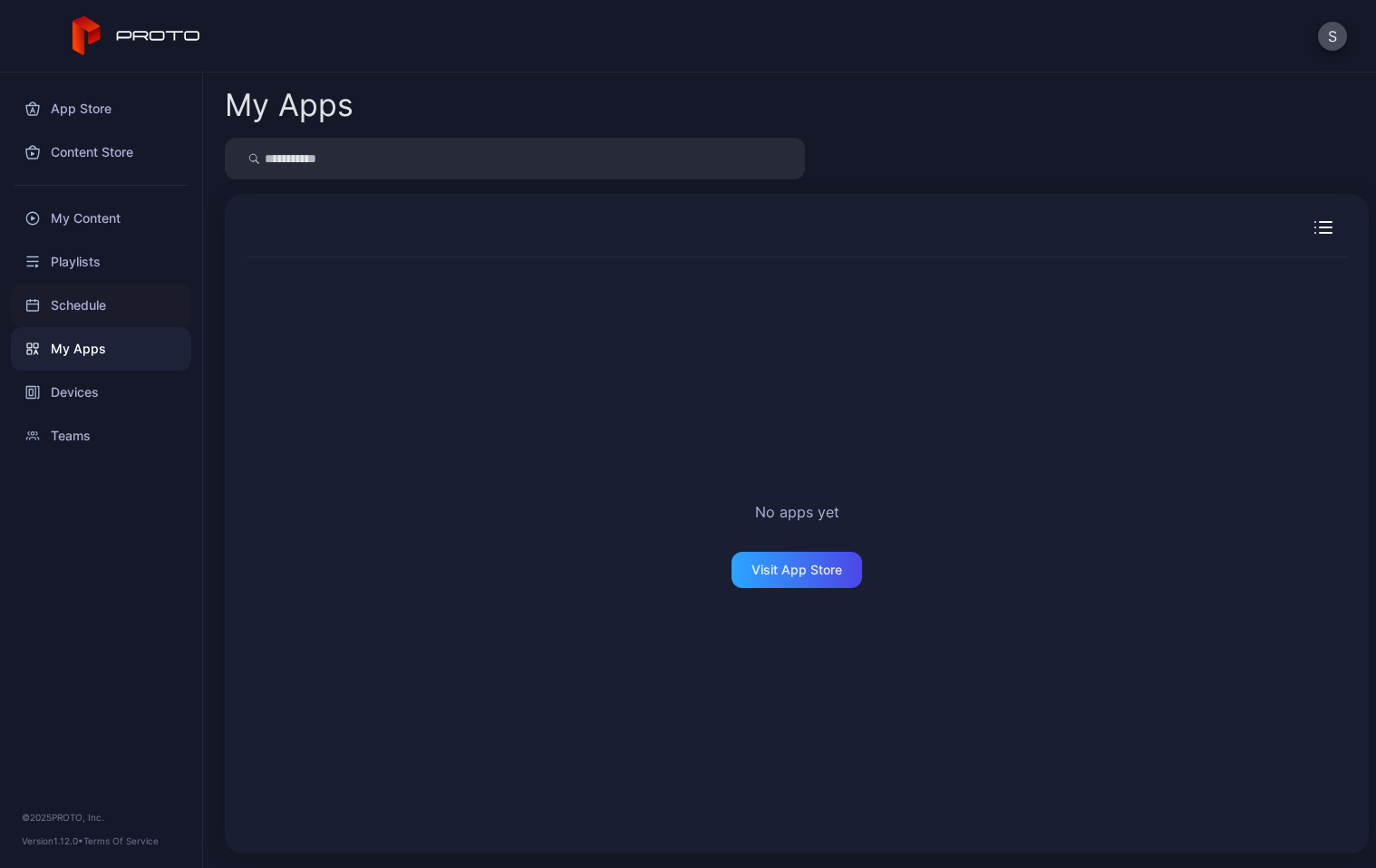
click at [106, 313] on div "Schedule" at bounding box center [101, 305] width 181 height 44
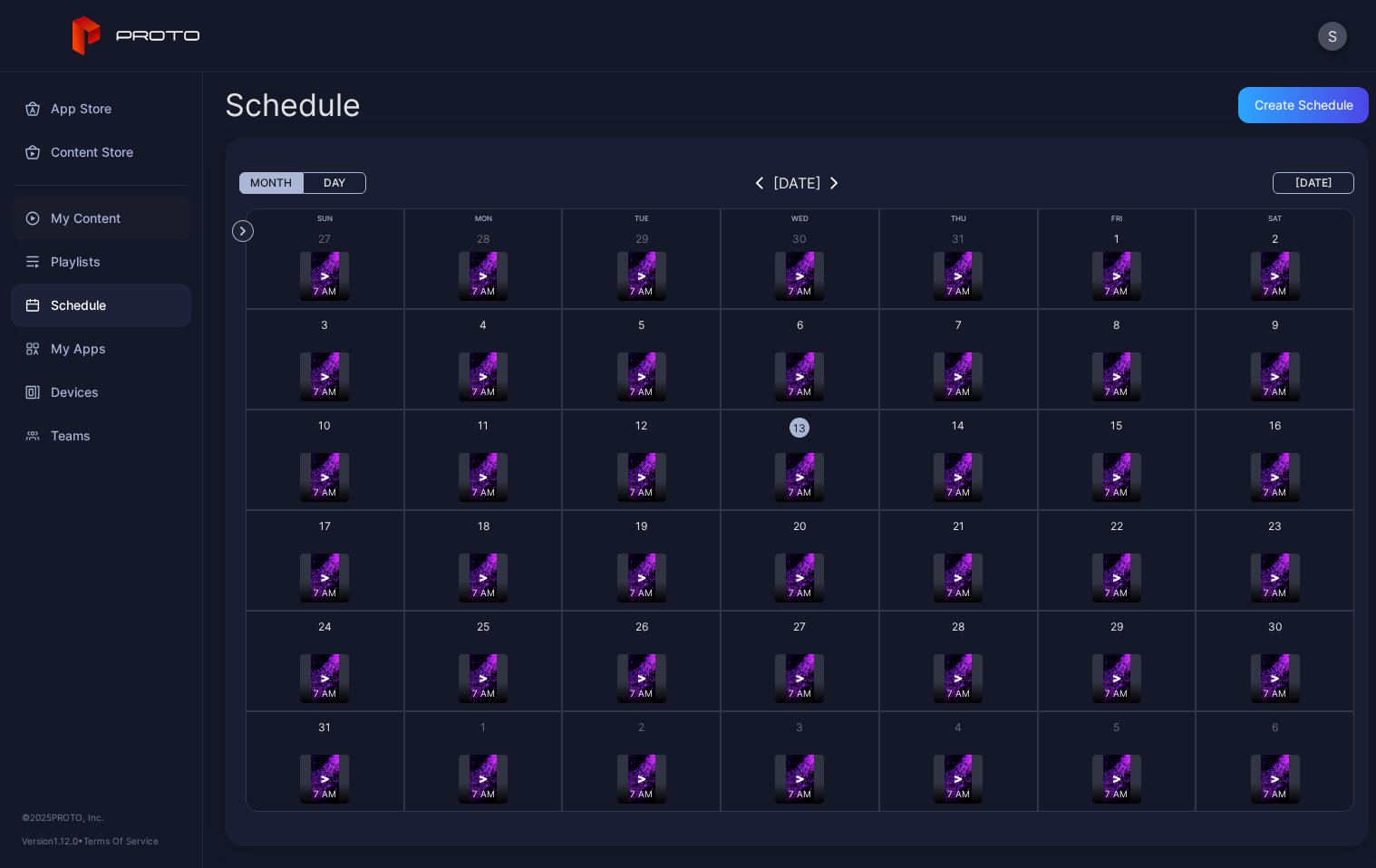
click at [103, 218] on div "My Content" at bounding box center [101, 218] width 181 height 44
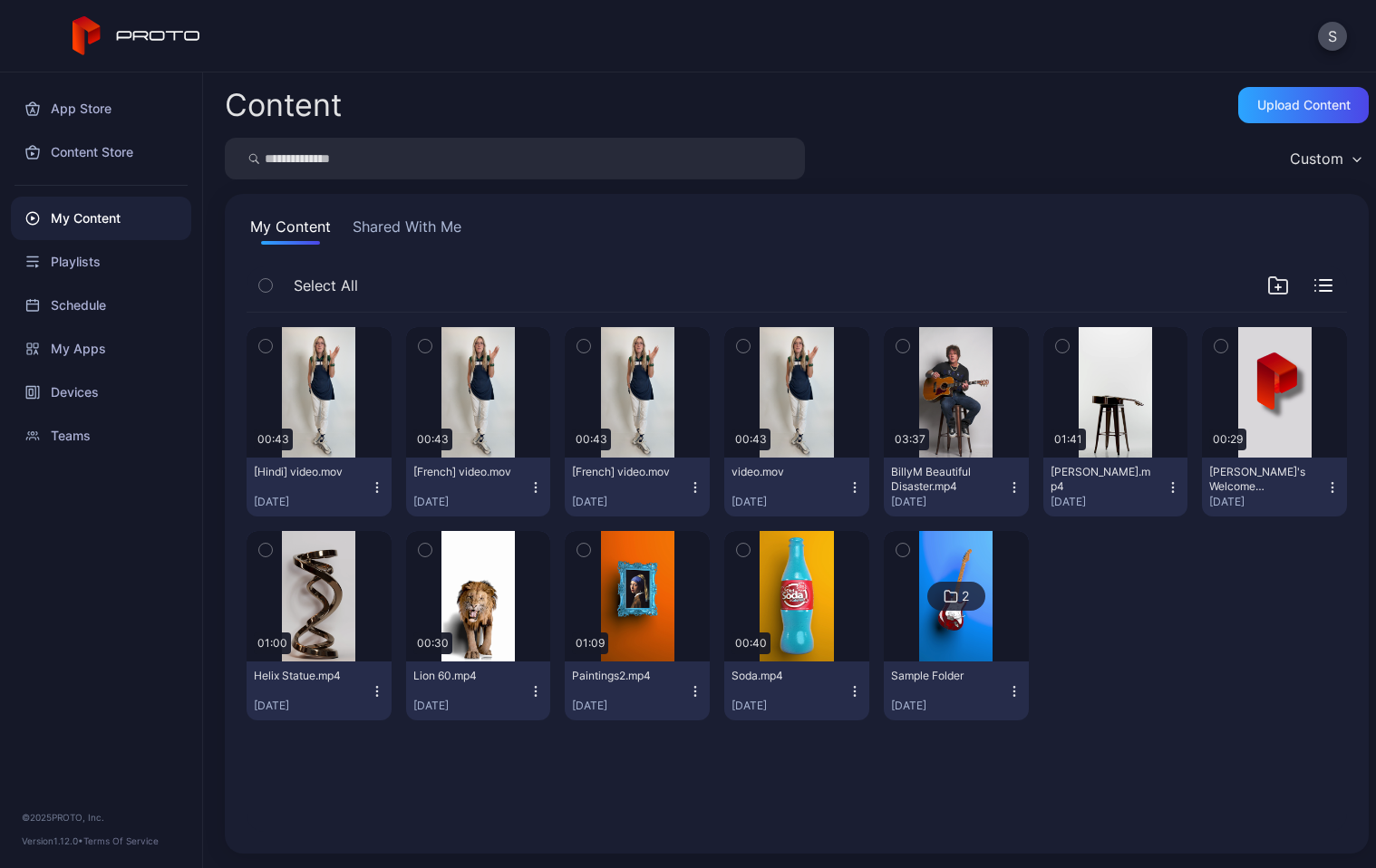
click at [412, 228] on button "Shared With Me" at bounding box center [407, 230] width 116 height 29
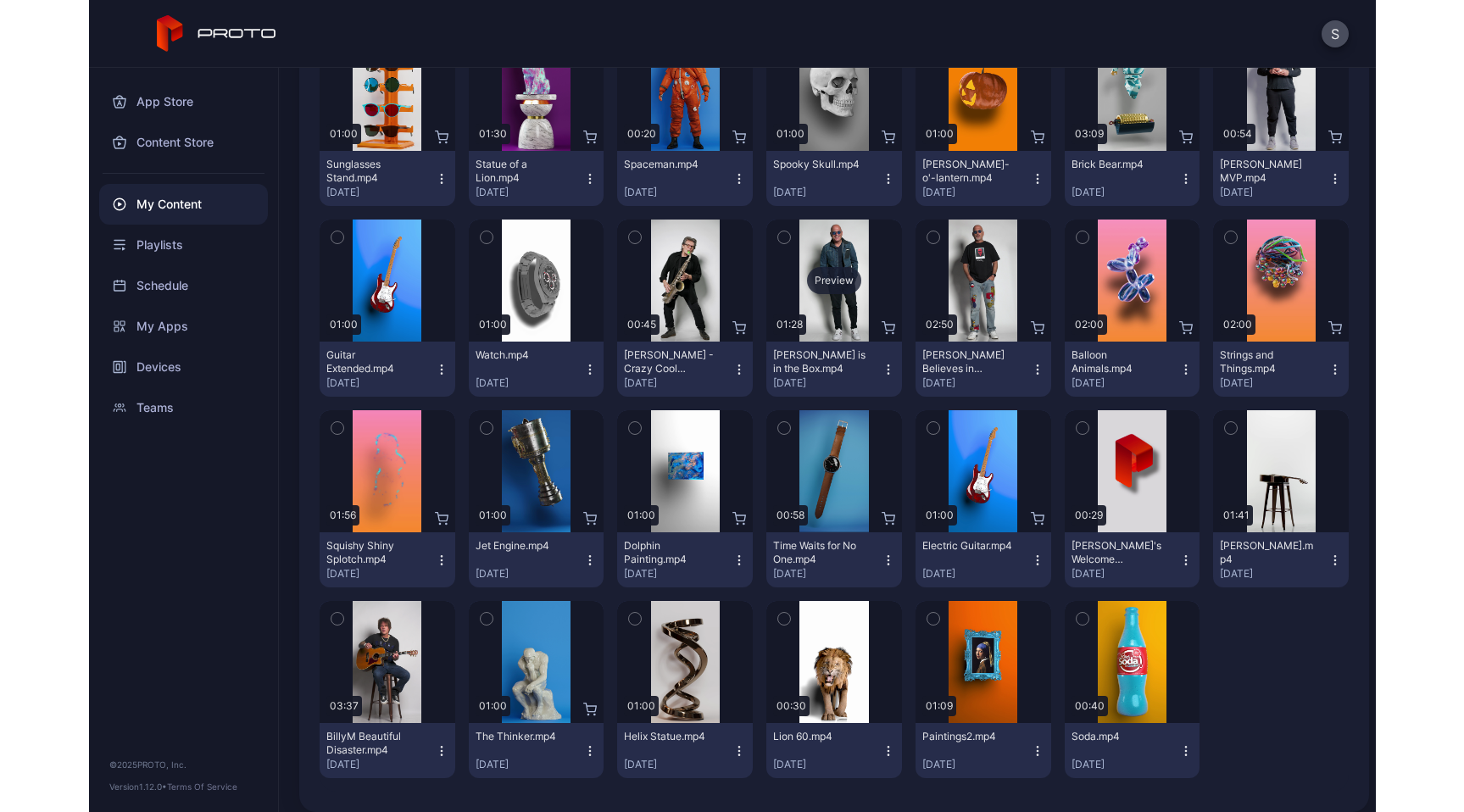
scroll to position [290, 0]
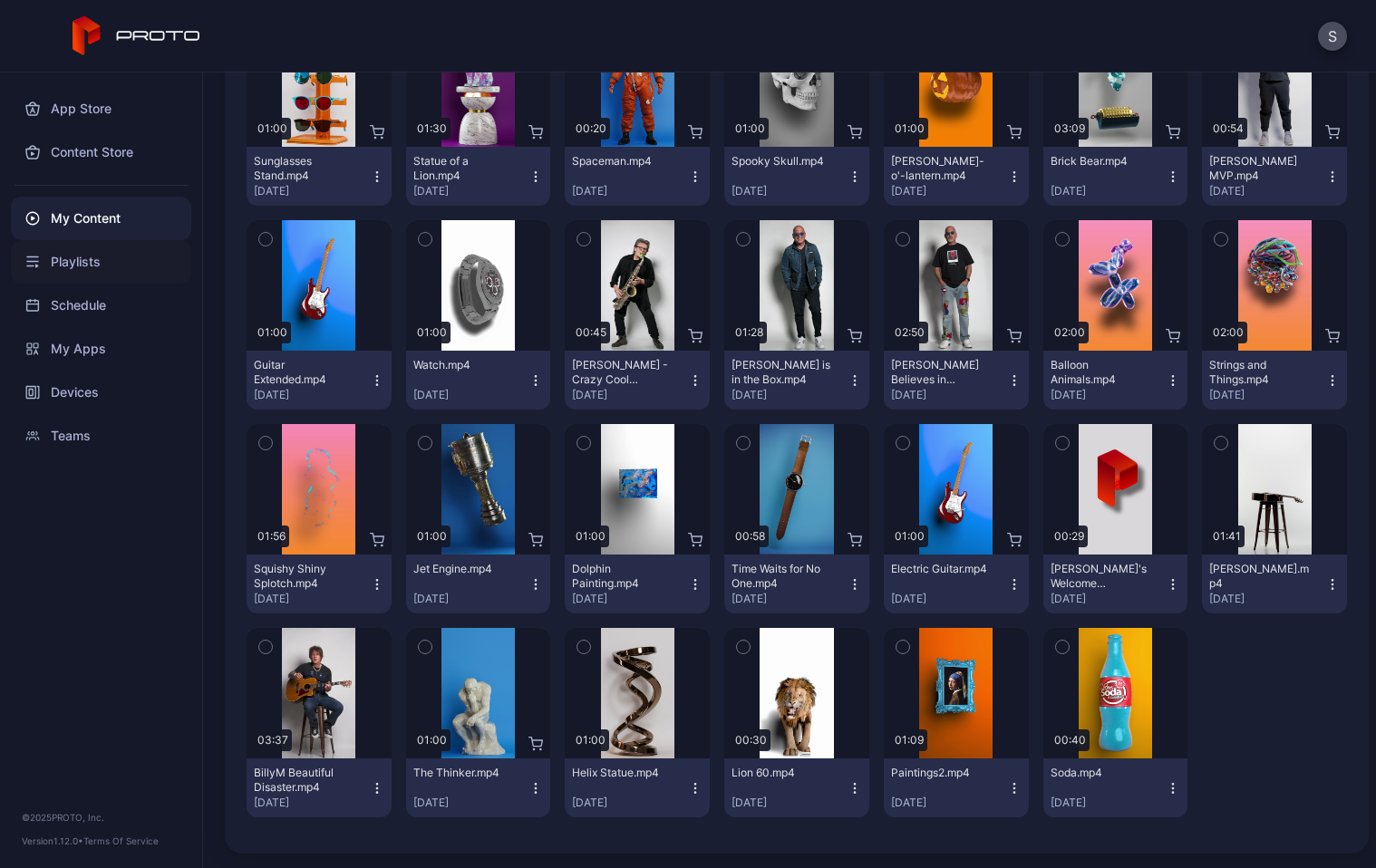
click at [125, 263] on div "Playlists" at bounding box center [101, 261] width 181 height 44
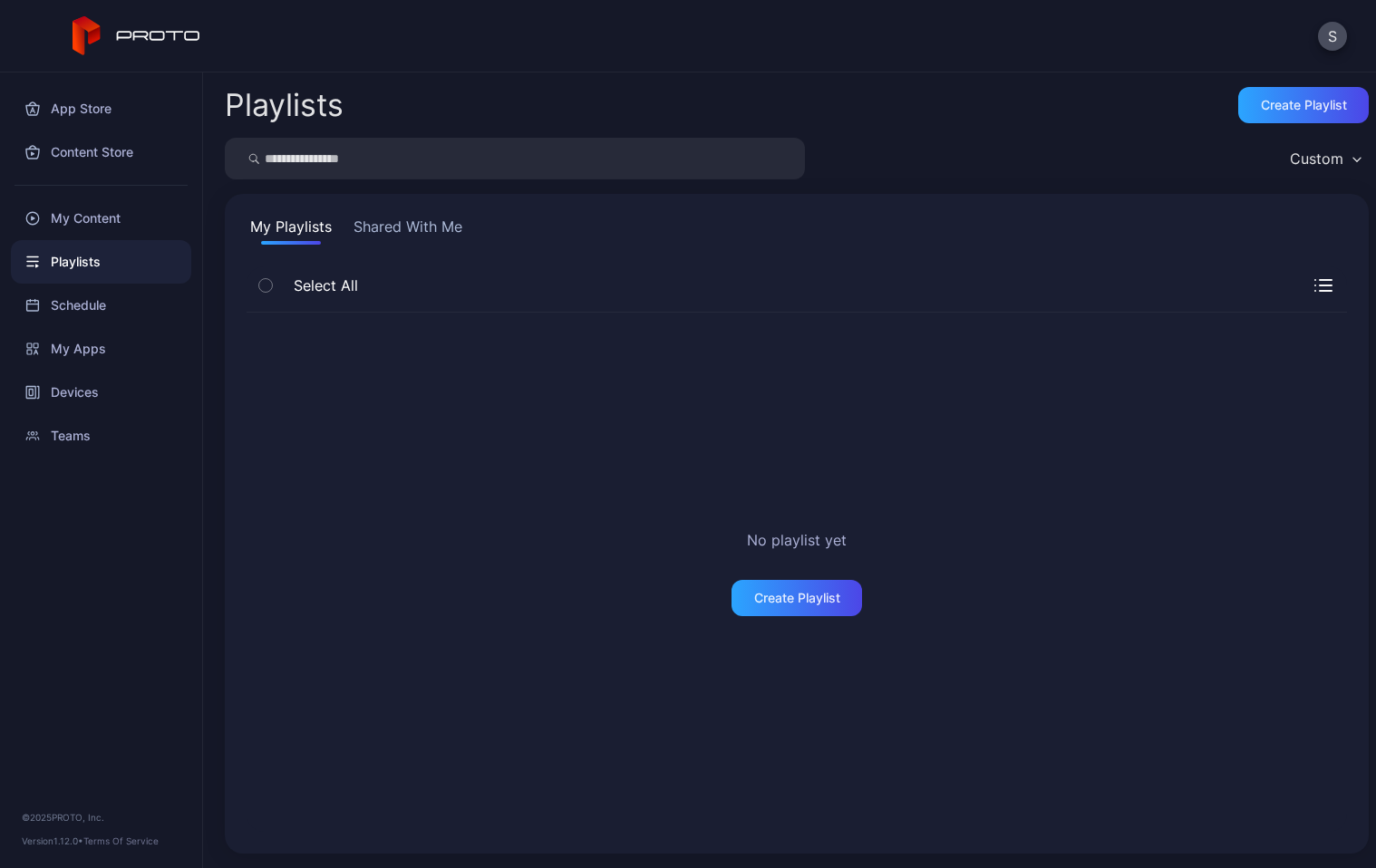
click at [431, 232] on button "Shared With Me" at bounding box center [408, 230] width 116 height 29
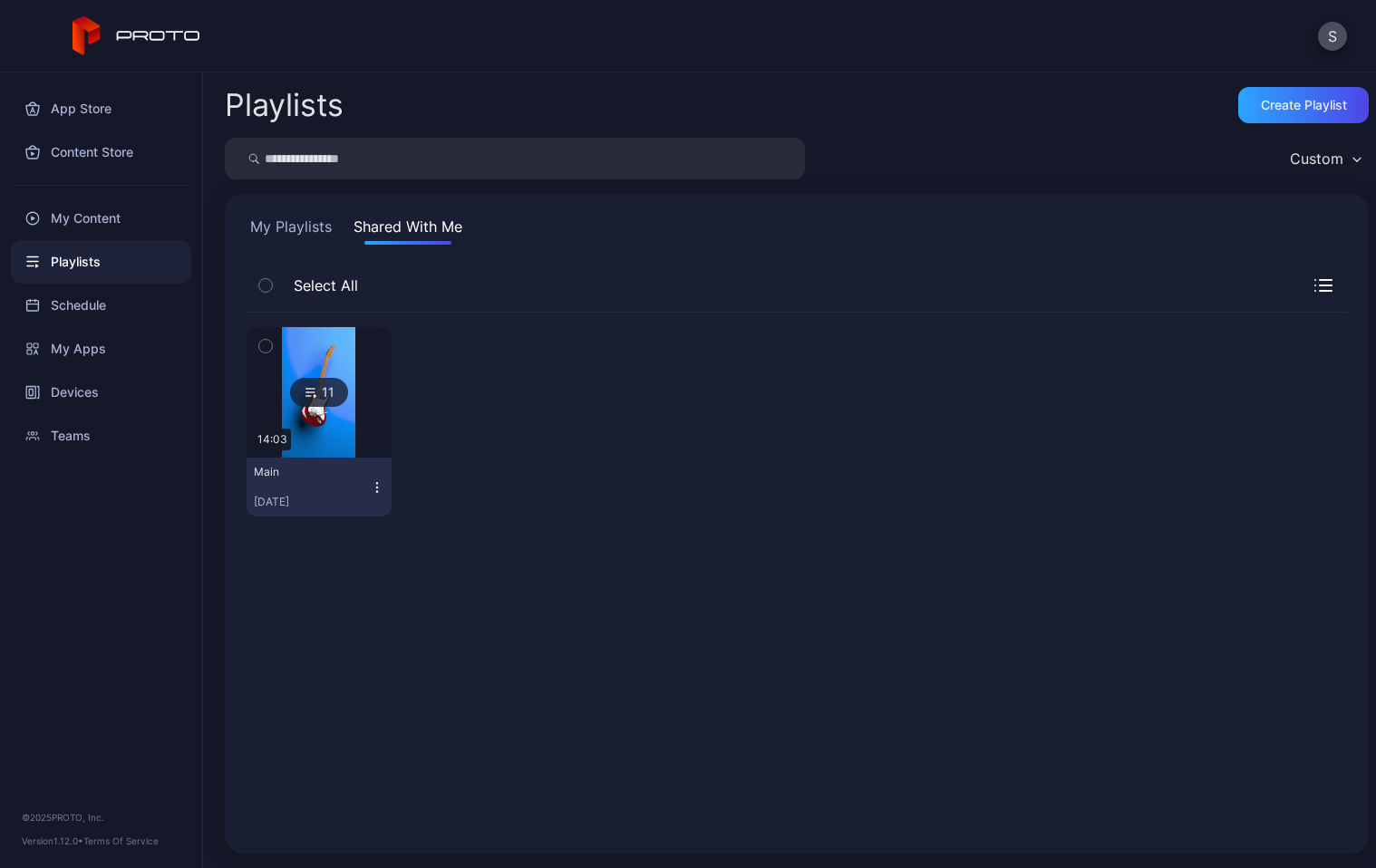
click at [266, 346] on icon "button" at bounding box center [266, 346] width 13 height 20
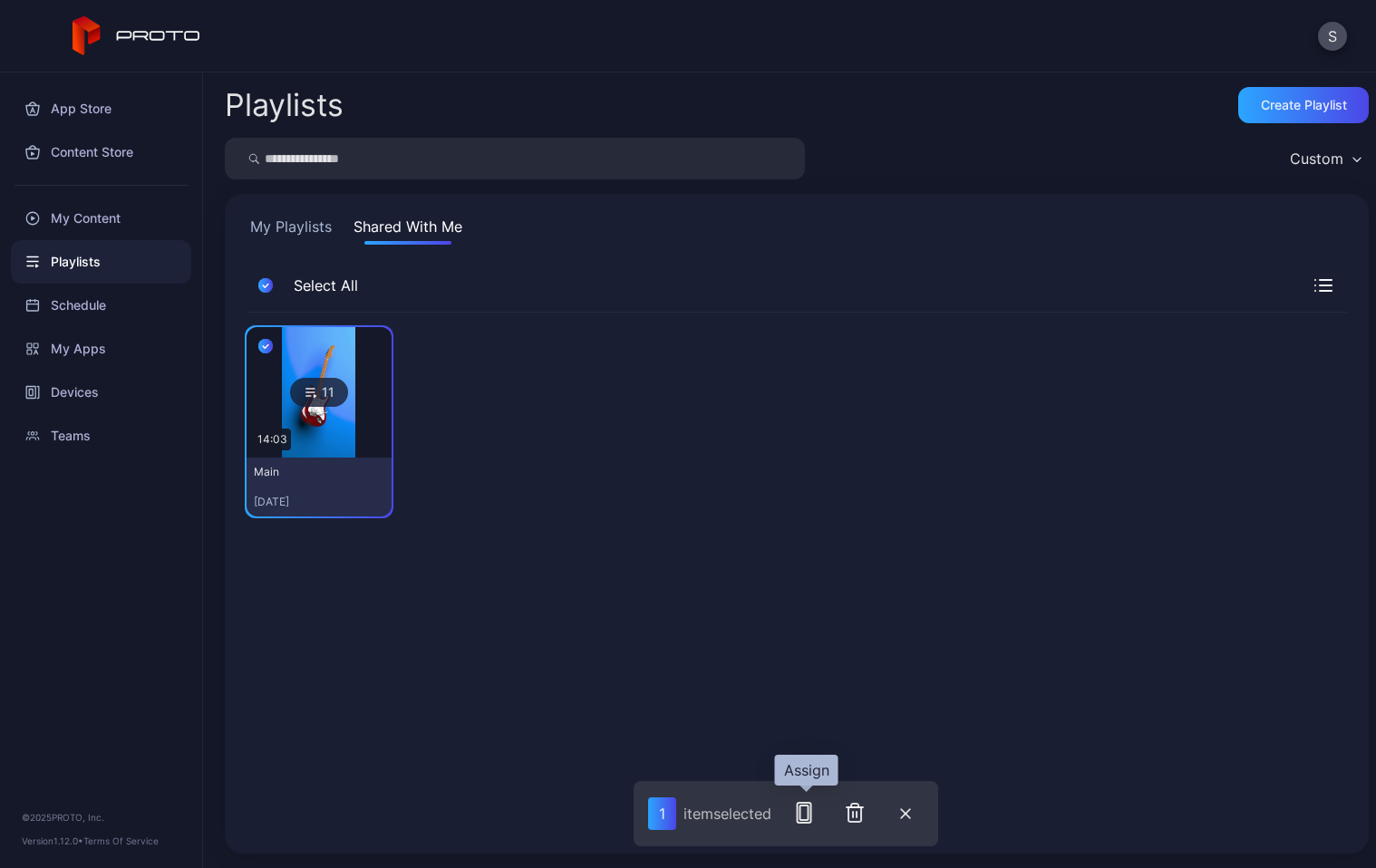
click at [811, 817] on rect "button" at bounding box center [804, 813] width 14 height 20
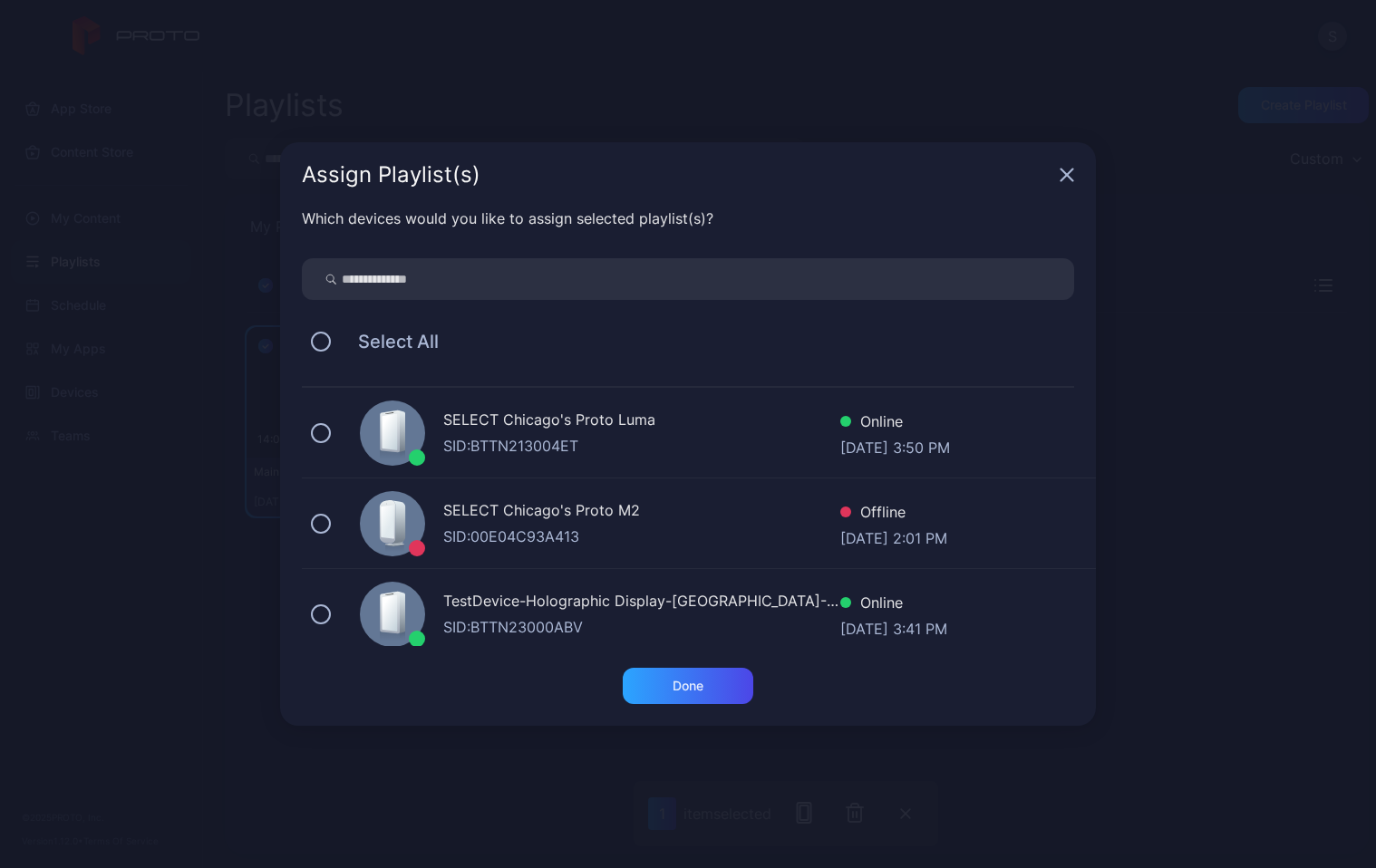
click at [549, 423] on div "SELECT Chicago's Proto Luma" at bounding box center [641, 421] width 397 height 26
click at [717, 690] on div "Done" at bounding box center [688, 686] width 131 height 36
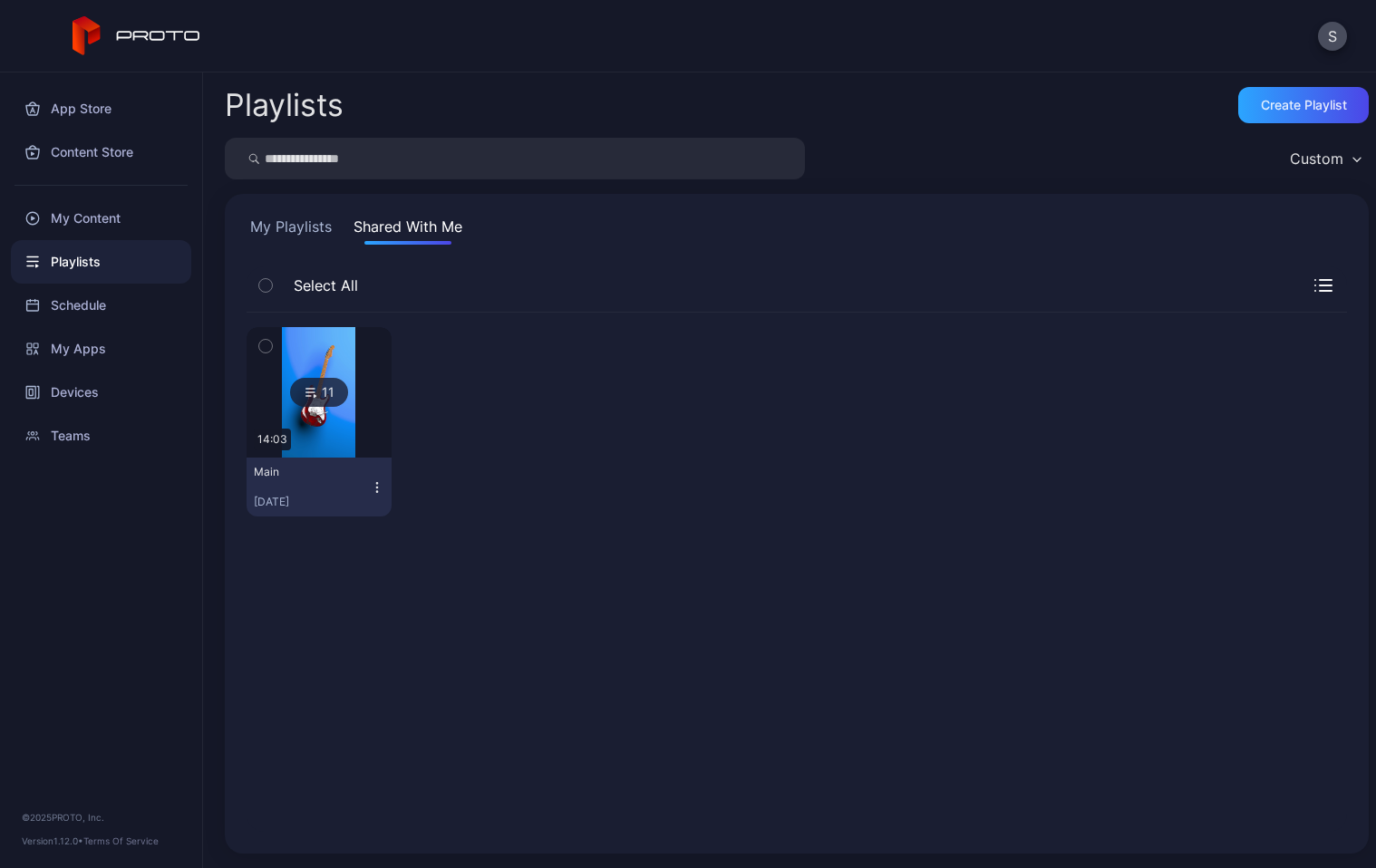
click at [1119, 57] on div "S" at bounding box center [688, 36] width 1376 height 72
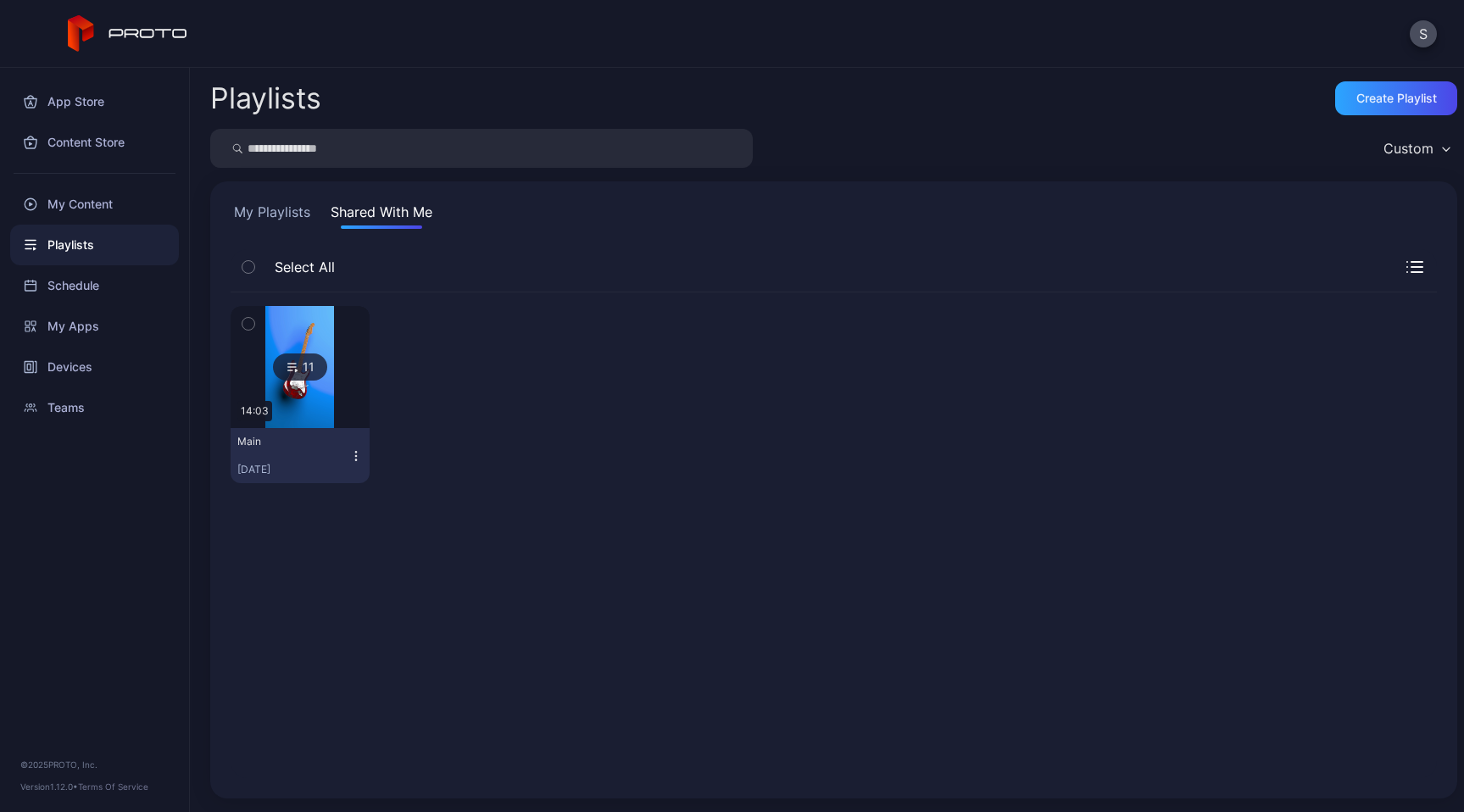
click at [1227, 152] on div "Custom" at bounding box center [834, 148] width 1247 height 39
